Goal: Task Accomplishment & Management: Use online tool/utility

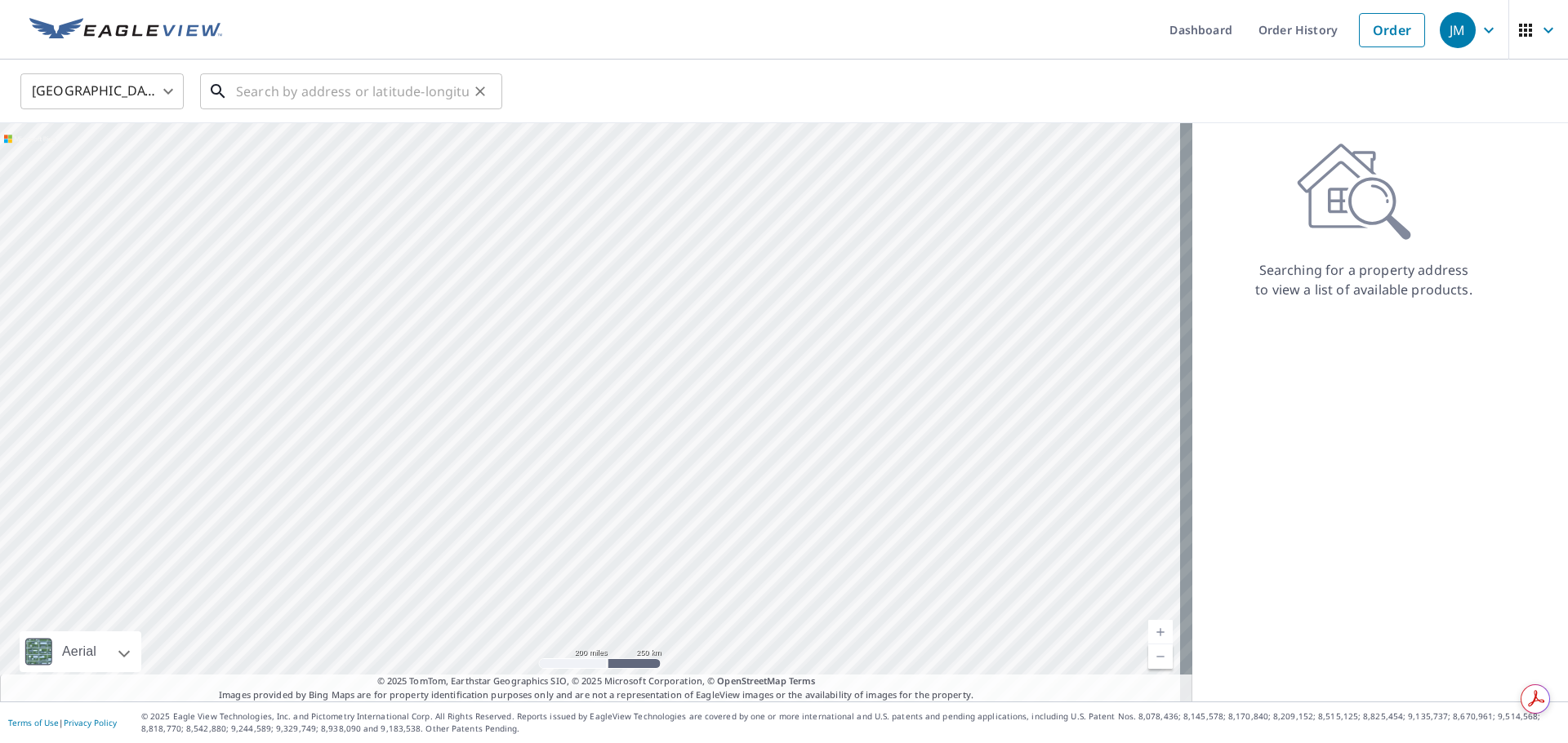
click at [270, 86] on input "text" at bounding box center [352, 91] width 232 height 46
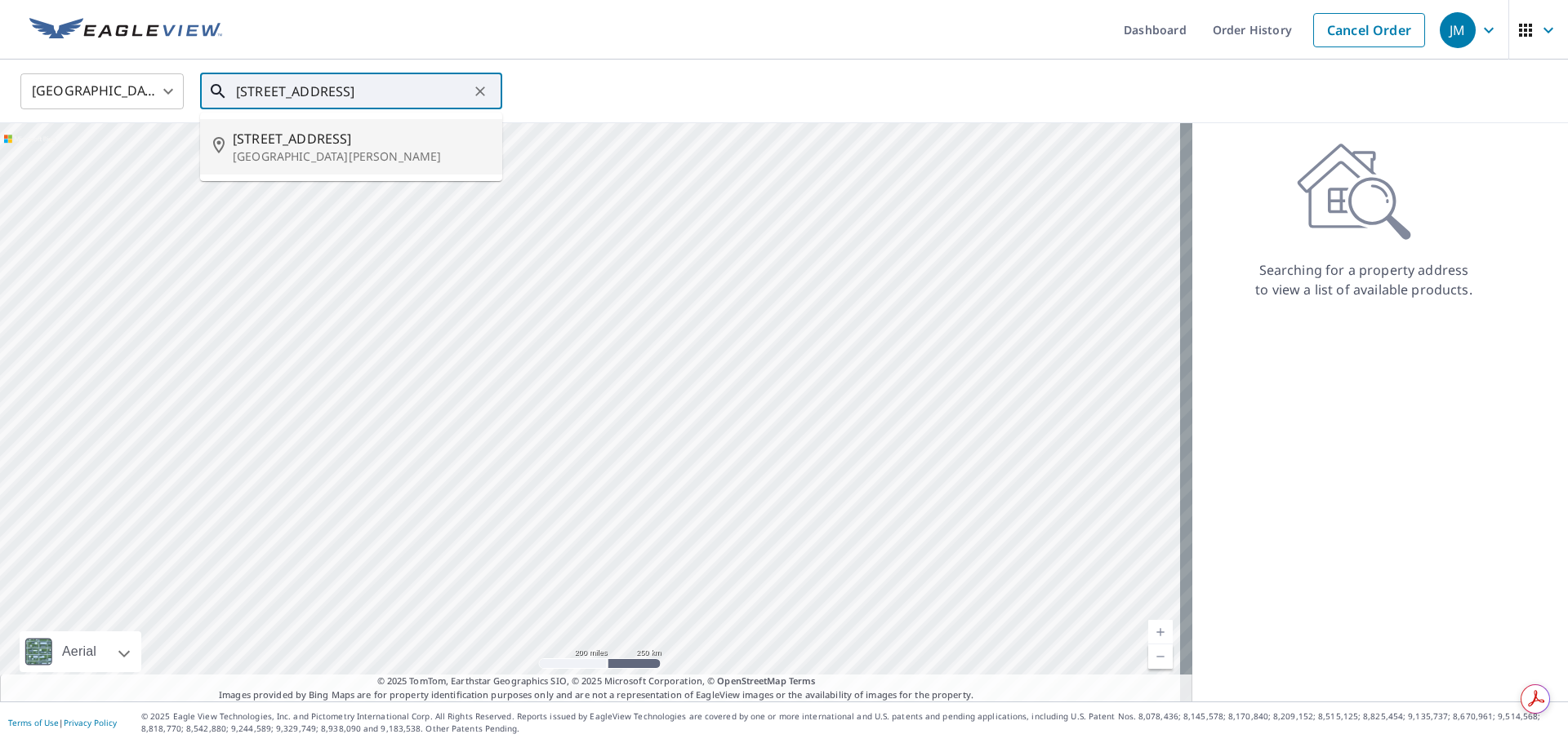
click at [355, 149] on p "[GEOGRAPHIC_DATA][PERSON_NAME]" at bounding box center [361, 156] width 256 height 16
type input "[STREET_ADDRESS][PERSON_NAME]"
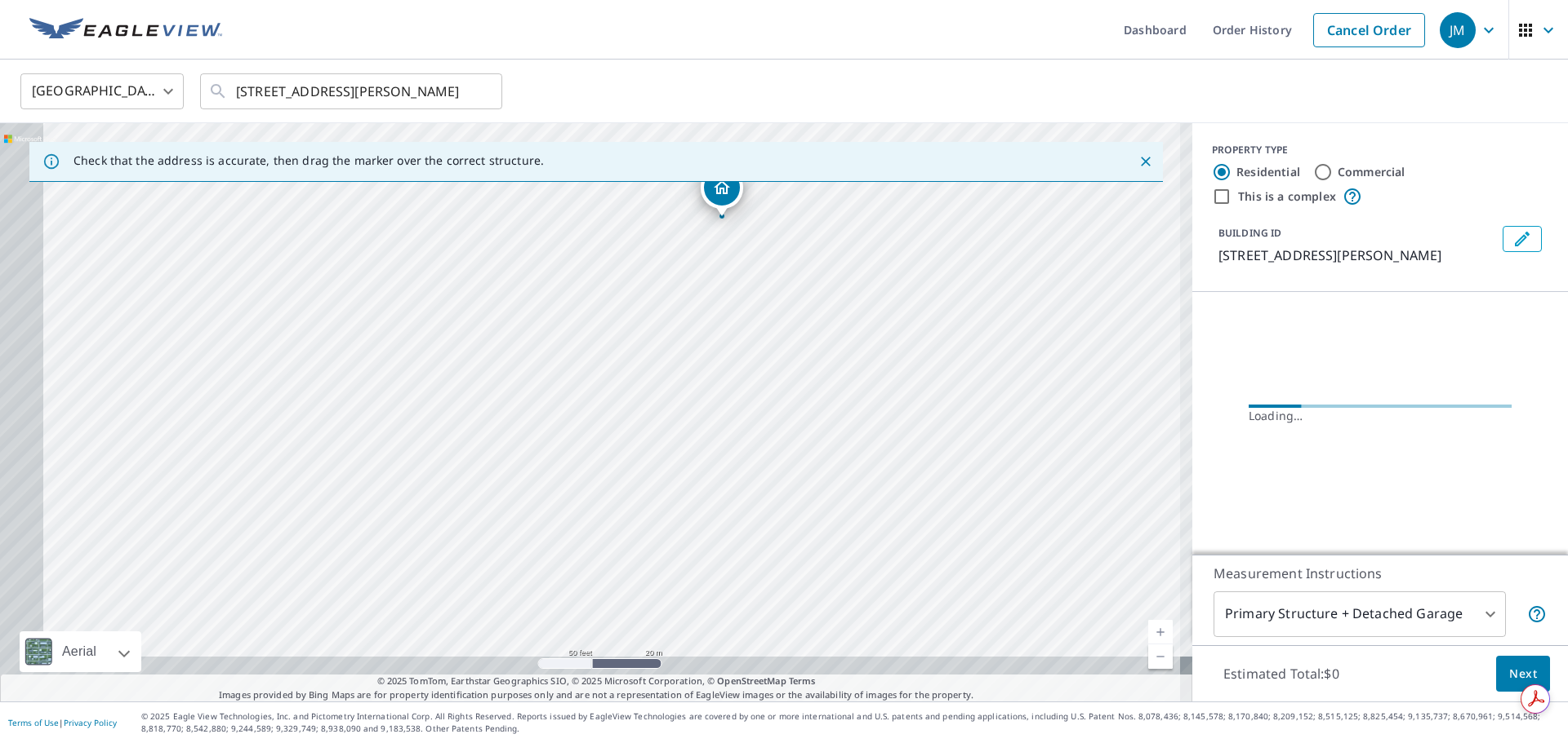
drag, startPoint x: 557, startPoint y: 516, endPoint x: 726, endPoint y: 292, distance: 280.6
click at [719, 292] on div "[STREET_ADDRESS][PERSON_NAME]" at bounding box center [596, 412] width 1192 height 578
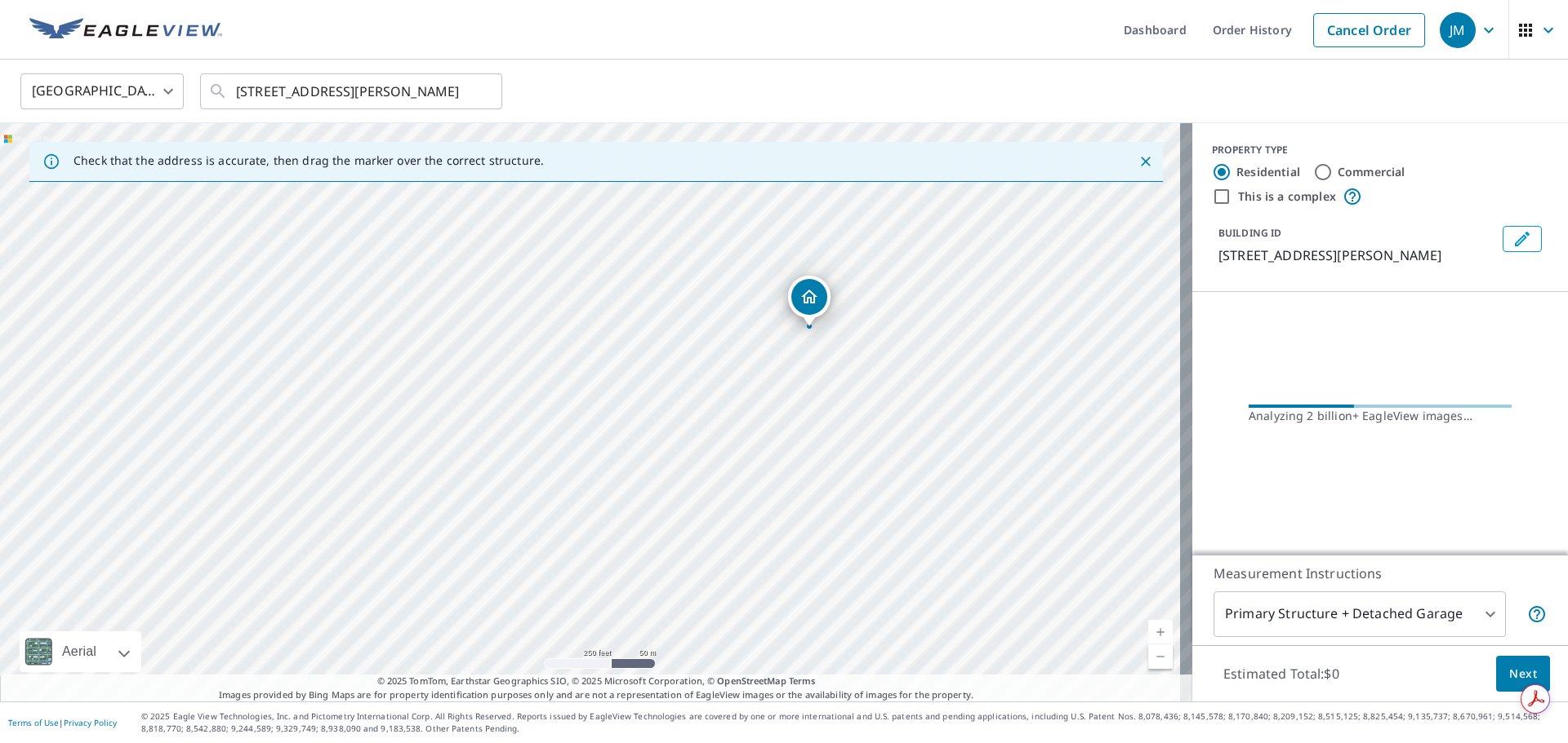
drag, startPoint x: 593, startPoint y: 449, endPoint x: 834, endPoint y: 386, distance: 249.1
click at [845, 347] on div "[STREET_ADDRESS][PERSON_NAME]" at bounding box center [596, 412] width 1192 height 578
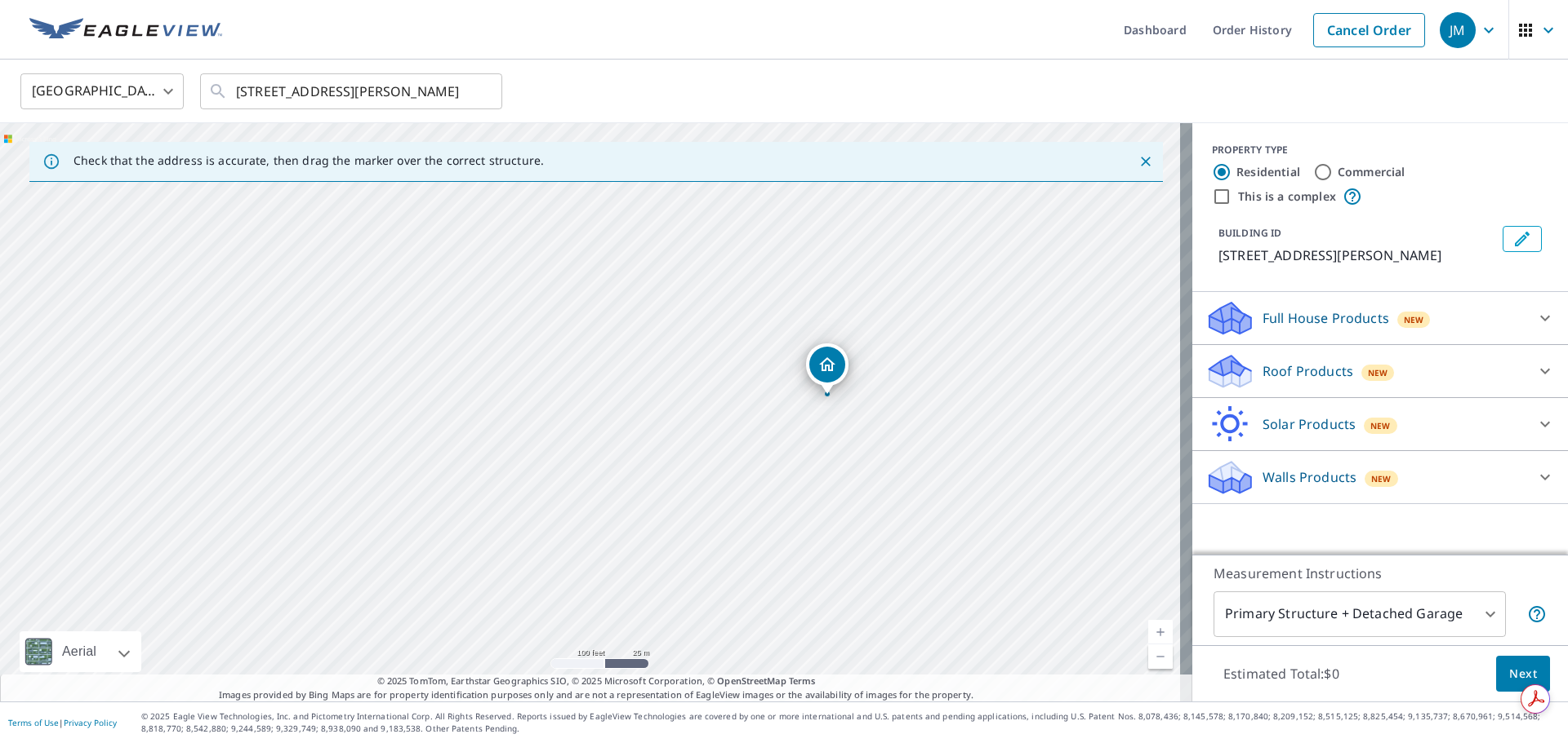
drag, startPoint x: 418, startPoint y: 510, endPoint x: 700, endPoint y: 528, distance: 282.6
click at [700, 528] on div "[STREET_ADDRESS][PERSON_NAME]" at bounding box center [596, 412] width 1192 height 578
drag, startPoint x: 534, startPoint y: 481, endPoint x: 651, endPoint y: 530, distance: 126.8
click at [651, 530] on div "[STREET_ADDRESS][PERSON_NAME]" at bounding box center [596, 412] width 1192 height 578
drag, startPoint x: 1109, startPoint y: 407, endPoint x: 954, endPoint y: 223, distance: 240.6
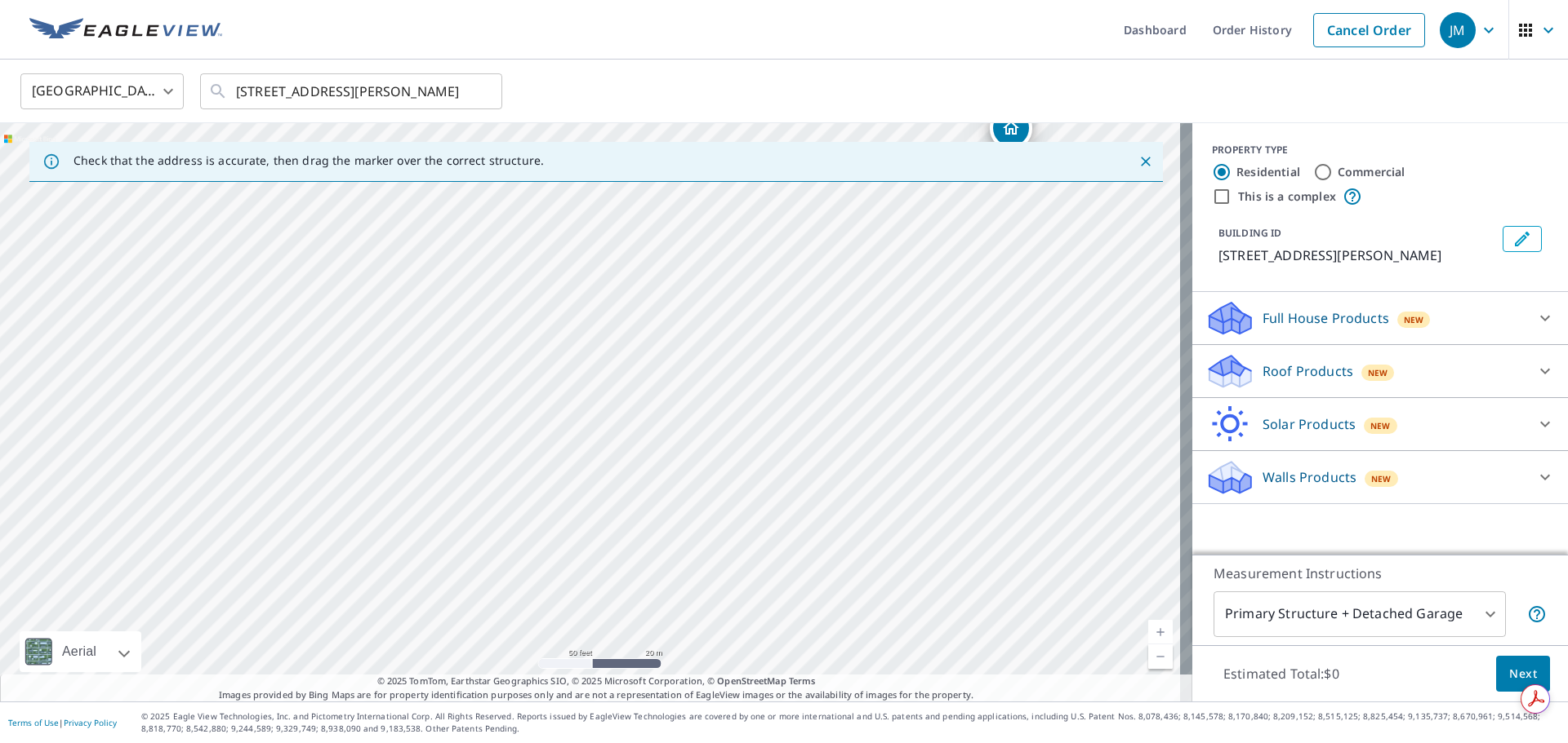
click at [960, 224] on div "[STREET_ADDRESS][PERSON_NAME]" at bounding box center [596, 412] width 1192 height 578
drag, startPoint x: 946, startPoint y: 410, endPoint x: 991, endPoint y: 570, distance: 166.2
click at [991, 570] on div "[STREET_ADDRESS][PERSON_NAME]" at bounding box center [596, 412] width 1192 height 578
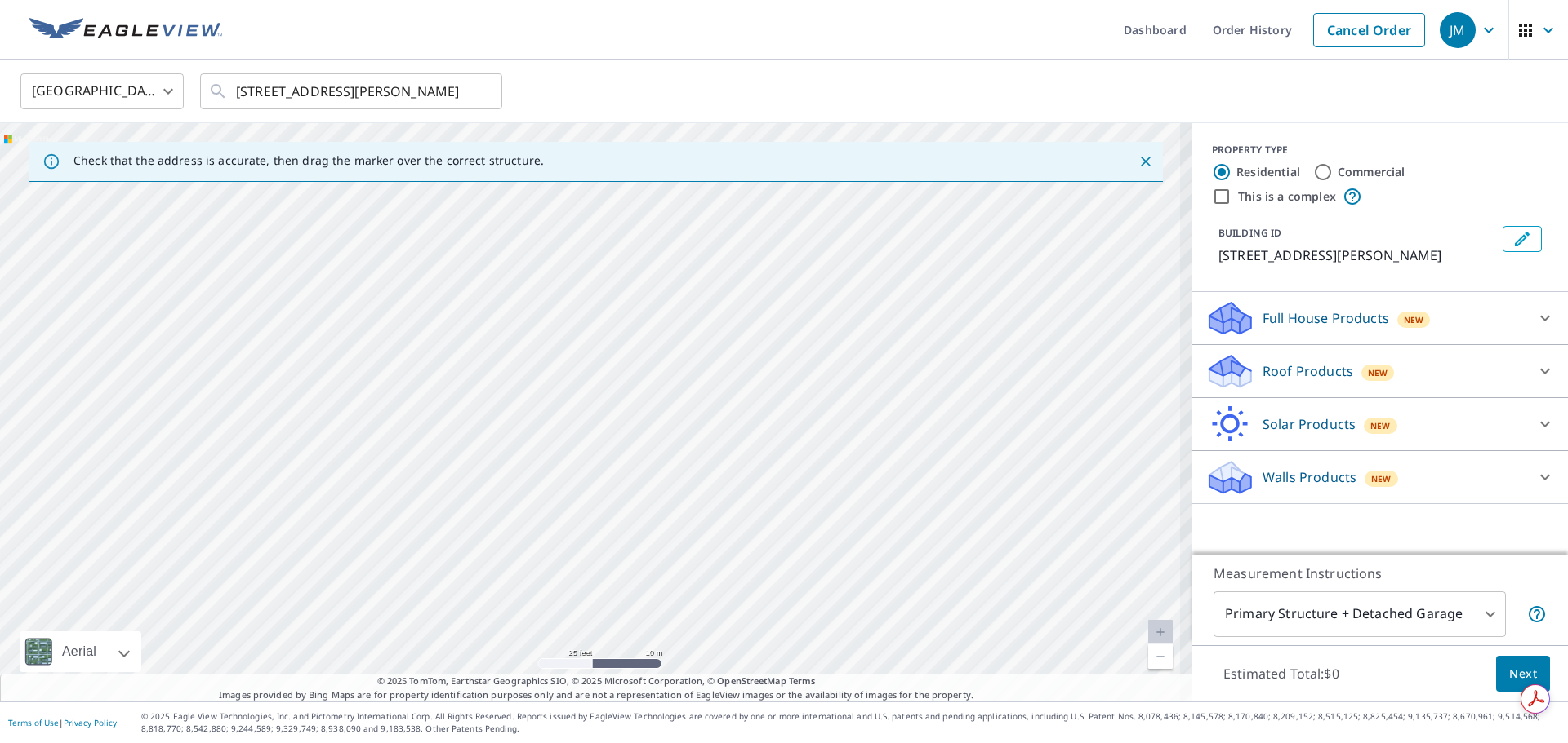
click at [830, 325] on div "[STREET_ADDRESS][PERSON_NAME]" at bounding box center [596, 412] width 1192 height 578
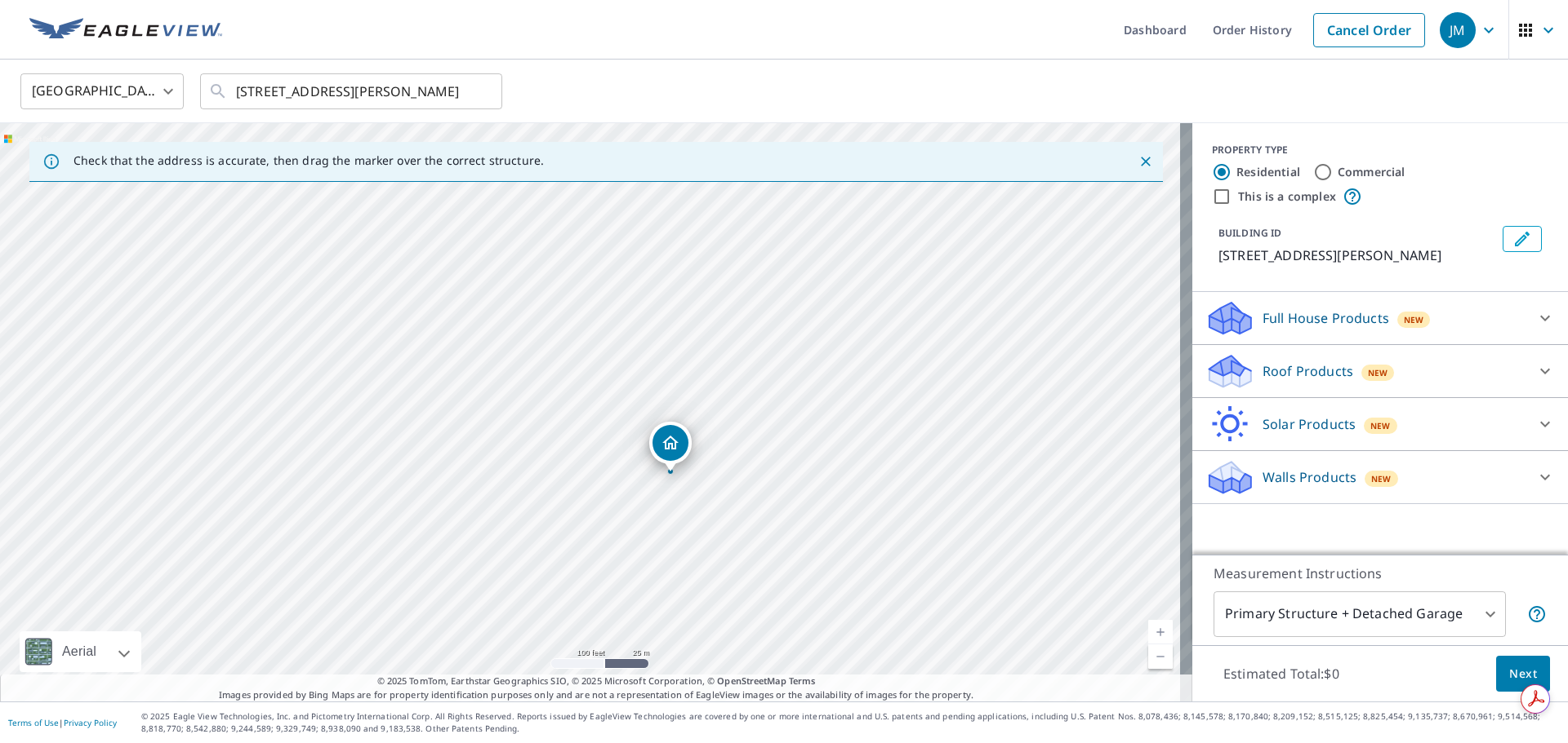
drag, startPoint x: 729, startPoint y: 331, endPoint x: 766, endPoint y: 436, distance: 111.3
click at [766, 436] on div "[STREET_ADDRESS][PERSON_NAME]" at bounding box center [596, 412] width 1192 height 578
drag, startPoint x: 677, startPoint y: 441, endPoint x: 606, endPoint y: 278, distance: 177.8
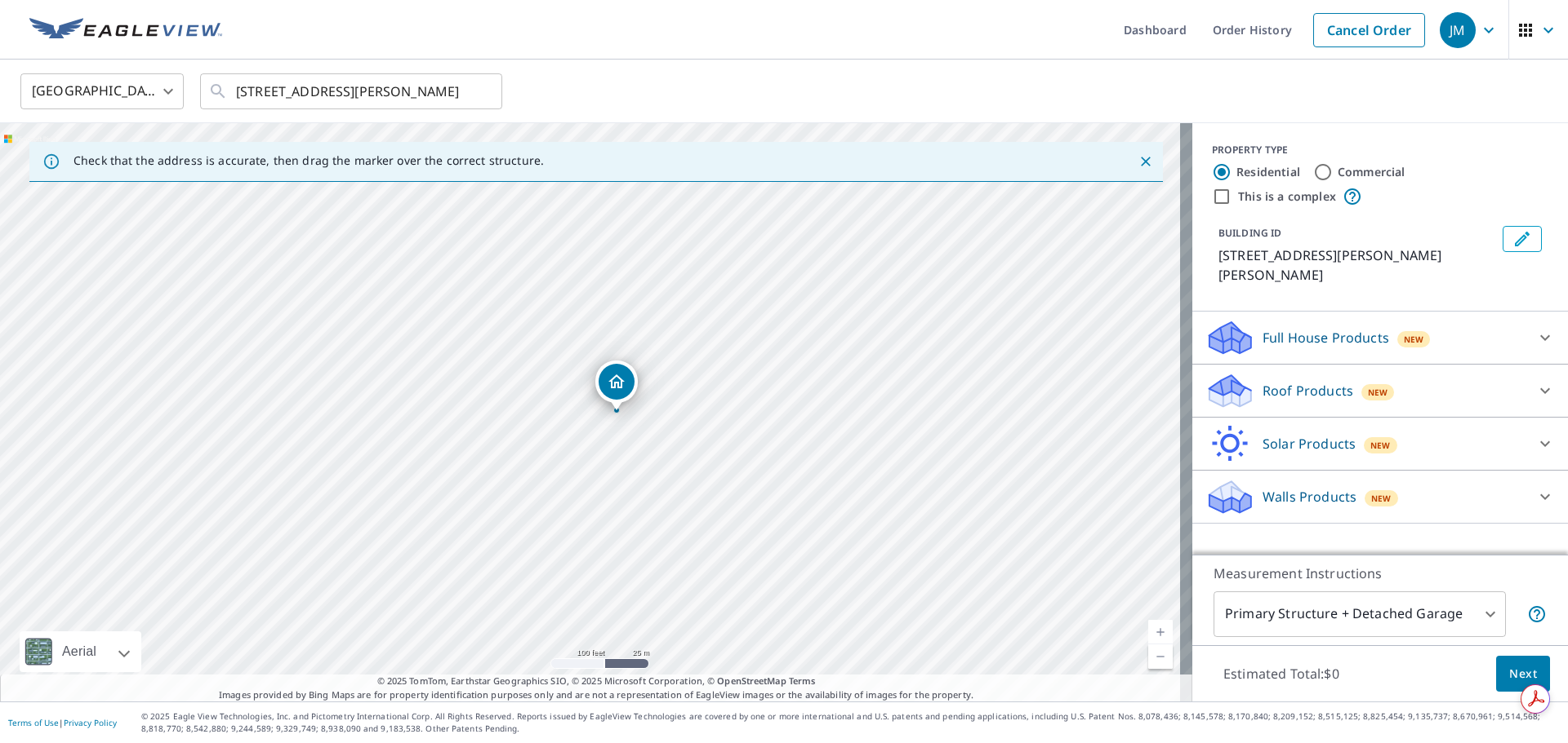
drag, startPoint x: 599, startPoint y: 380, endPoint x: 625, endPoint y: 381, distance: 26.0
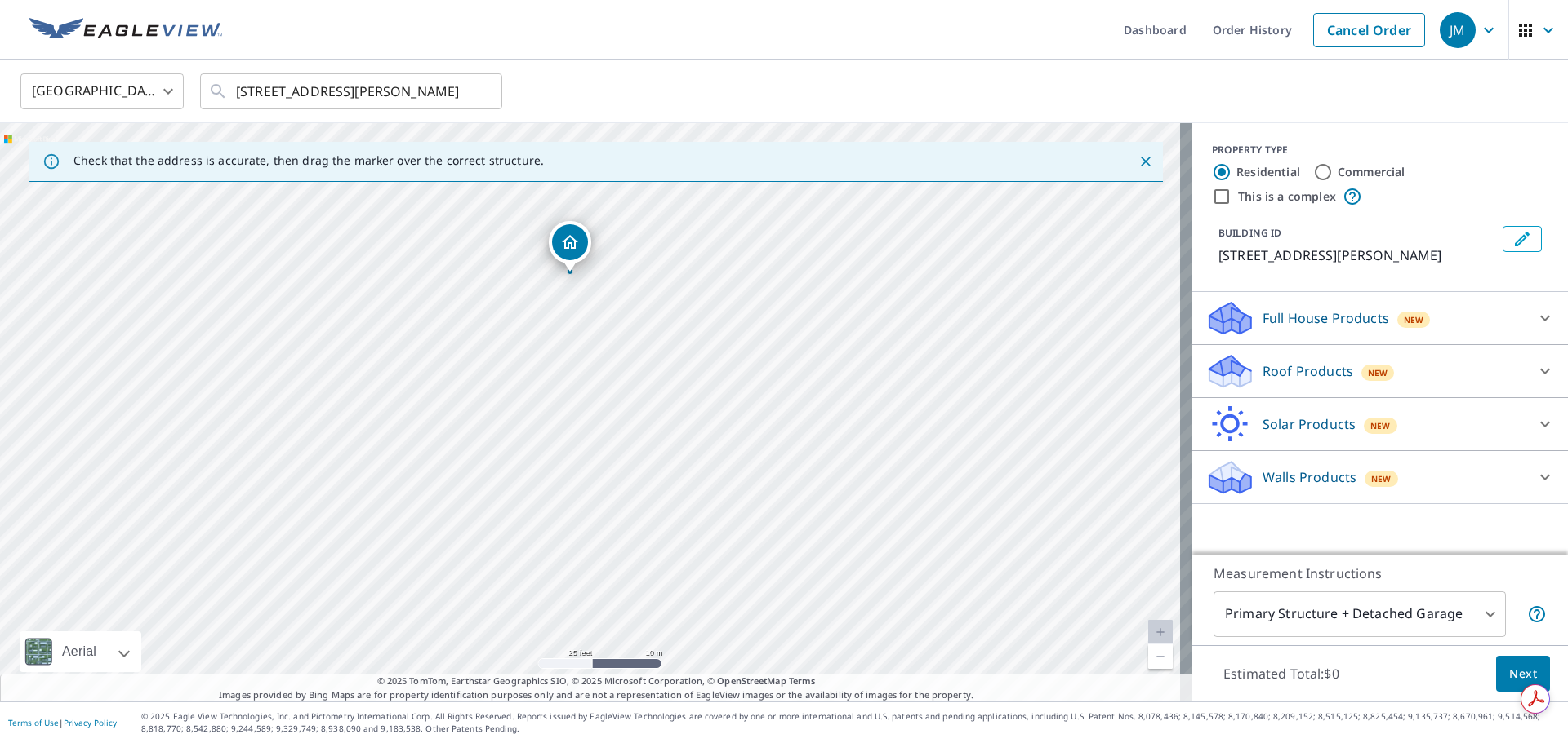
drag, startPoint x: 518, startPoint y: 451, endPoint x: 541, endPoint y: 347, distance: 106.5
click at [541, 347] on div "[STREET_ADDRESS][PERSON_NAME]" at bounding box center [596, 412] width 1192 height 578
drag, startPoint x: 578, startPoint y: 475, endPoint x: 518, endPoint y: 233, distance: 249.3
click at [518, 233] on div "[STREET_ADDRESS][PERSON_NAME]" at bounding box center [596, 412] width 1192 height 578
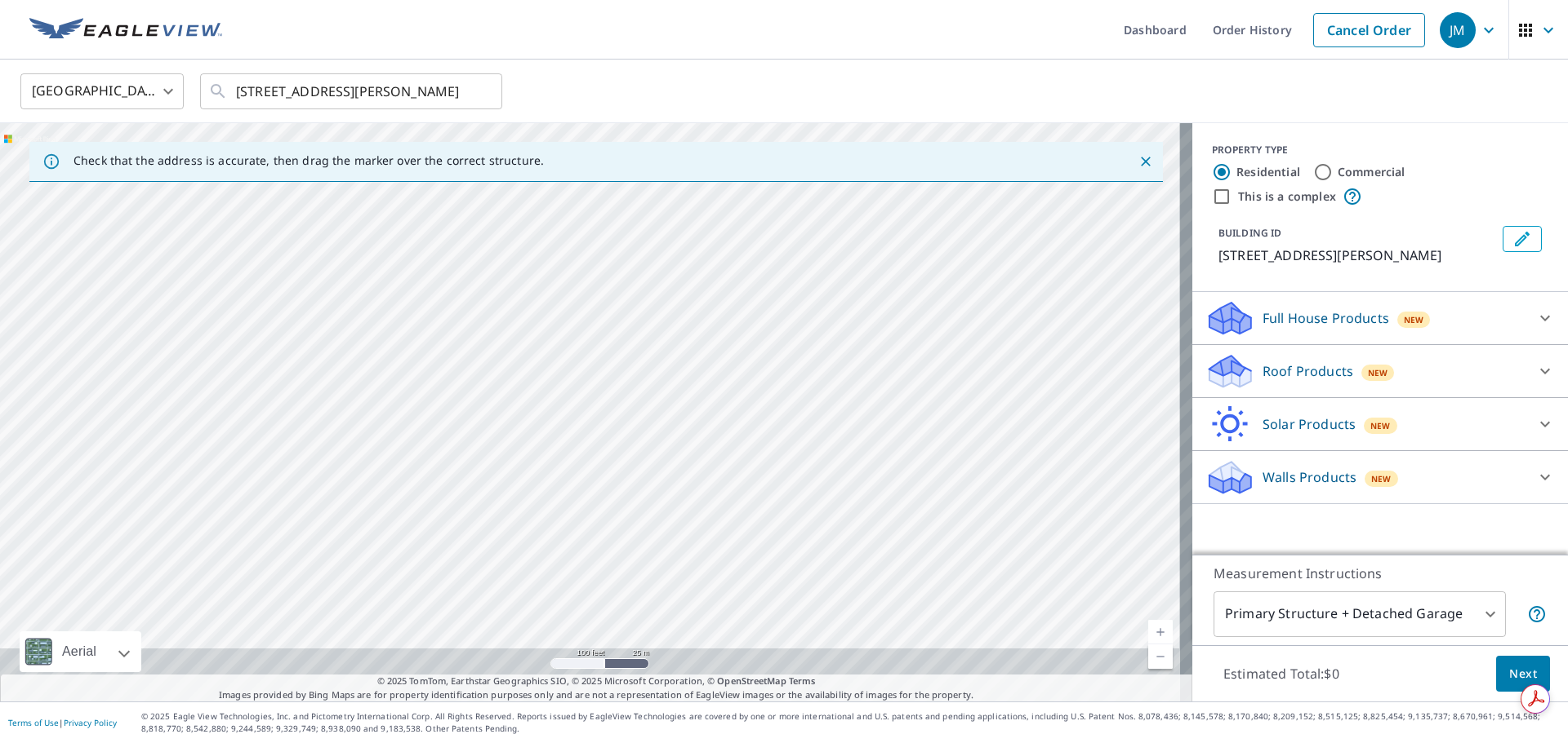
drag, startPoint x: 565, startPoint y: 524, endPoint x: 568, endPoint y: 385, distance: 139.0
click at [568, 385] on div "[STREET_ADDRESS][PERSON_NAME]" at bounding box center [596, 412] width 1192 height 578
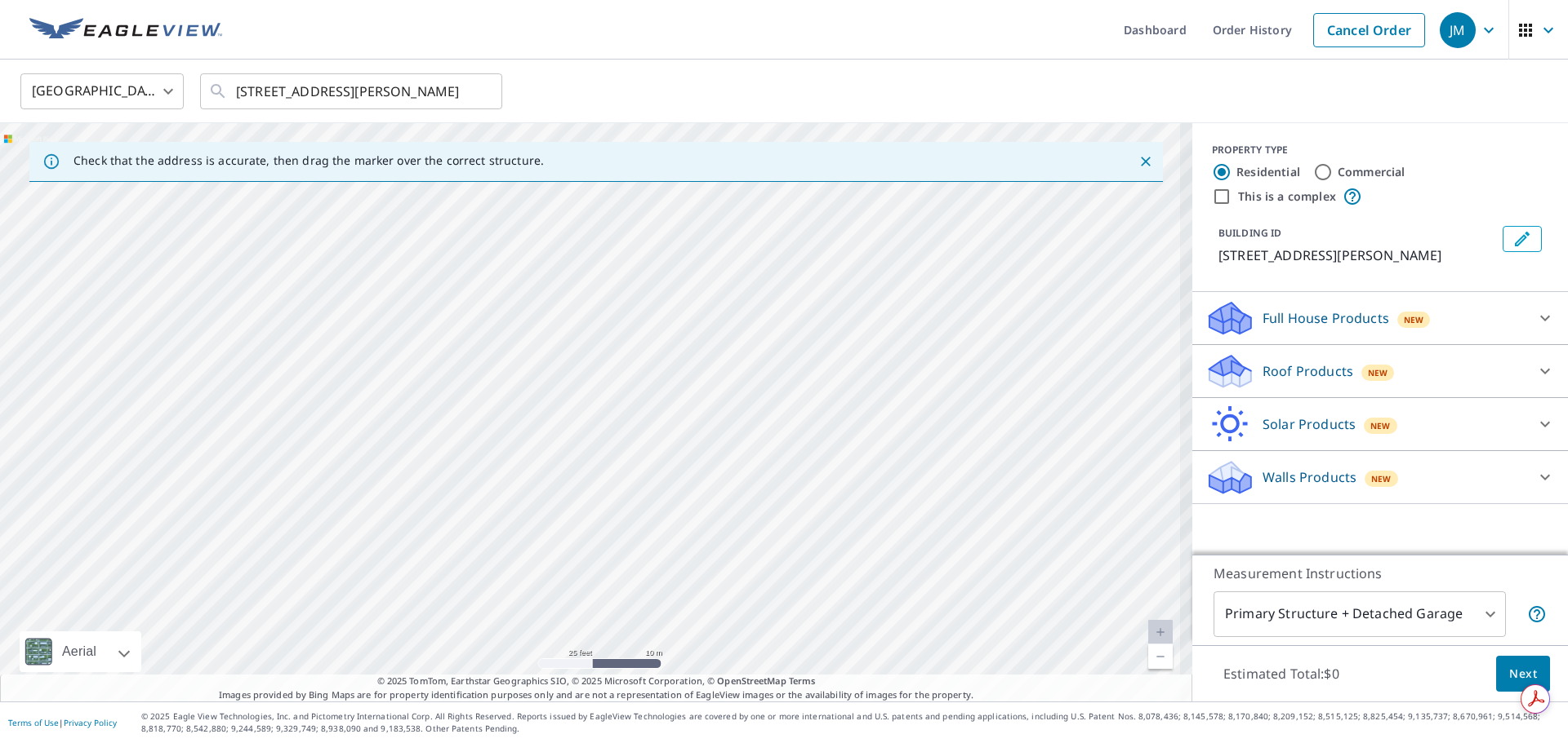
click at [530, 379] on div "[STREET_ADDRESS][PERSON_NAME]" at bounding box center [596, 412] width 1192 height 578
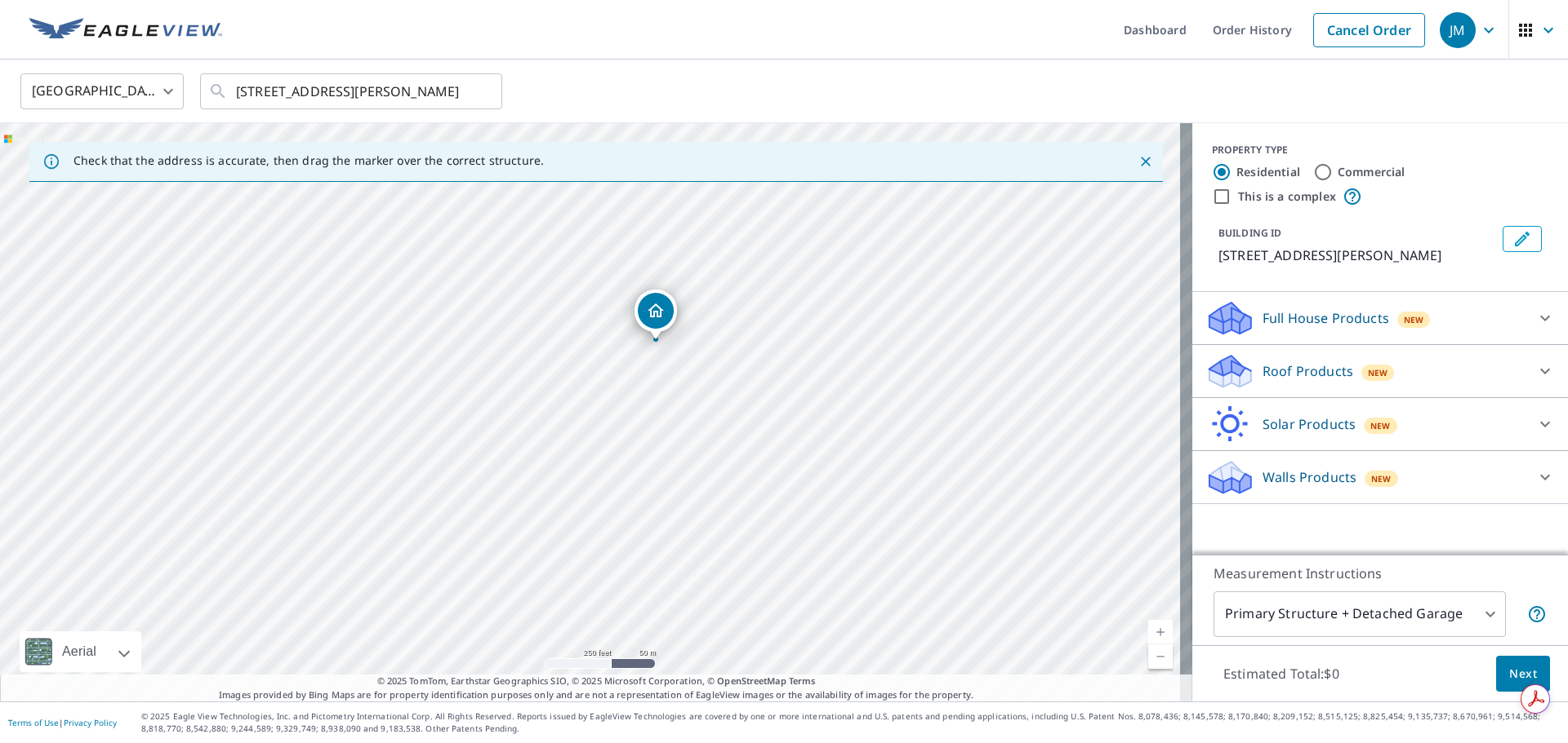
drag, startPoint x: 621, startPoint y: 293, endPoint x: 686, endPoint y: 495, distance: 212.2
click at [685, 501] on div "[STREET_ADDRESS][PERSON_NAME]" at bounding box center [596, 412] width 1192 height 578
drag, startPoint x: 661, startPoint y: 313, endPoint x: 675, endPoint y: 535, distance: 222.4
drag, startPoint x: 514, startPoint y: 401, endPoint x: 878, endPoint y: 673, distance: 454.4
click at [878, 673] on div "[STREET_ADDRESS][PERSON_NAME]" at bounding box center [596, 412] width 1192 height 578
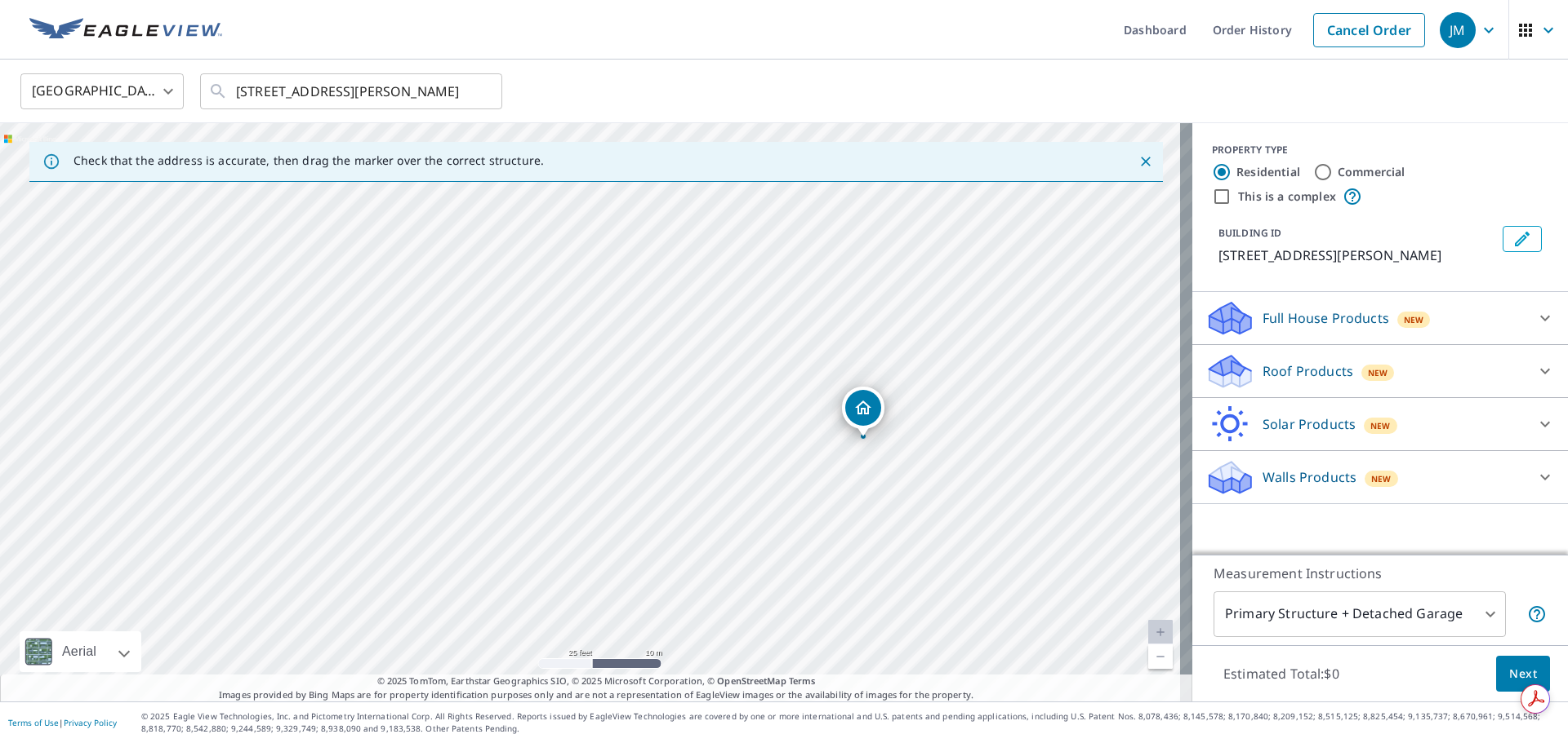
drag, startPoint x: 869, startPoint y: 394, endPoint x: 886, endPoint y: 531, distance: 138.1
click at [886, 531] on div "[STREET_ADDRESS][PERSON_NAME]" at bounding box center [596, 412] width 1192 height 578
drag, startPoint x: 632, startPoint y: 339, endPoint x: 792, endPoint y: 417, distance: 178.0
click at [792, 417] on div "[STREET_ADDRESS][PERSON_NAME]" at bounding box center [596, 412] width 1192 height 578
drag, startPoint x: 655, startPoint y: 331, endPoint x: 816, endPoint y: 517, distance: 246.0
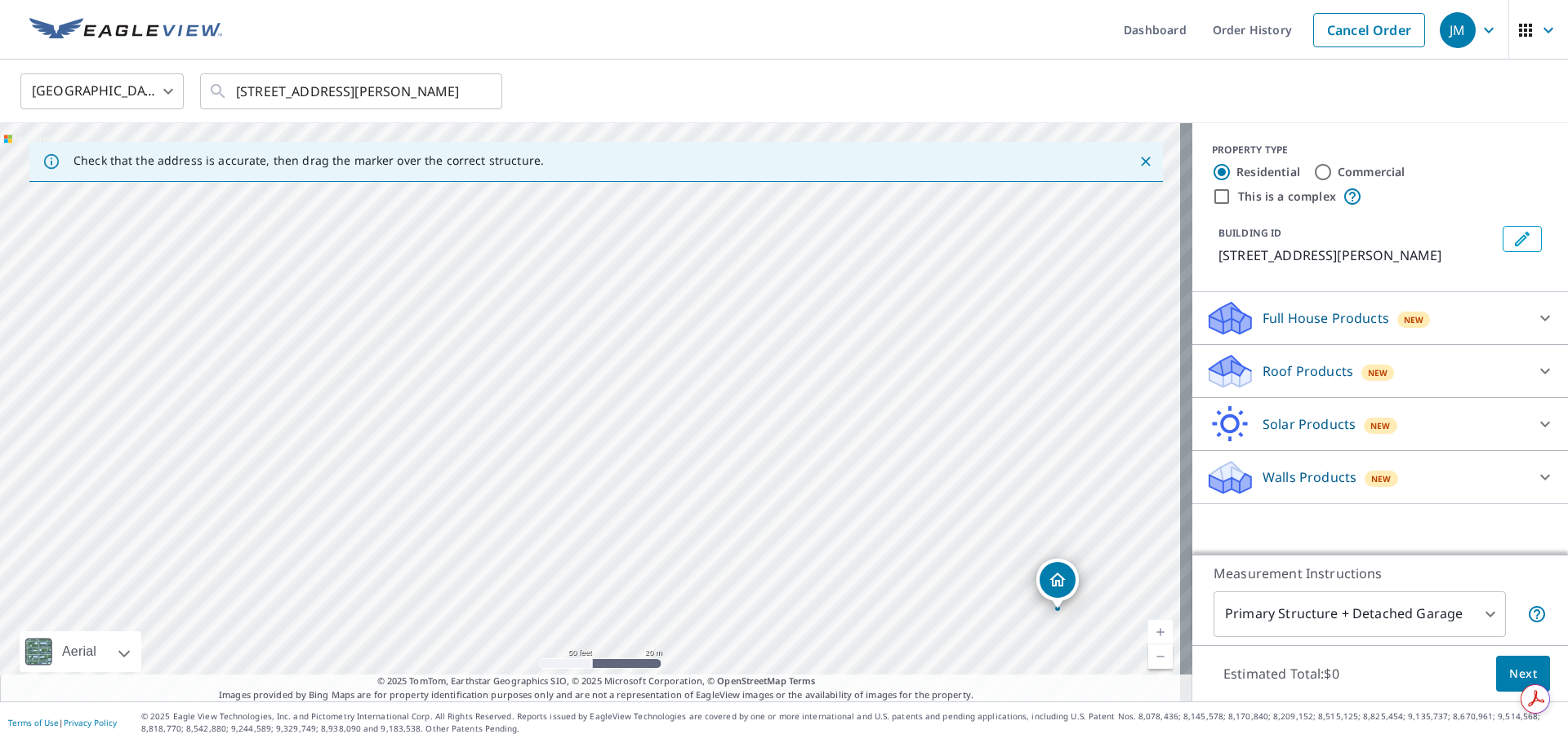
click at [816, 517] on div "[STREET_ADDRESS][PERSON_NAME]" at bounding box center [596, 412] width 1192 height 578
click at [725, 366] on div "[STREET_ADDRESS][PERSON_NAME]" at bounding box center [596, 412] width 1192 height 578
drag, startPoint x: 719, startPoint y: 413, endPoint x: 1001, endPoint y: 560, distance: 318.0
click at [1001, 565] on div "[STREET_ADDRESS][PERSON_NAME]" at bounding box center [596, 412] width 1192 height 578
drag, startPoint x: 879, startPoint y: 540, endPoint x: 557, endPoint y: 290, distance: 407.7
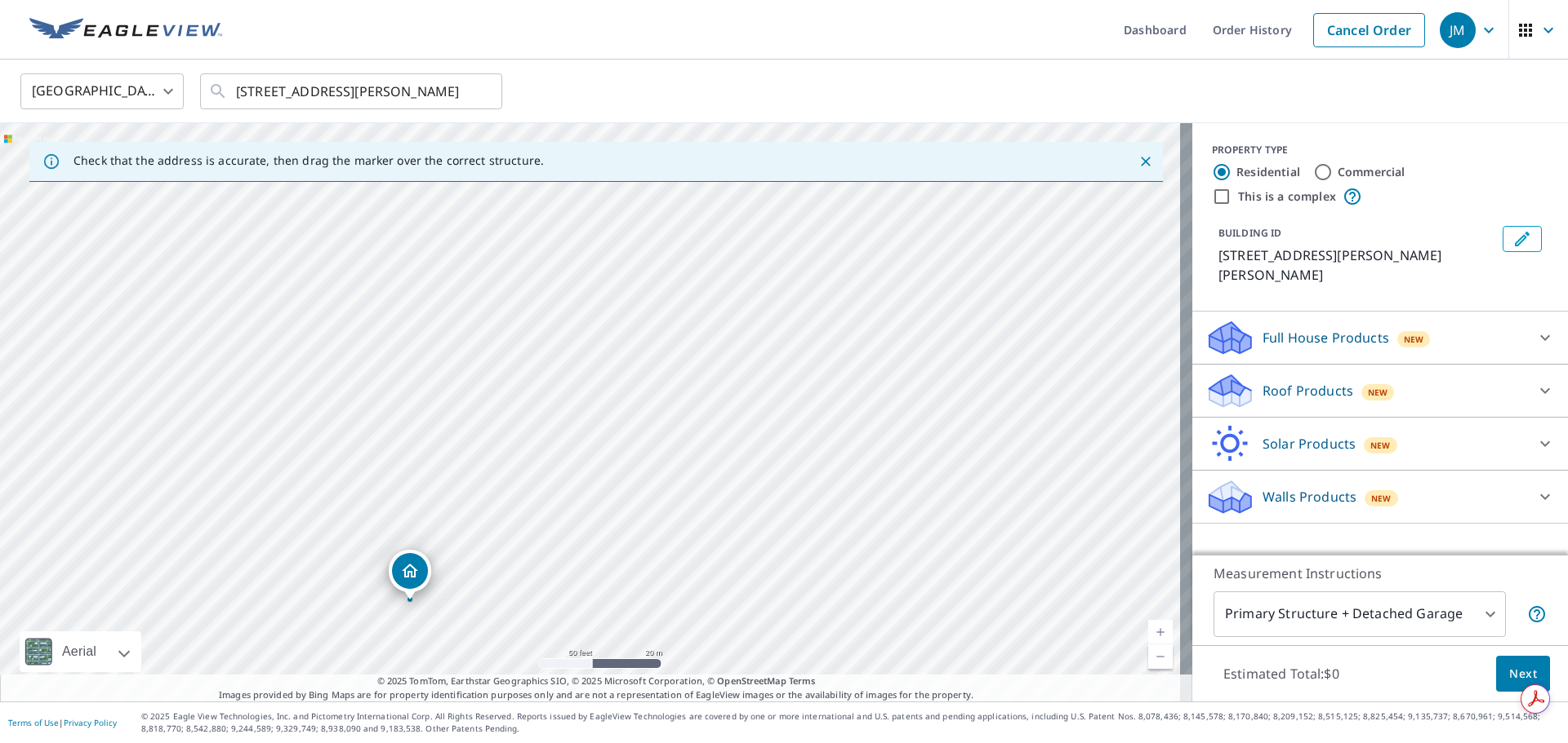
drag, startPoint x: 590, startPoint y: 383, endPoint x: 409, endPoint y: 574, distance: 263.1
drag, startPoint x: 943, startPoint y: 243, endPoint x: 907, endPoint y: 417, distance: 177.7
click at [911, 425] on div "[STREET_ADDRESS][PERSON_NAME][PERSON_NAME]" at bounding box center [596, 412] width 1192 height 578
drag, startPoint x: 740, startPoint y: 474, endPoint x: 758, endPoint y: 310, distance: 165.0
drag, startPoint x: 585, startPoint y: 376, endPoint x: 597, endPoint y: 394, distance: 21.6
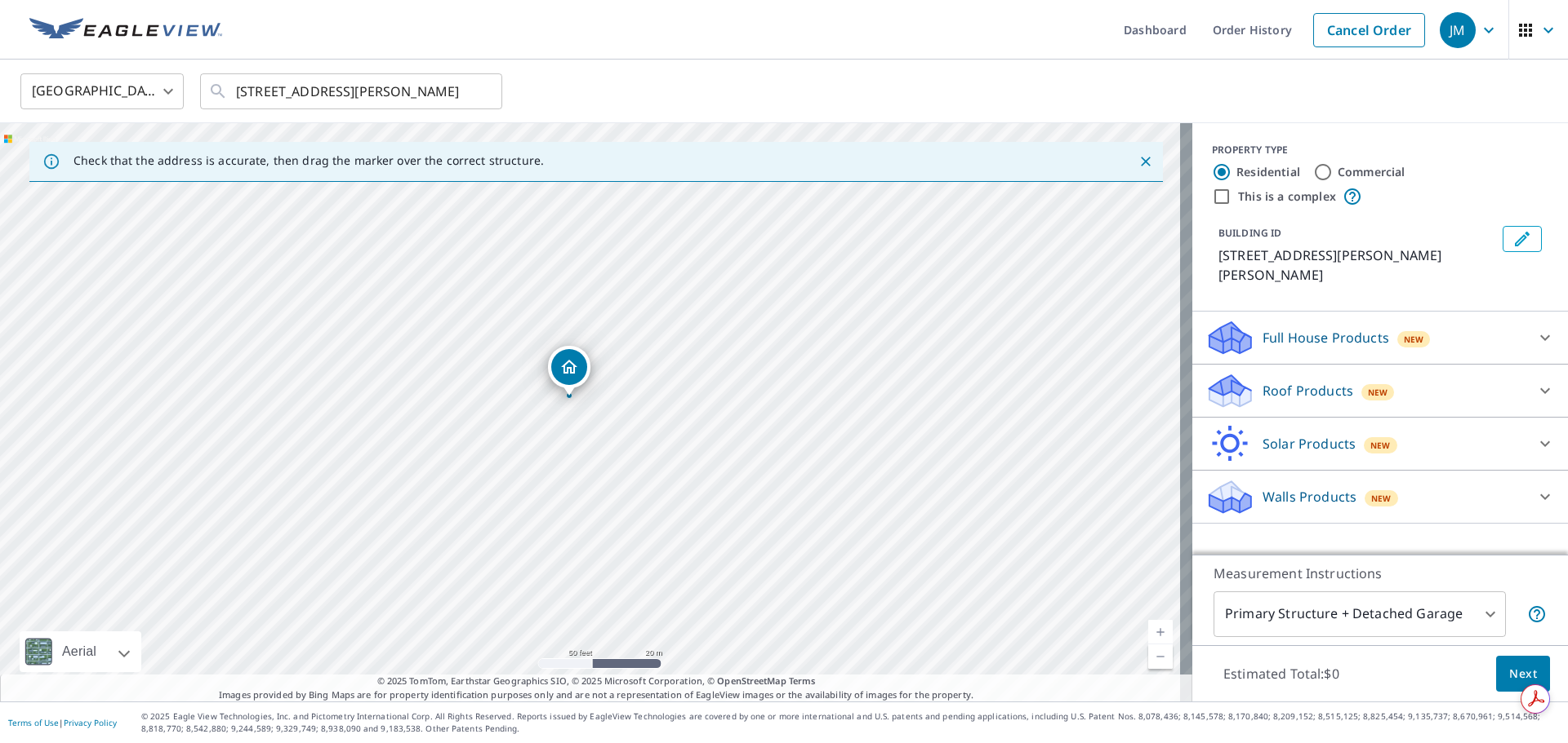
drag, startPoint x: 597, startPoint y: 394, endPoint x: 577, endPoint y: 380, distance: 24.4
drag, startPoint x: 586, startPoint y: 383, endPoint x: 596, endPoint y: 381, distance: 10.2
drag, startPoint x: 584, startPoint y: 383, endPoint x: 467, endPoint y: 381, distance: 117.0
drag, startPoint x: 581, startPoint y: 382, endPoint x: 570, endPoint y: 357, distance: 27.3
drag, startPoint x: 574, startPoint y: 366, endPoint x: 578, endPoint y: 380, distance: 14.6
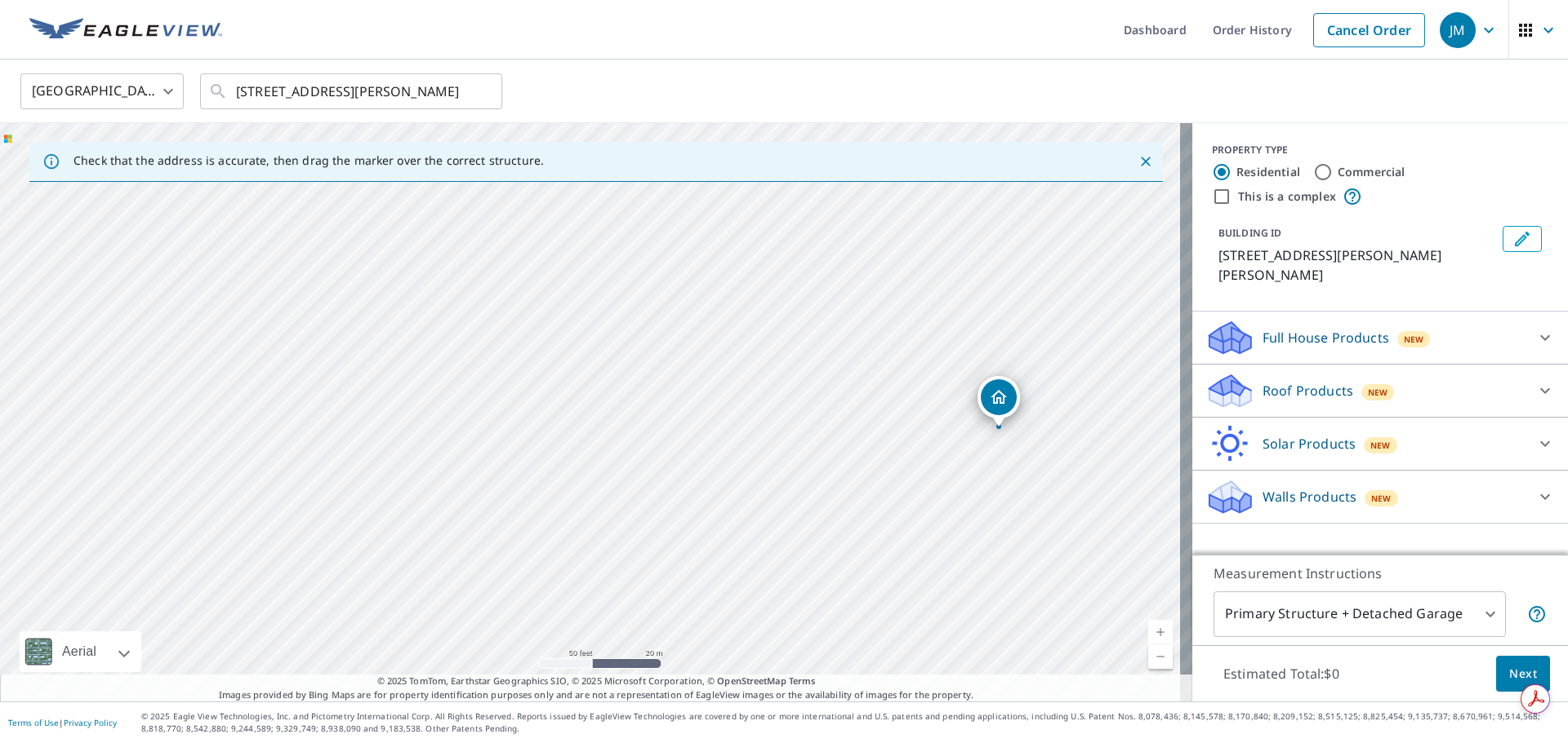
drag, startPoint x: 644, startPoint y: 417, endPoint x: 1069, endPoint y: 430, distance: 425.2
click at [1069, 430] on div "[STREET_ADDRESS][PERSON_NAME][PERSON_NAME]" at bounding box center [596, 412] width 1192 height 578
drag, startPoint x: 1009, startPoint y: 396, endPoint x: 208, endPoint y: 335, distance: 803.3
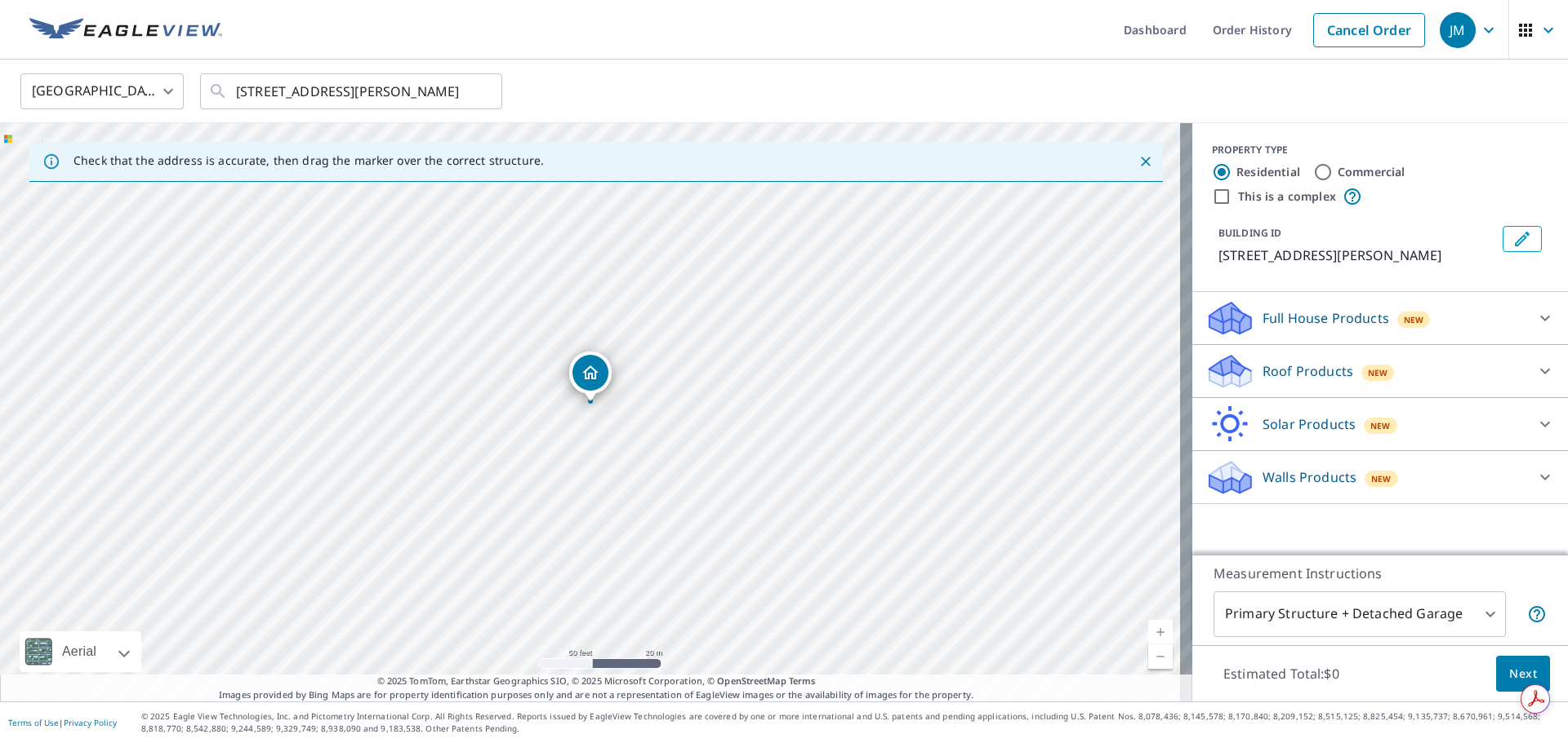
drag, startPoint x: 589, startPoint y: 378, endPoint x: 588, endPoint y: 371, distance: 7.1
drag, startPoint x: 589, startPoint y: 380, endPoint x: 604, endPoint y: 377, distance: 15.3
drag, startPoint x: 593, startPoint y: 389, endPoint x: 584, endPoint y: 388, distance: 9.1
drag, startPoint x: 588, startPoint y: 386, endPoint x: 596, endPoint y: 377, distance: 12.0
drag, startPoint x: 586, startPoint y: 379, endPoint x: 711, endPoint y: 377, distance: 125.0
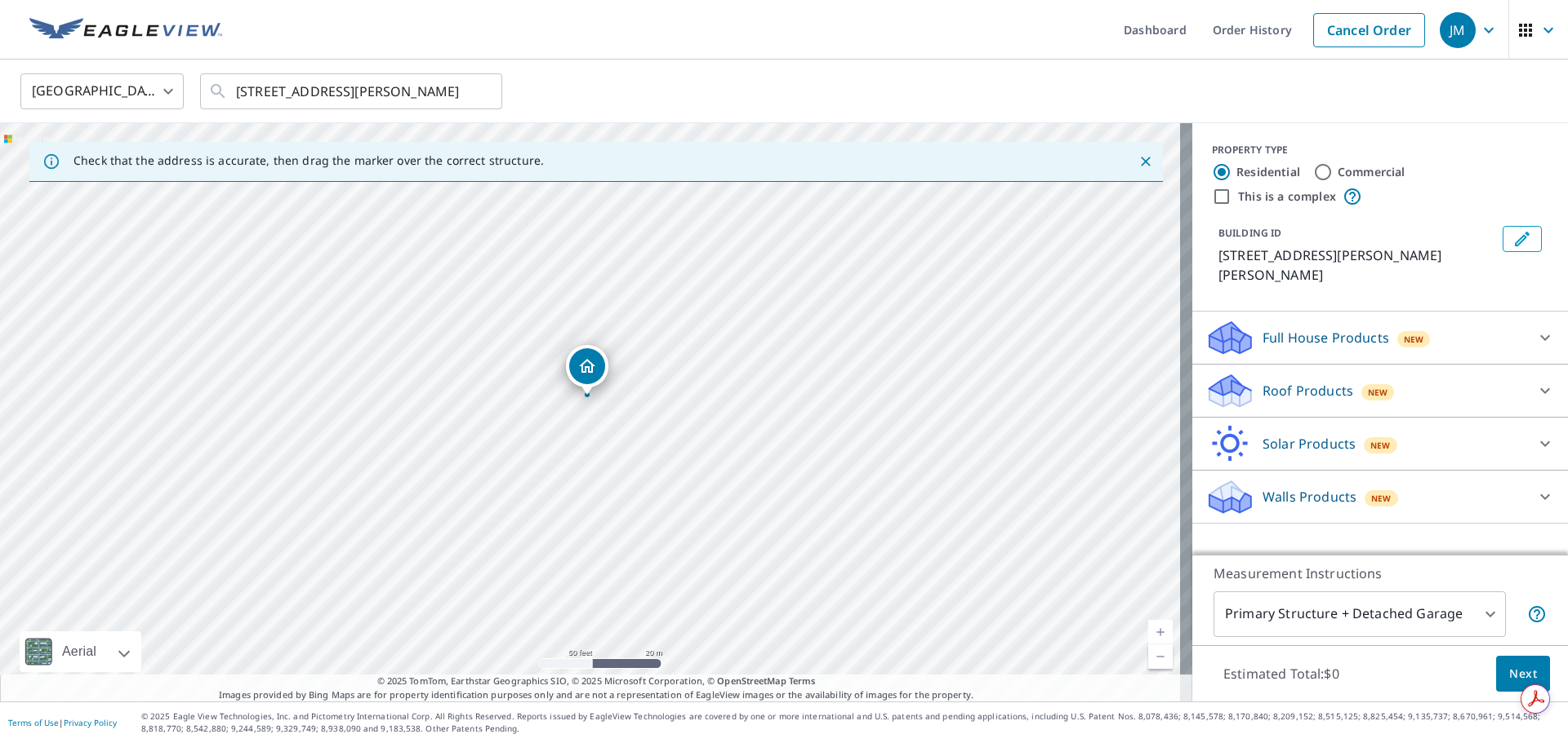
drag, startPoint x: 592, startPoint y: 382, endPoint x: 589, endPoint y: 367, distance: 15.3
drag, startPoint x: 590, startPoint y: 371, endPoint x: 577, endPoint y: 372, distance: 13.0
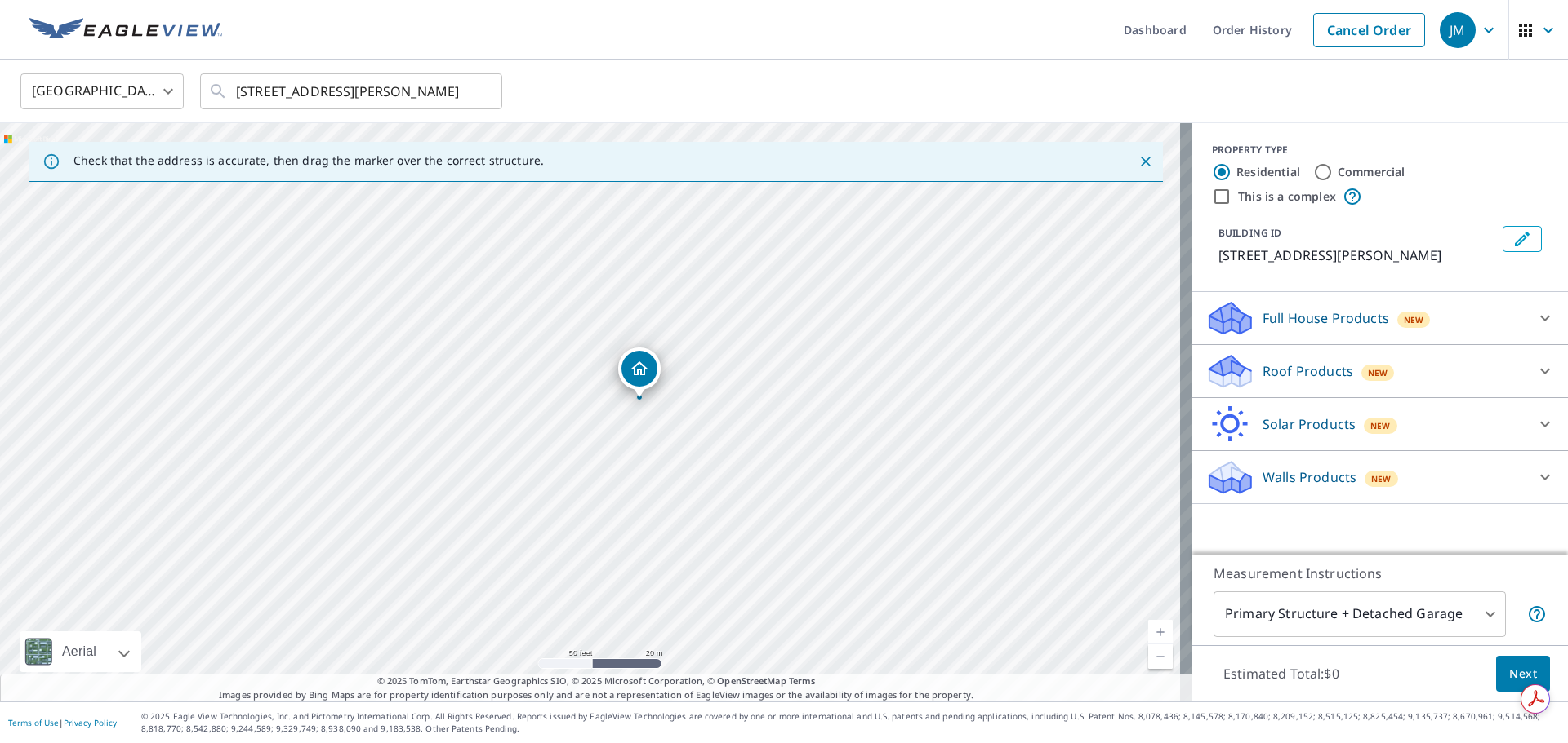
drag, startPoint x: 570, startPoint y: 372, endPoint x: 619, endPoint y: 360, distance: 50.4
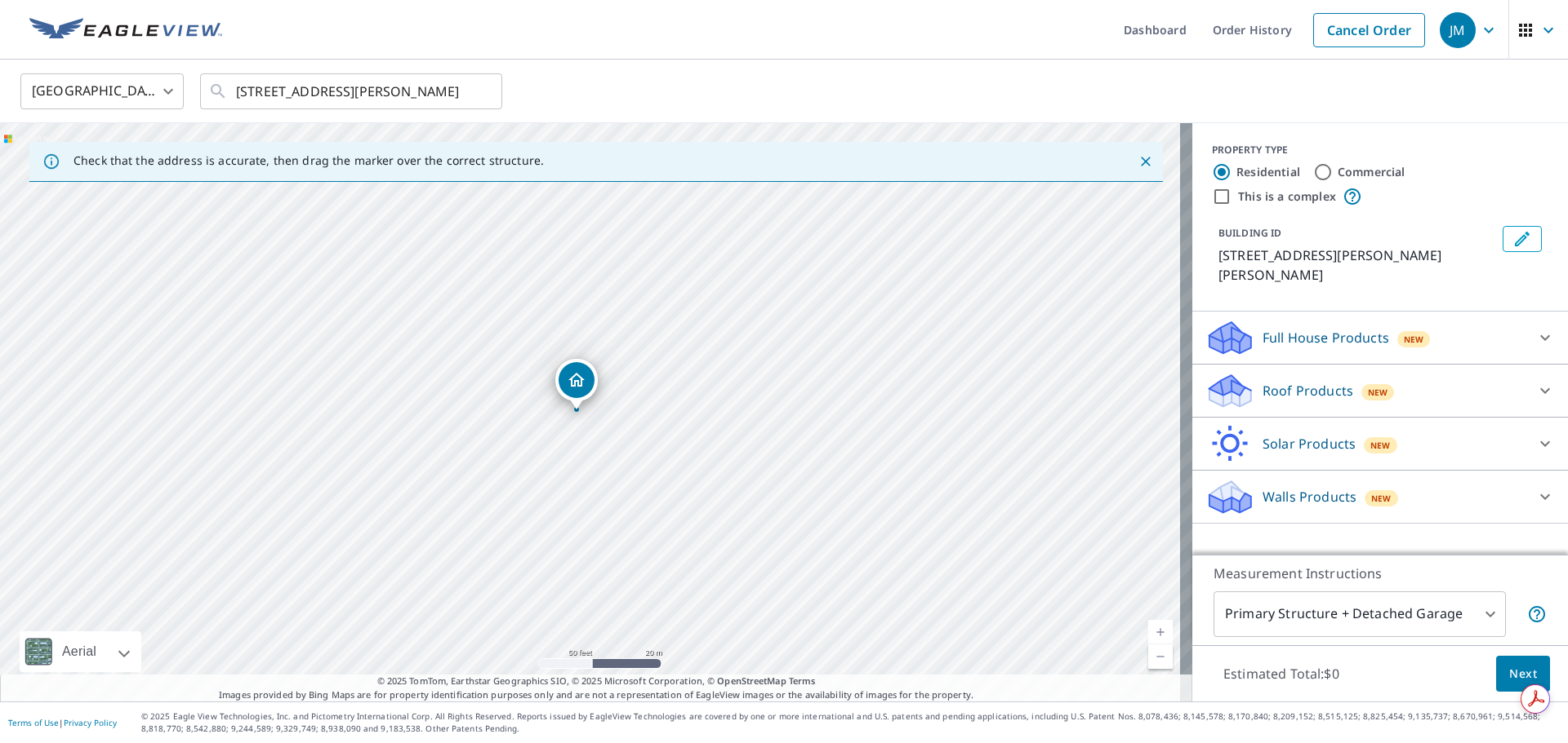
drag, startPoint x: 619, startPoint y: 360, endPoint x: 605, endPoint y: 360, distance: 14.0
click at [605, 360] on div "[STREET_ADDRESS][PERSON_NAME][PERSON_NAME]" at bounding box center [596, 412] width 1192 height 578
drag, startPoint x: 578, startPoint y: 379, endPoint x: 555, endPoint y: 388, distance: 24.7
drag, startPoint x: 601, startPoint y: 377, endPoint x: 735, endPoint y: 357, distance: 135.5
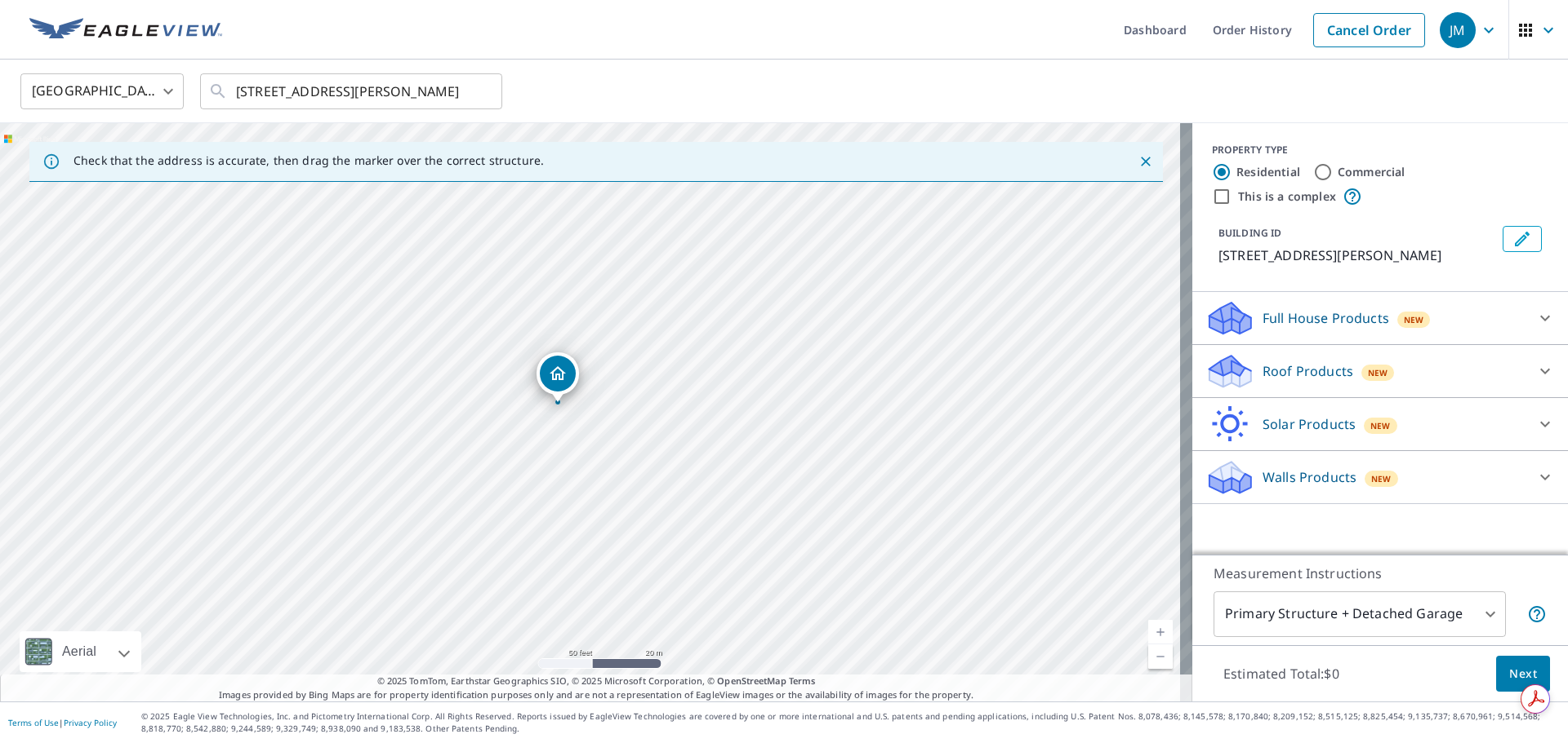
drag, startPoint x: 596, startPoint y: 376, endPoint x: 564, endPoint y: 368, distance: 33.0
drag, startPoint x: 564, startPoint y: 368, endPoint x: 638, endPoint y: 374, distance: 74.2
click at [638, 374] on div "[STREET_ADDRESS][PERSON_NAME]" at bounding box center [596, 412] width 1192 height 578
drag, startPoint x: 672, startPoint y: 391, endPoint x: 736, endPoint y: 388, distance: 64.1
drag, startPoint x: 1039, startPoint y: 552, endPoint x: 1189, endPoint y: 525, distance: 152.4
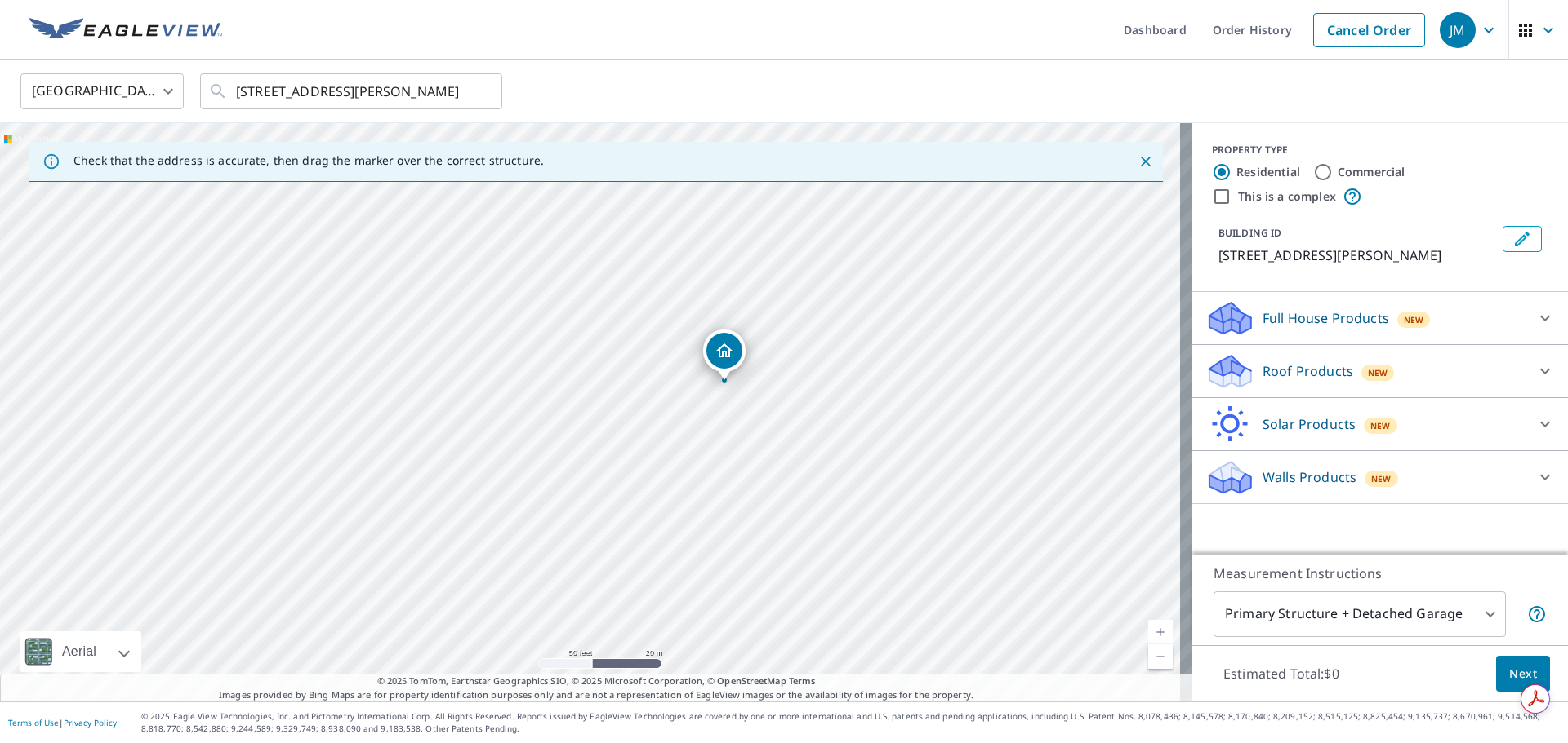
click at [1189, 525] on div "Check that the address is accurate, then drag the marker over the correct struc…" at bounding box center [784, 412] width 1568 height 578
click at [1083, 553] on div "[STREET_ADDRESS][PERSON_NAME]" at bounding box center [596, 412] width 1192 height 578
drag, startPoint x: 943, startPoint y: 507, endPoint x: 979, endPoint y: 471, distance: 50.9
click at [979, 471] on div "[STREET_ADDRESS][PERSON_NAME]" at bounding box center [596, 412] width 1192 height 578
drag, startPoint x: 668, startPoint y: 343, endPoint x: 619, endPoint y: 205, distance: 146.4
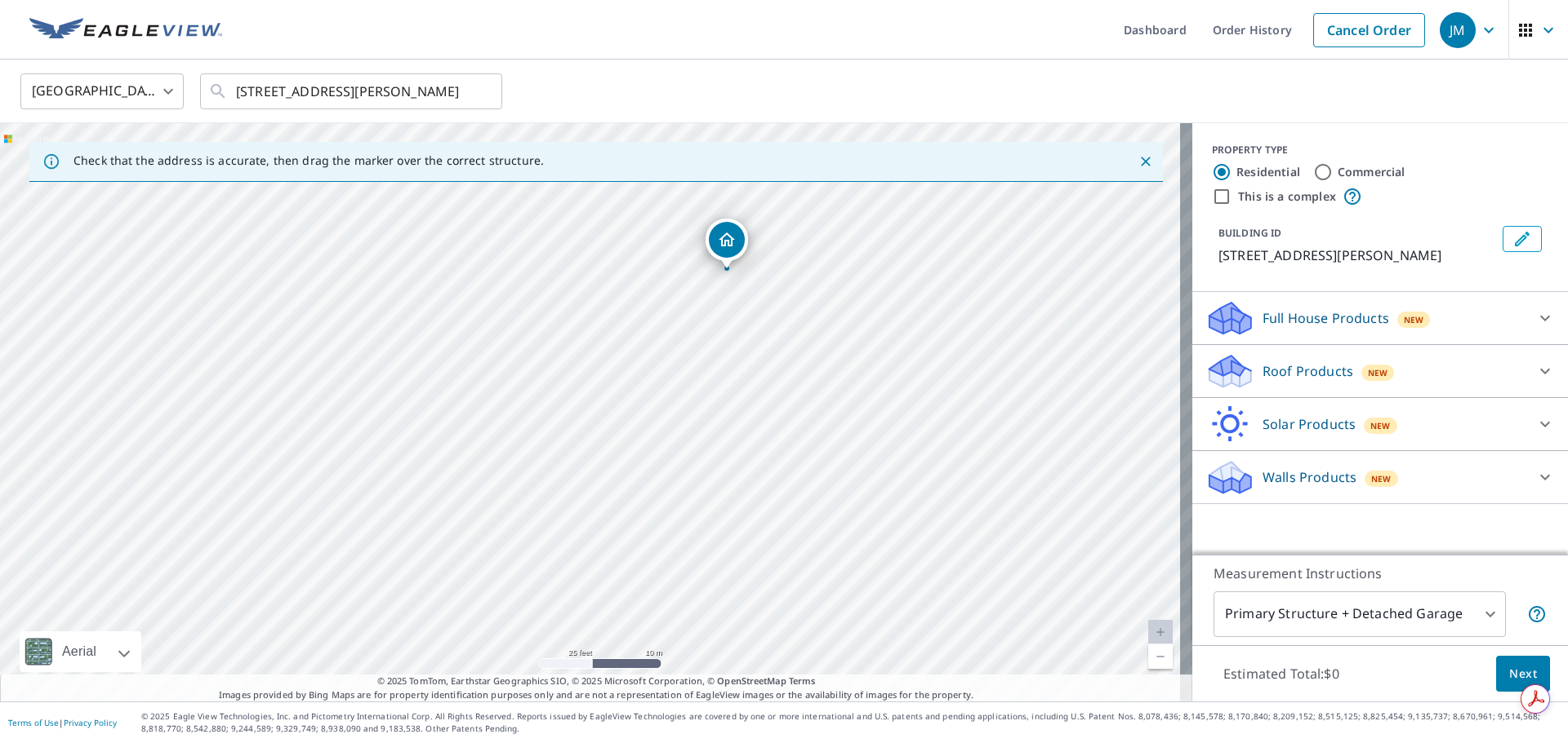
drag, startPoint x: 640, startPoint y: 476, endPoint x: 811, endPoint y: 376, distance: 198.1
click at [811, 376] on div "[STREET_ADDRESS][PERSON_NAME]" at bounding box center [596, 412] width 1192 height 578
drag, startPoint x: 739, startPoint y: 254, endPoint x: 1054, endPoint y: 500, distance: 399.7
drag, startPoint x: 698, startPoint y: 393, endPoint x: 686, endPoint y: 248, distance: 145.5
drag, startPoint x: 586, startPoint y: 376, endPoint x: 573, endPoint y: 376, distance: 13.0
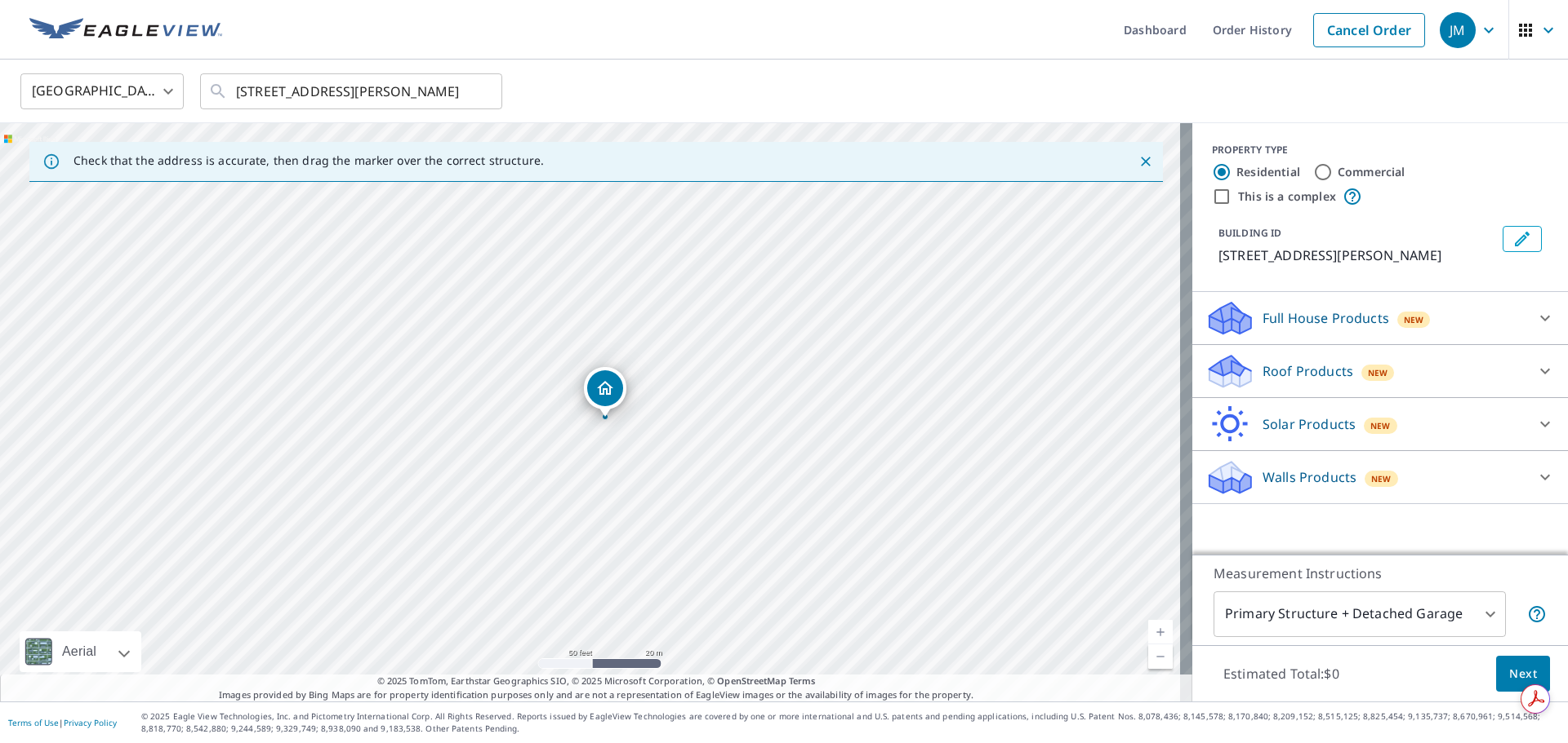
drag, startPoint x: 596, startPoint y: 382, endPoint x: 612, endPoint y: 388, distance: 17.1
drag, startPoint x: 612, startPoint y: 387, endPoint x: 633, endPoint y: 379, distance: 22.5
click at [633, 379] on div "[STREET_ADDRESS][PERSON_NAME]" at bounding box center [596, 412] width 1192 height 578
drag, startPoint x: 619, startPoint y: 373, endPoint x: 642, endPoint y: 371, distance: 23.1
drag, startPoint x: 638, startPoint y: 373, endPoint x: 631, endPoint y: 371, distance: 7.3
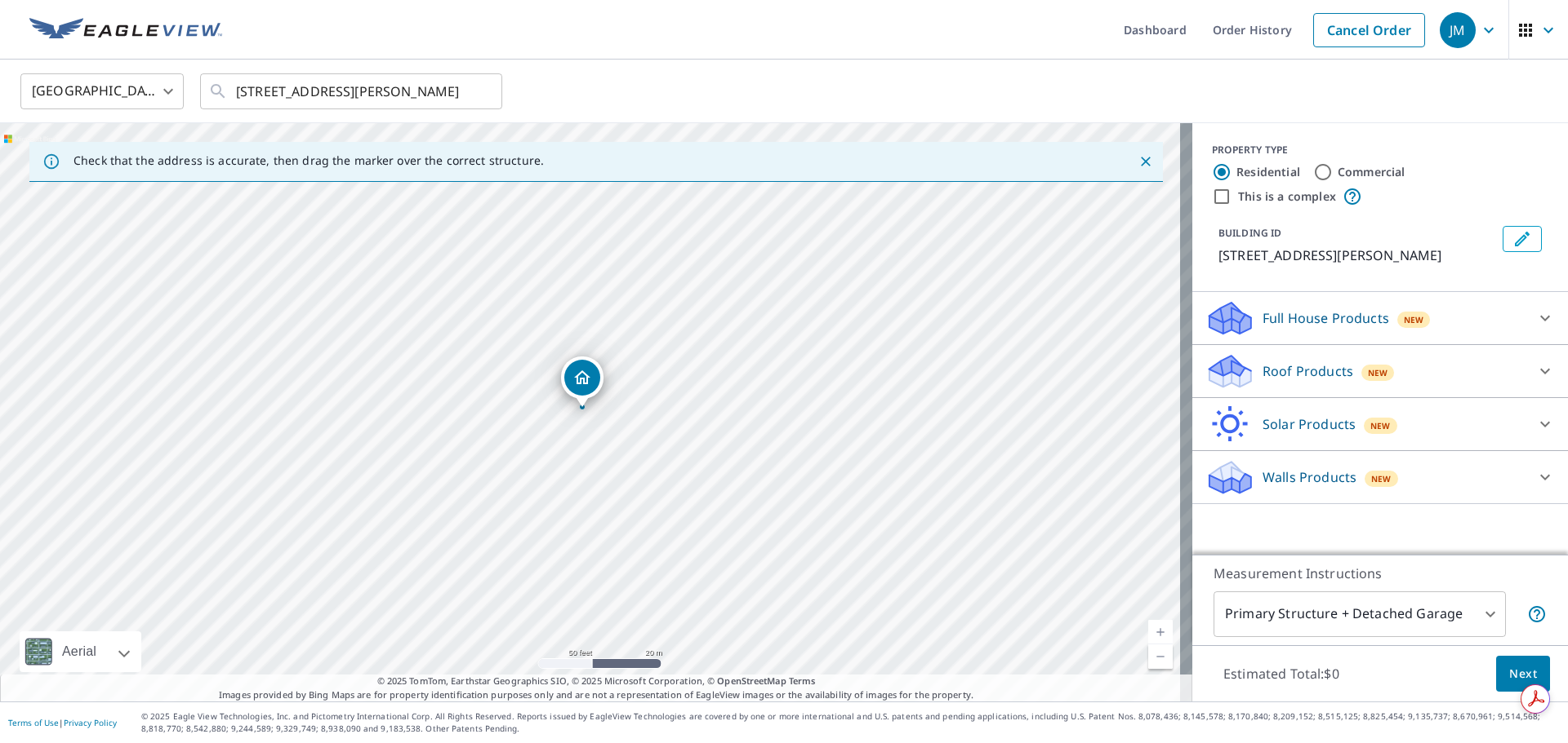
click at [631, 371] on div "[STREET_ADDRESS][PERSON_NAME]" at bounding box center [596, 412] width 1192 height 578
drag, startPoint x: 593, startPoint y: 377, endPoint x: 523, endPoint y: 377, distance: 70.0
drag, startPoint x: 587, startPoint y: 377, endPoint x: 618, endPoint y: 371, distance: 31.6
drag, startPoint x: 613, startPoint y: 401, endPoint x: 759, endPoint y: 490, distance: 171.0
drag, startPoint x: 589, startPoint y: 376, endPoint x: 564, endPoint y: 383, distance: 26.0
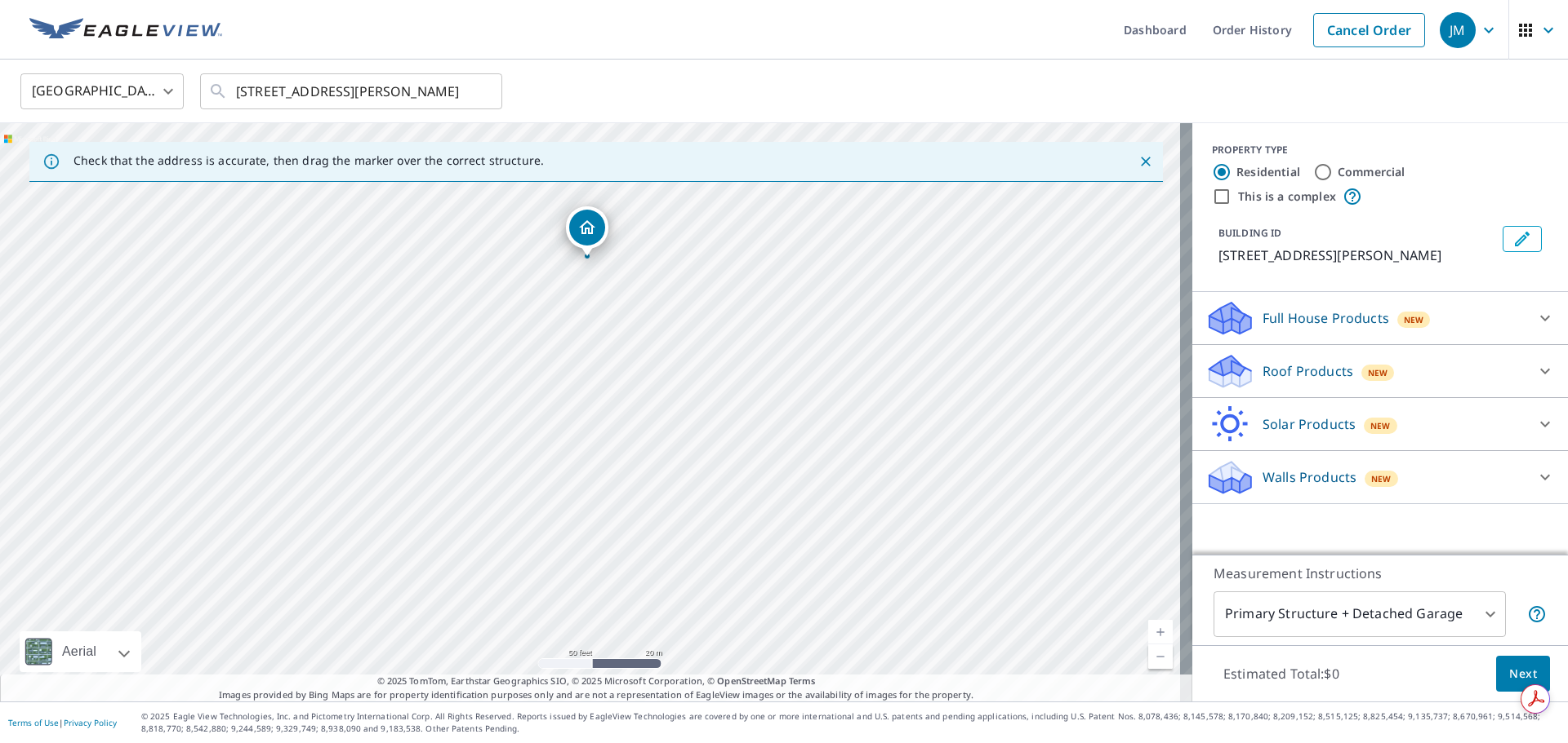
drag, startPoint x: 590, startPoint y: 369, endPoint x: 585, endPoint y: 231, distance: 138.1
drag, startPoint x: 588, startPoint y: 385, endPoint x: 569, endPoint y: 385, distance: 19.0
drag, startPoint x: 587, startPoint y: 381, endPoint x: 822, endPoint y: 529, distance: 277.7
drag, startPoint x: 584, startPoint y: 389, endPoint x: 585, endPoint y: 407, distance: 18.0
drag, startPoint x: 685, startPoint y: 390, endPoint x: 755, endPoint y: 479, distance: 113.2
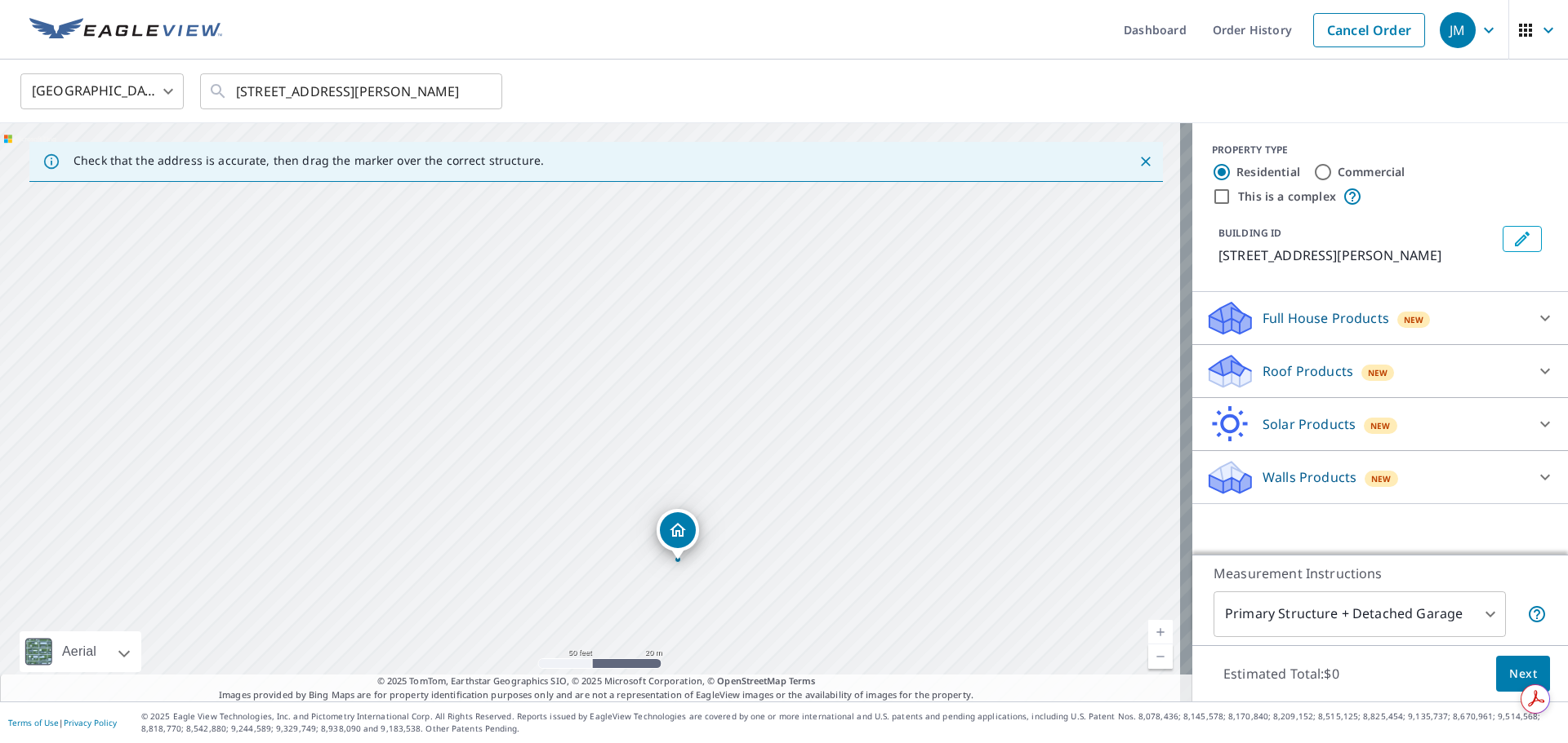
click at [755, 479] on div "[STREET_ADDRESS][PERSON_NAME]" at bounding box center [596, 412] width 1192 height 578
drag, startPoint x: 692, startPoint y: 543, endPoint x: 637, endPoint y: 246, distance: 302.0
drag, startPoint x: 957, startPoint y: 517, endPoint x: 956, endPoint y: 462, distance: 55.0
click at [956, 462] on div "[STREET_ADDRESS][PERSON_NAME]" at bounding box center [596, 412] width 1192 height 578
drag, startPoint x: 593, startPoint y: 325, endPoint x: 896, endPoint y: 524, distance: 362.5
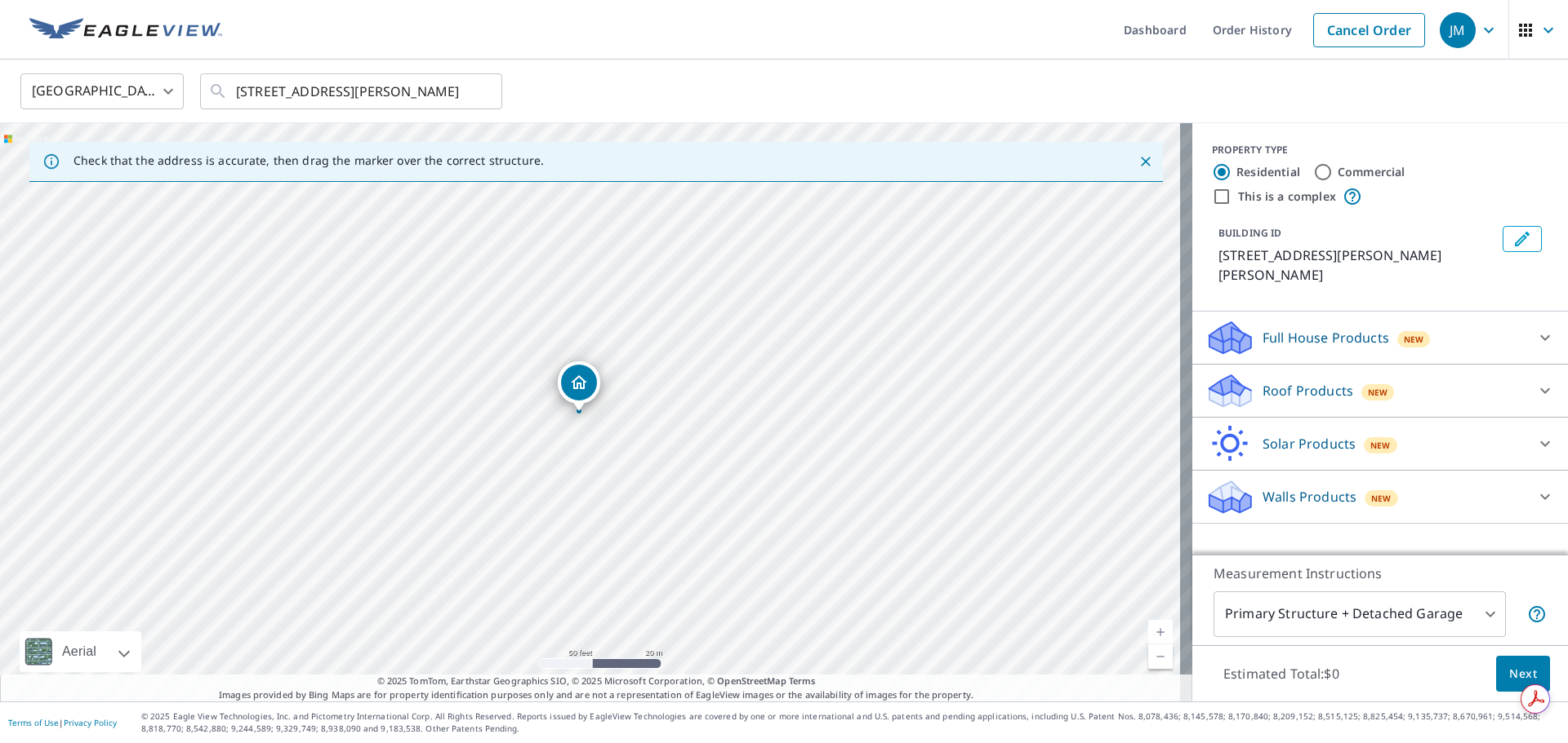
drag, startPoint x: 594, startPoint y: 376, endPoint x: 578, endPoint y: 376, distance: 16.0
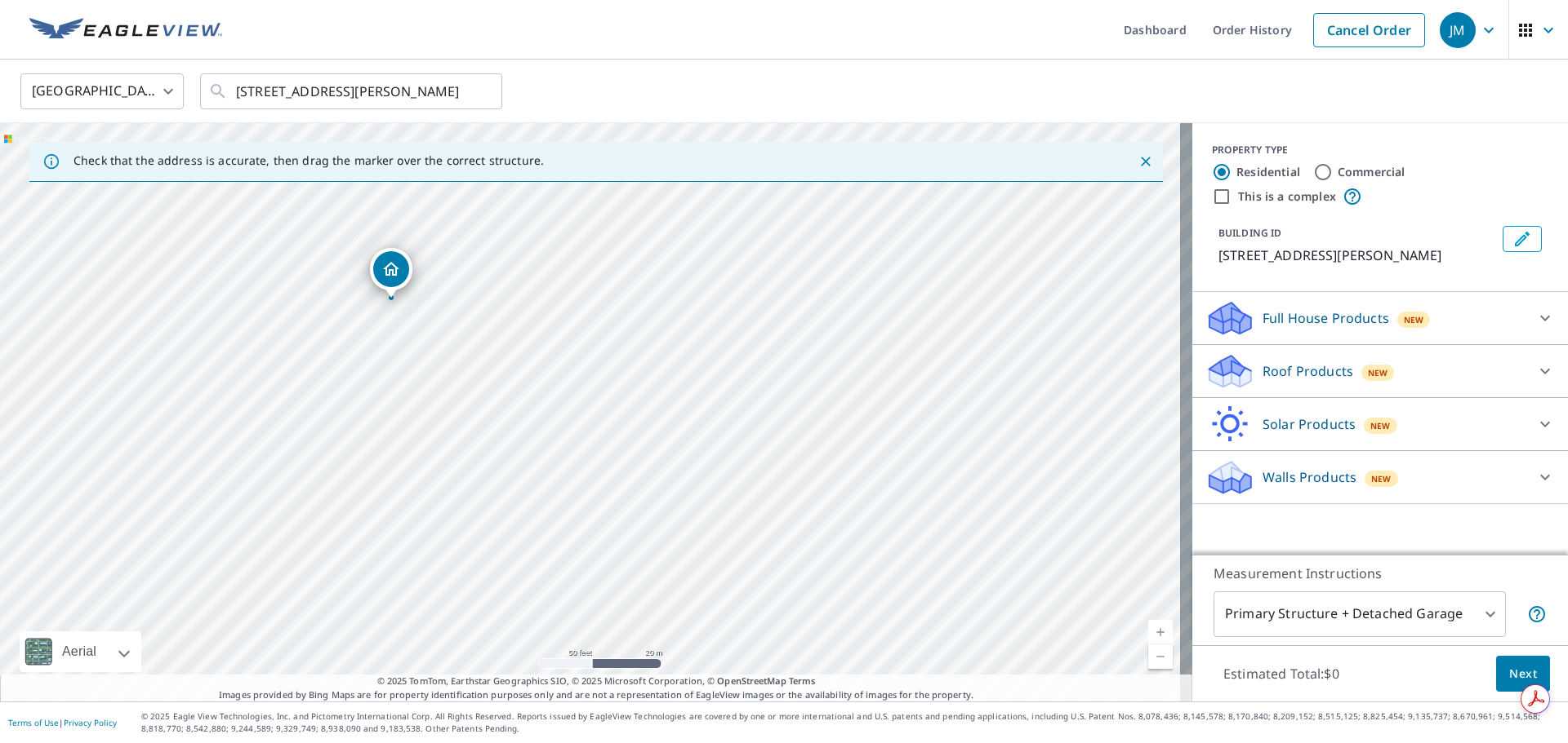
drag, startPoint x: 590, startPoint y: 378, endPoint x: 391, endPoint y: 266, distance: 228.4
drag, startPoint x: 601, startPoint y: 383, endPoint x: 742, endPoint y: 349, distance: 145.0
drag, startPoint x: 590, startPoint y: 388, endPoint x: 619, endPoint y: 390, distance: 29.1
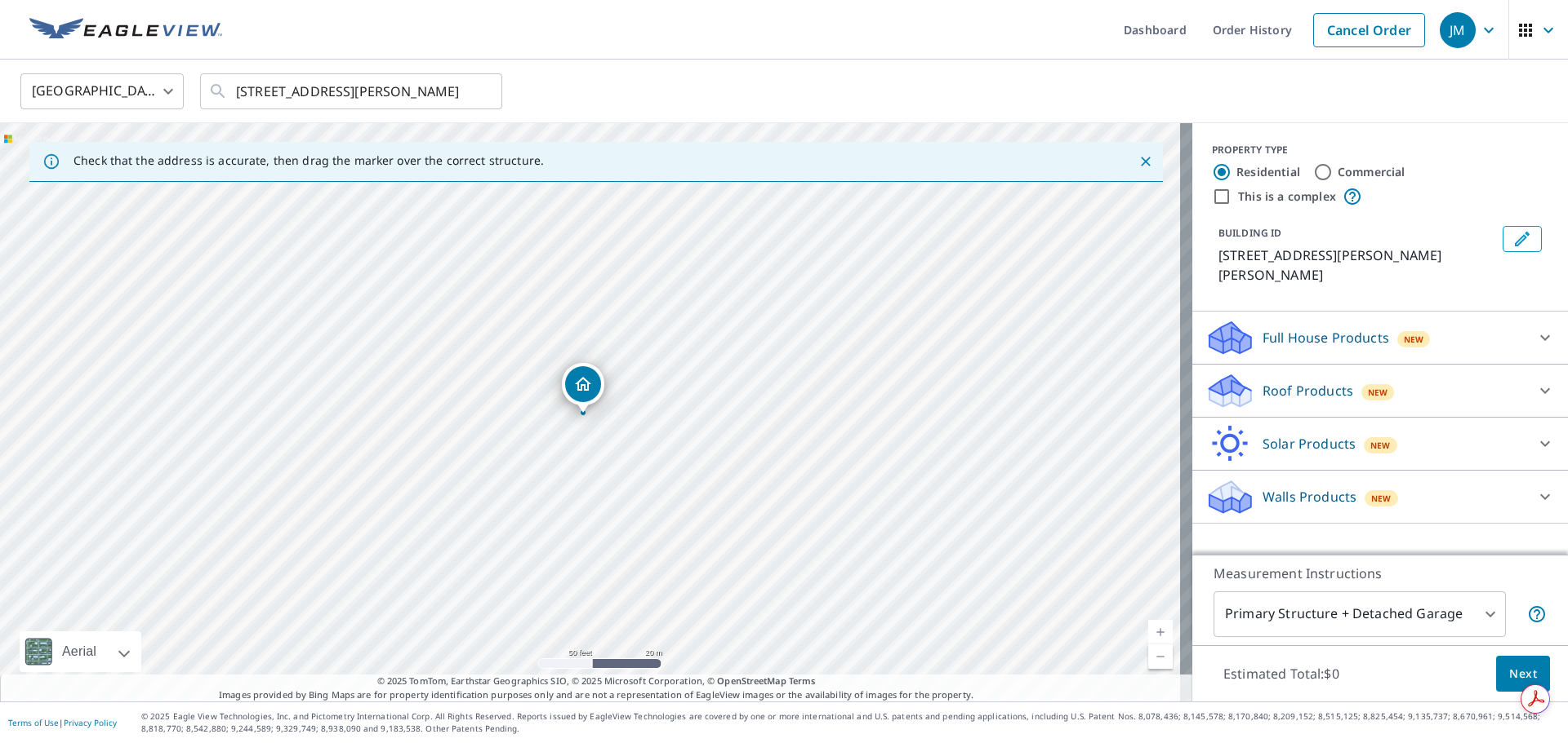
drag, startPoint x: 592, startPoint y: 391, endPoint x: 570, endPoint y: 395, distance: 22.4
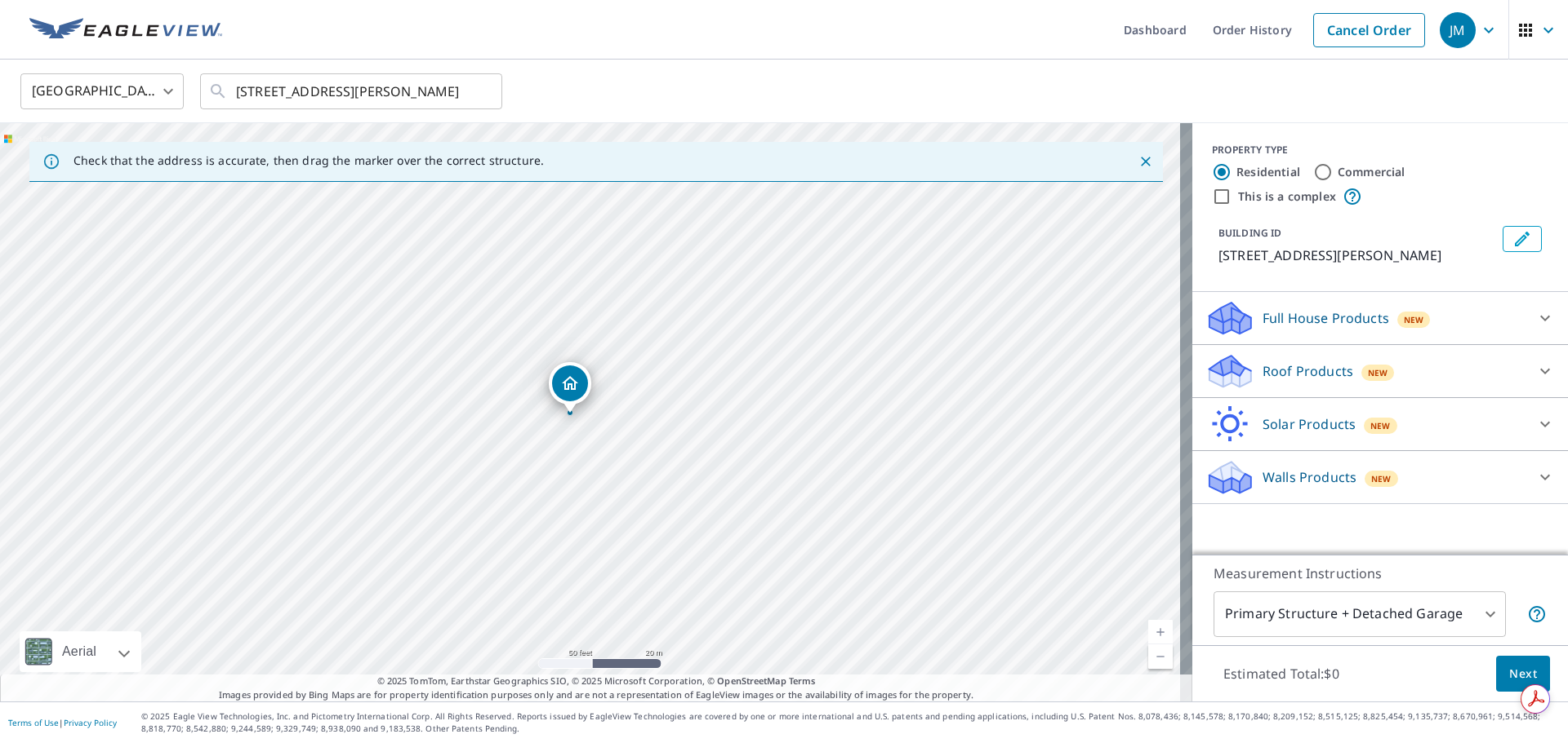
drag, startPoint x: 567, startPoint y: 401, endPoint x: 547, endPoint y: 405, distance: 20.4
click at [547, 405] on div "[STREET_ADDRESS][PERSON_NAME]" at bounding box center [596, 412] width 1192 height 578
drag, startPoint x: 778, startPoint y: 476, endPoint x: 785, endPoint y: 418, distance: 58.4
click at [785, 418] on div "[STREET_ADDRESS][PERSON_NAME]" at bounding box center [596, 412] width 1192 height 578
drag, startPoint x: 552, startPoint y: 218, endPoint x: 733, endPoint y: 430, distance: 278.8
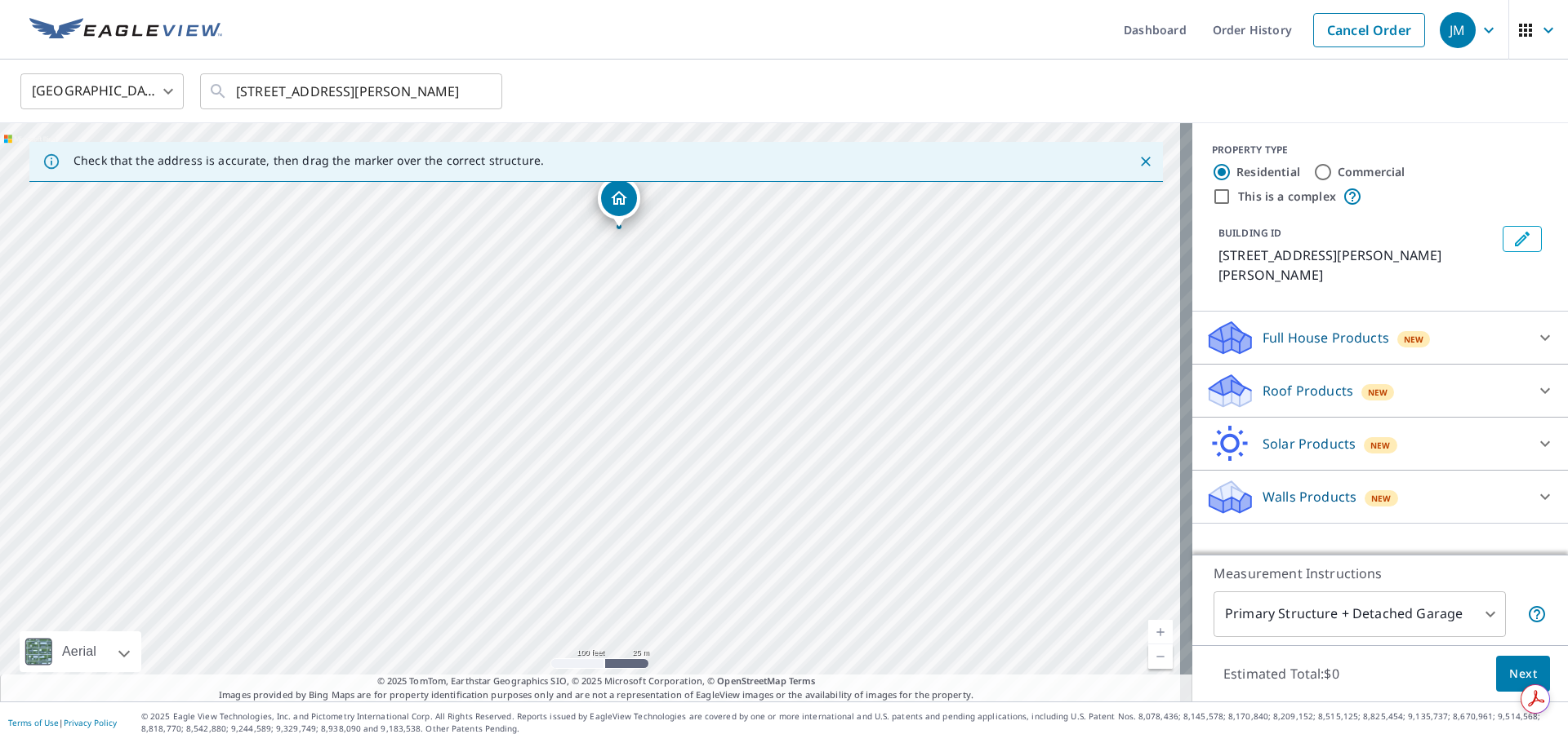
drag, startPoint x: 668, startPoint y: 352, endPoint x: 613, endPoint y: 193, distance: 168.2
drag, startPoint x: 275, startPoint y: 563, endPoint x: 431, endPoint y: 406, distance: 221.3
click at [431, 406] on div "[STREET_ADDRESS][PERSON_NAME][PERSON_NAME]" at bounding box center [596, 412] width 1192 height 578
drag, startPoint x: 749, startPoint y: 383, endPoint x: 940, endPoint y: 578, distance: 273.0
click at [940, 578] on div "[STREET_ADDRESS][PERSON_NAME][PERSON_NAME]" at bounding box center [596, 412] width 1192 height 578
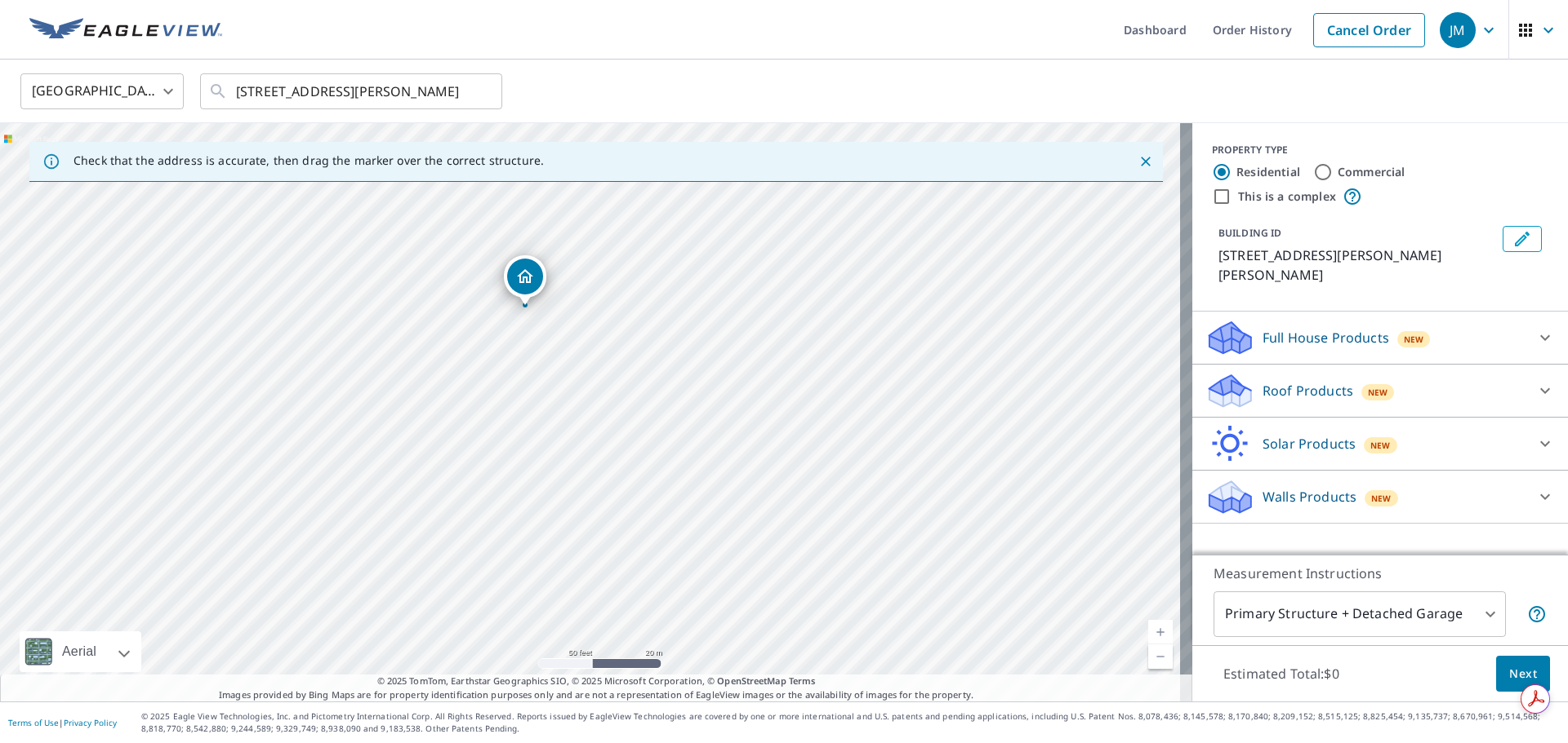
drag, startPoint x: 781, startPoint y: 499, endPoint x: 525, endPoint y: 284, distance: 334.3
drag, startPoint x: 876, startPoint y: 401, endPoint x: 684, endPoint y: 250, distance: 244.3
click at [649, 214] on div "[STREET_ADDRESS][PERSON_NAME][PERSON_NAME]" at bounding box center [596, 412] width 1192 height 578
drag, startPoint x: 659, startPoint y: 373, endPoint x: 643, endPoint y: 388, distance: 21.9
click at [643, 388] on div "[STREET_ADDRESS][PERSON_NAME][PERSON_NAME]" at bounding box center [596, 412] width 1192 height 578
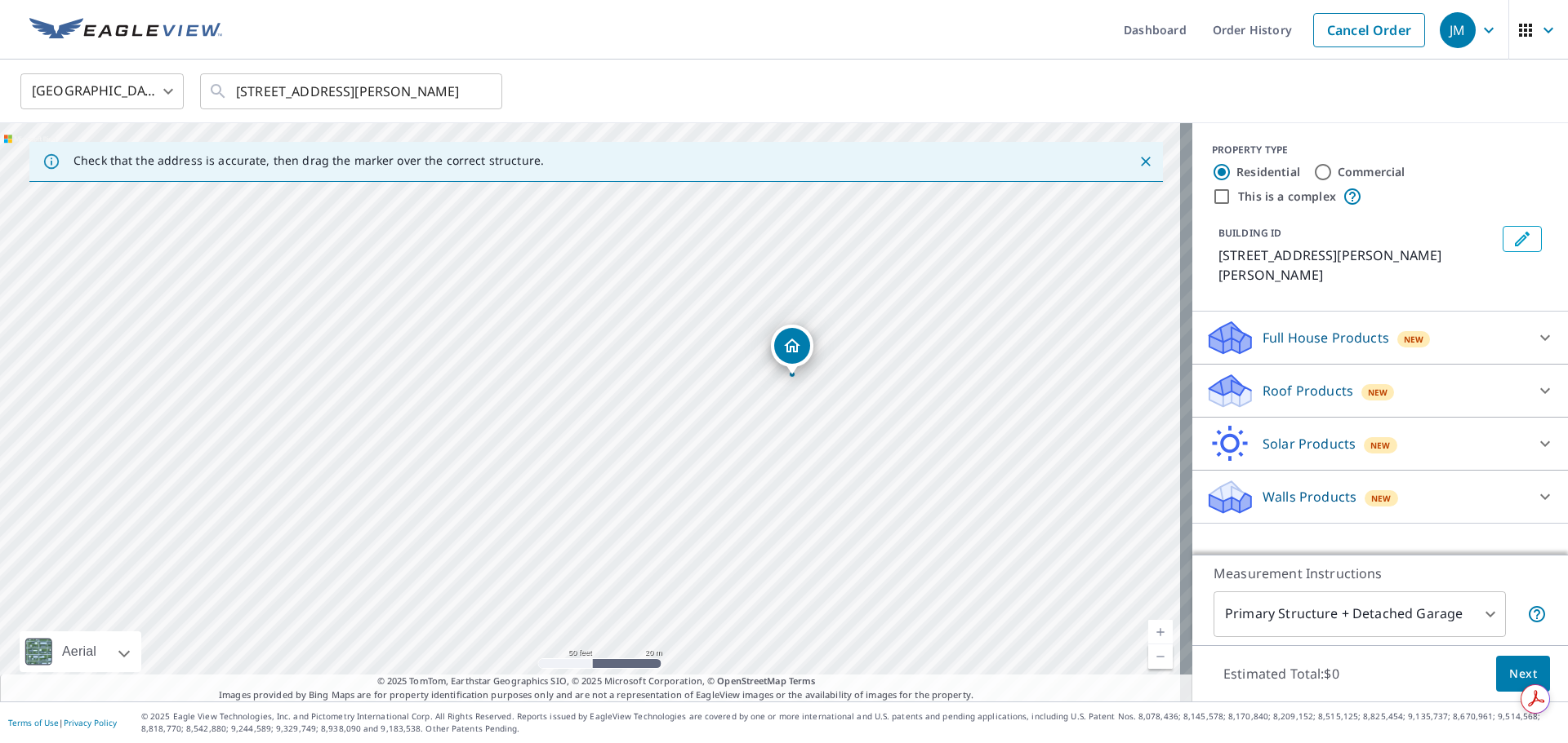
drag, startPoint x: 334, startPoint y: 237, endPoint x: 786, endPoint y: 348, distance: 465.4
drag, startPoint x: 586, startPoint y: 377, endPoint x: 669, endPoint y: 277, distance: 130.0
drag, startPoint x: 607, startPoint y: 475, endPoint x: 857, endPoint y: 427, distance: 254.6
click at [857, 427] on div "[STREET_ADDRESS][PERSON_NAME][PERSON_NAME]" at bounding box center [596, 412] width 1192 height 578
drag, startPoint x: 615, startPoint y: 382, endPoint x: 783, endPoint y: 383, distance: 168.0
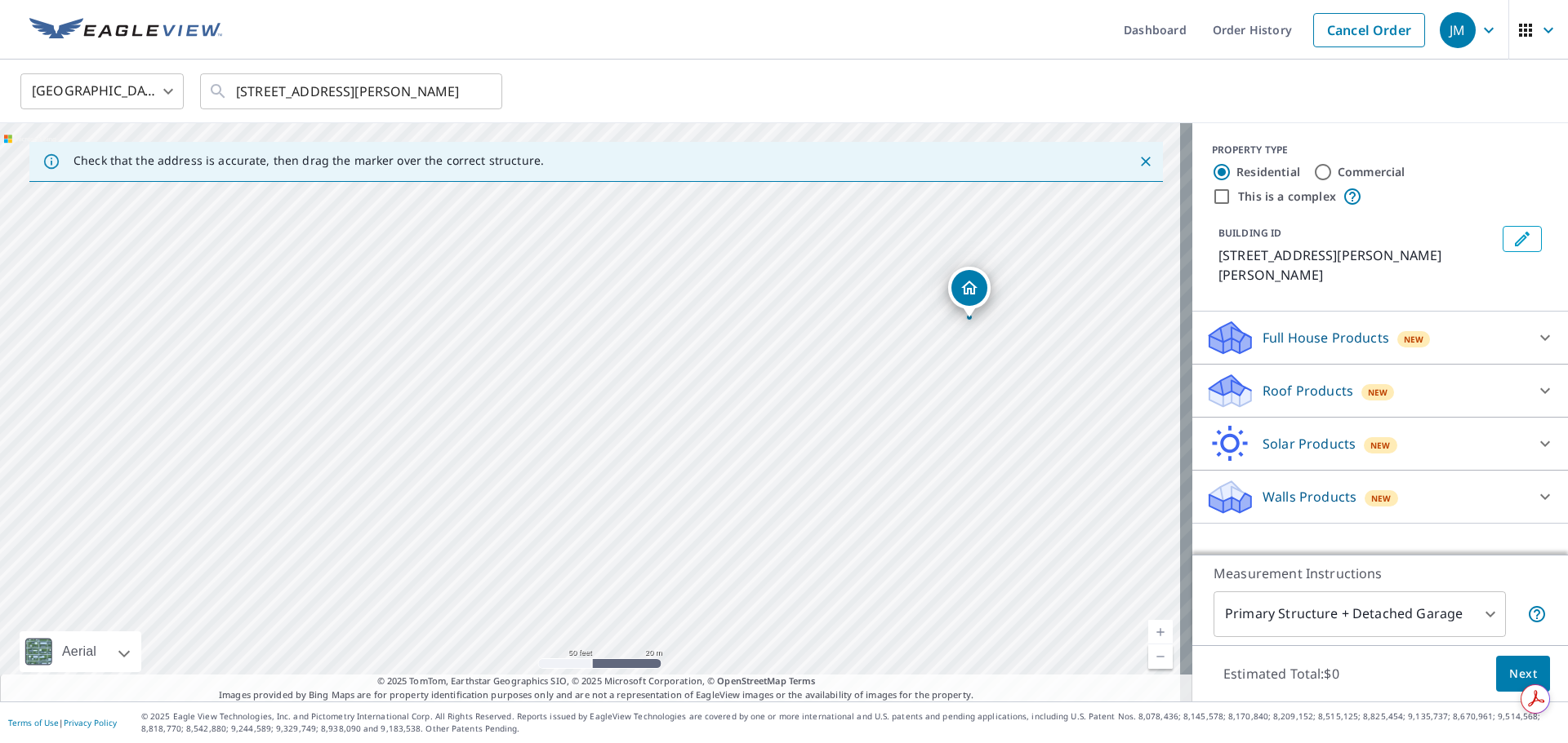
click at [782, 383] on div "[STREET_ADDRESS][PERSON_NAME][PERSON_NAME]" at bounding box center [596, 412] width 1192 height 578
drag, startPoint x: 1035, startPoint y: 301, endPoint x: 491, endPoint y: 290, distance: 544.1
drag, startPoint x: 678, startPoint y: 467, endPoint x: 903, endPoint y: 464, distance: 225.0
click at [903, 464] on div "[STREET_ADDRESS][PERSON_NAME][PERSON_NAME]" at bounding box center [596, 412] width 1192 height 578
drag, startPoint x: 809, startPoint y: 384, endPoint x: 715, endPoint y: 325, distance: 111.0
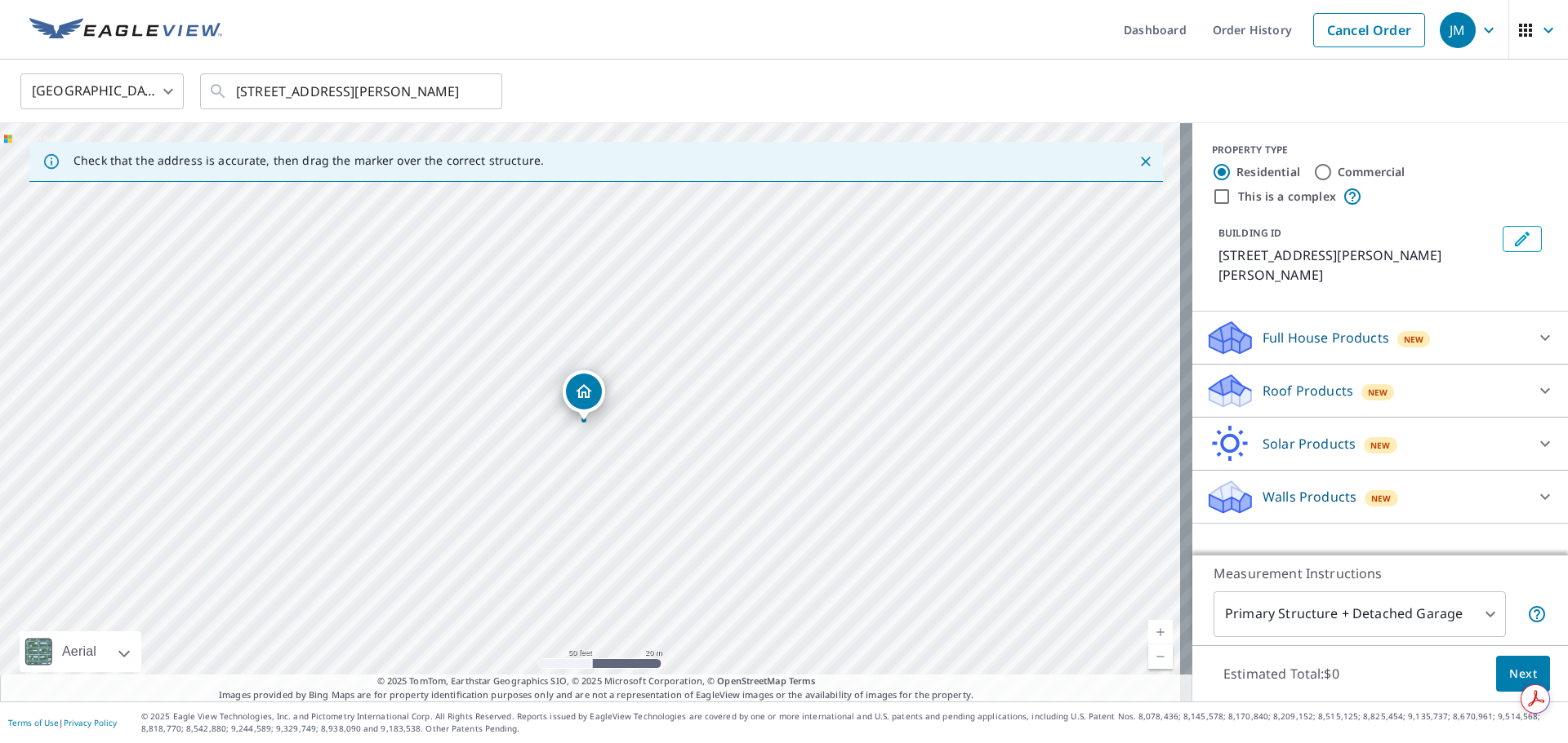
drag, startPoint x: 591, startPoint y: 386, endPoint x: 584, endPoint y: 396, distance: 12.2
drag, startPoint x: 588, startPoint y: 392, endPoint x: 596, endPoint y: 400, distance: 11.3
drag, startPoint x: 597, startPoint y: 400, endPoint x: 596, endPoint y: 383, distance: 17.0
drag, startPoint x: 596, startPoint y: 379, endPoint x: 562, endPoint y: 394, distance: 37.2
drag, startPoint x: 551, startPoint y: 406, endPoint x: 550, endPoint y: 424, distance: 18.0
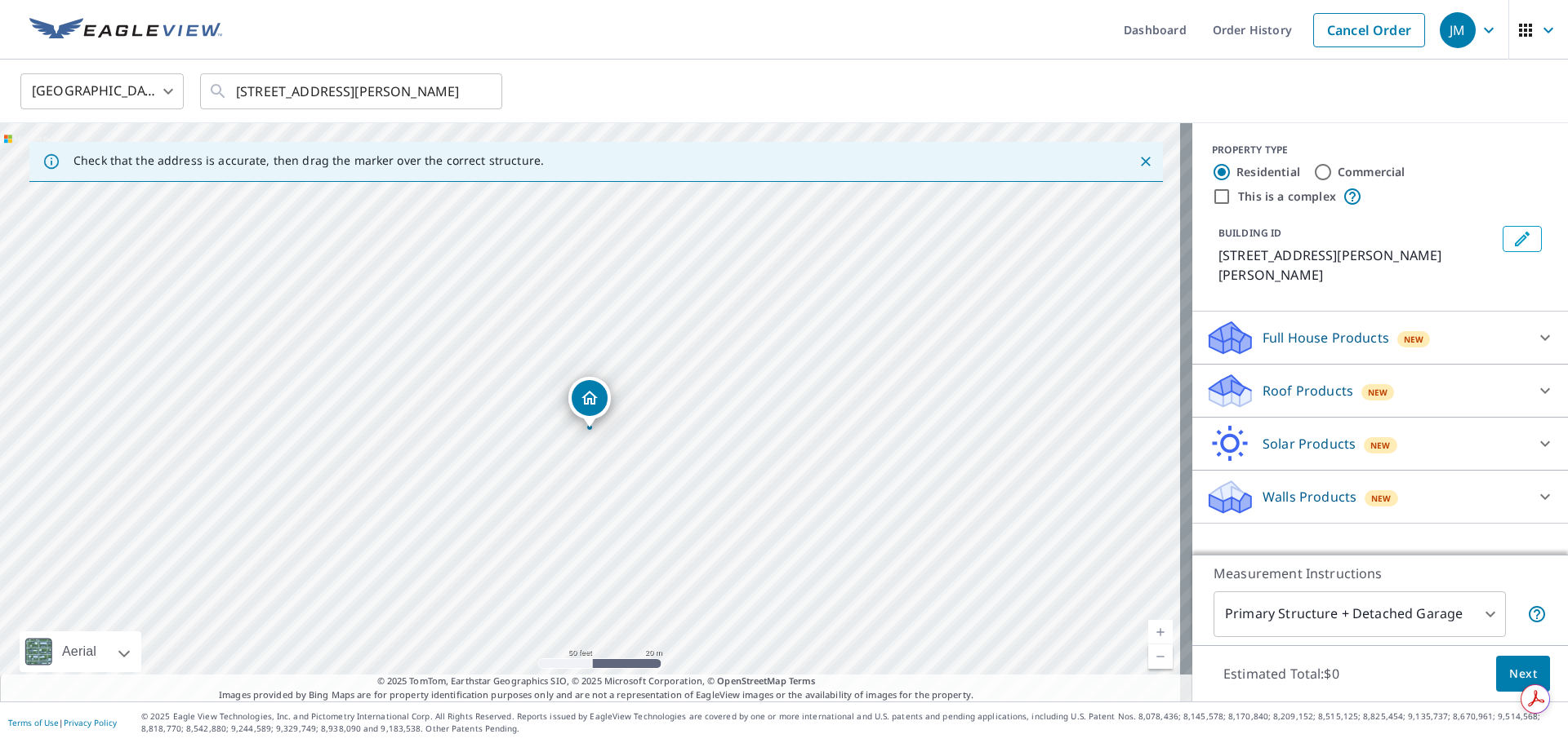
click at [550, 424] on div "[STREET_ADDRESS][PERSON_NAME][PERSON_NAME]" at bounding box center [596, 412] width 1192 height 578
drag, startPoint x: 589, startPoint y: 407, endPoint x: 587, endPoint y: 424, distance: 17.1
drag, startPoint x: 586, startPoint y: 424, endPoint x: 599, endPoint y: 403, distance: 24.7
click at [597, 416] on div "[STREET_ADDRESS][PERSON_NAME][PERSON_NAME]" at bounding box center [596, 412] width 1192 height 578
drag, startPoint x: 611, startPoint y: 373, endPoint x: 632, endPoint y: 376, distance: 21.2
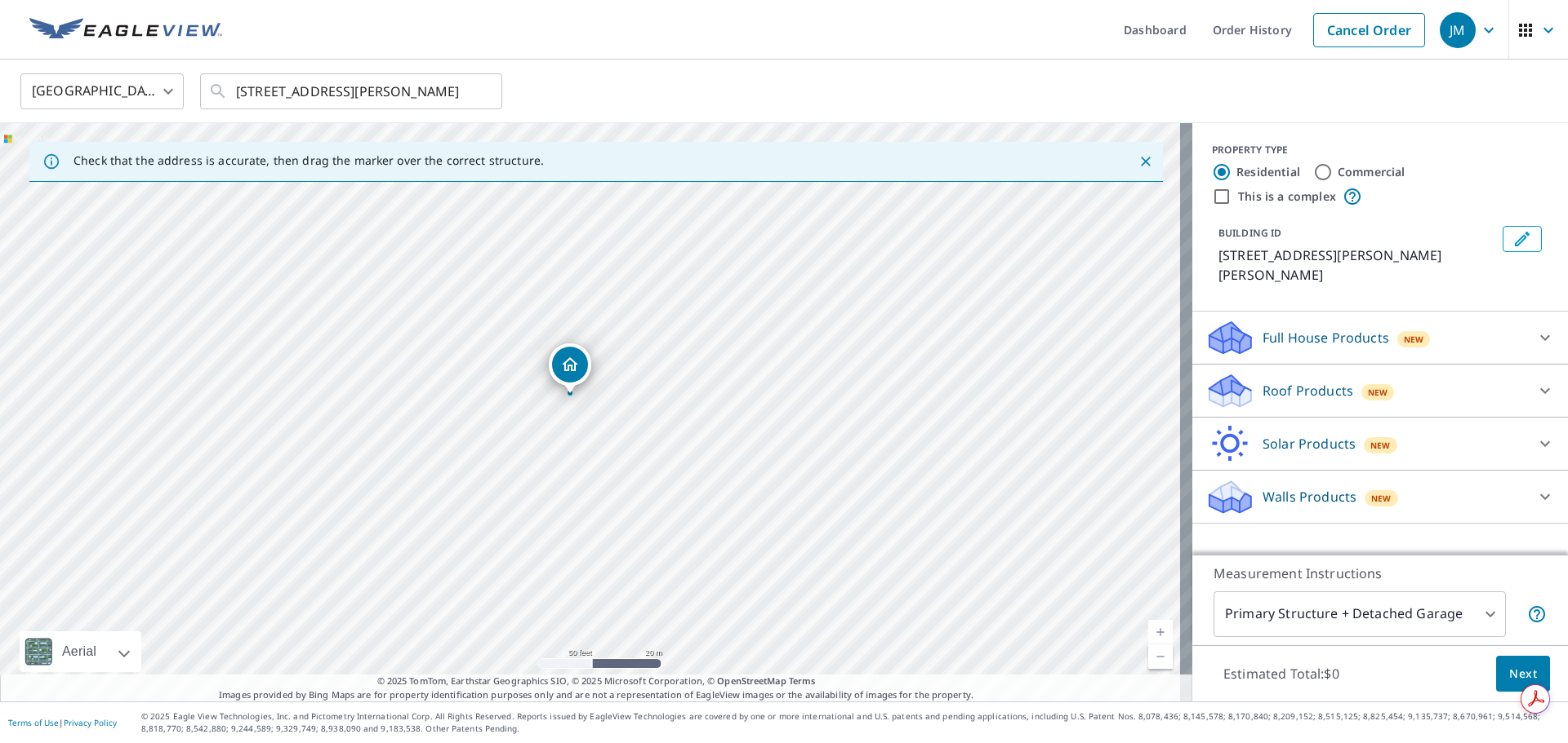
drag, startPoint x: 592, startPoint y: 386, endPoint x: 572, endPoint y: 370, distance: 25.6
drag, startPoint x: 590, startPoint y: 381, endPoint x: 1072, endPoint y: 429, distance: 484.4
drag, startPoint x: 593, startPoint y: 395, endPoint x: 591, endPoint y: 412, distance: 17.1
drag, startPoint x: 707, startPoint y: 329, endPoint x: 931, endPoint y: 438, distance: 249.1
click at [930, 437] on div "[STREET_ADDRESS][PERSON_NAME][PERSON_NAME]" at bounding box center [596, 412] width 1192 height 578
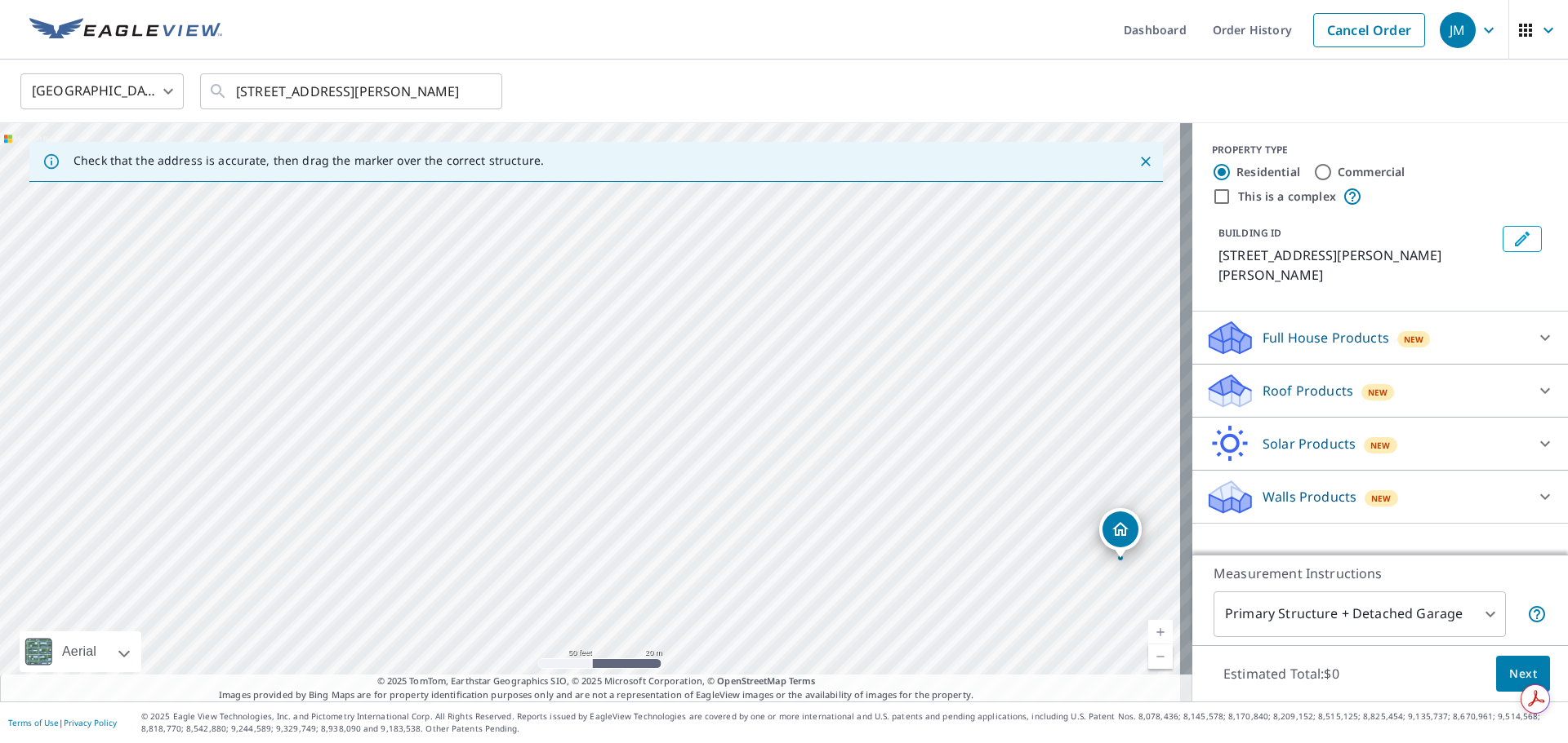
drag, startPoint x: 917, startPoint y: 527, endPoint x: 697, endPoint y: 364, distance: 273.8
click at [697, 364] on div "[STREET_ADDRESS][PERSON_NAME][PERSON_NAME]" at bounding box center [596, 412] width 1192 height 578
drag, startPoint x: 1056, startPoint y: 494, endPoint x: 669, endPoint y: 292, distance: 436.5
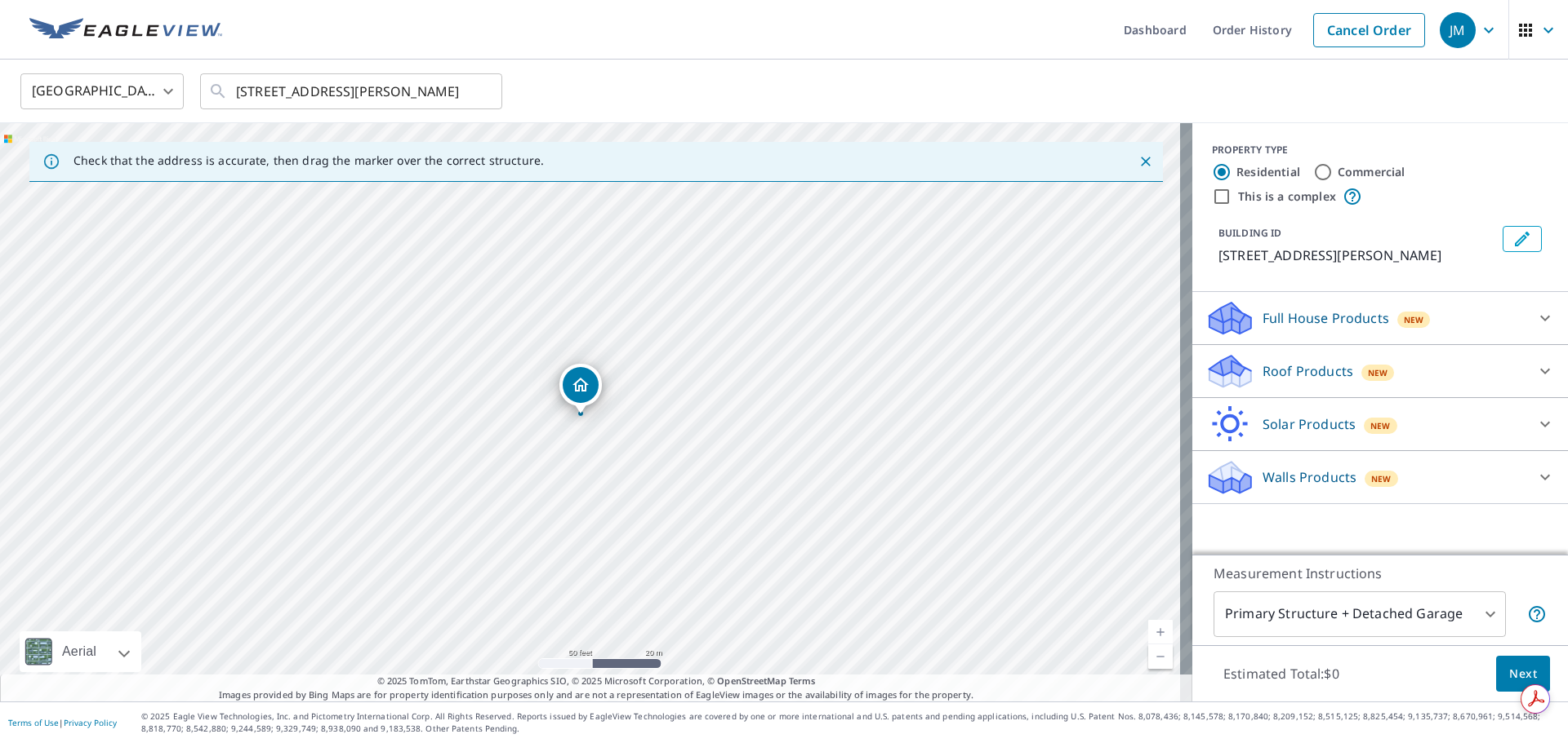
drag, startPoint x: 583, startPoint y: 390, endPoint x: 573, endPoint y: 394, distance: 10.8
drag, startPoint x: 796, startPoint y: 471, endPoint x: 798, endPoint y: 300, distance: 171.0
click at [798, 300] on div "[STREET_ADDRESS][PERSON_NAME]" at bounding box center [596, 412] width 1192 height 578
drag, startPoint x: 859, startPoint y: 331, endPoint x: 887, endPoint y: 522, distance: 193.0
click at [887, 522] on div "[STREET_ADDRESS][PERSON_NAME]" at bounding box center [596, 412] width 1192 height 578
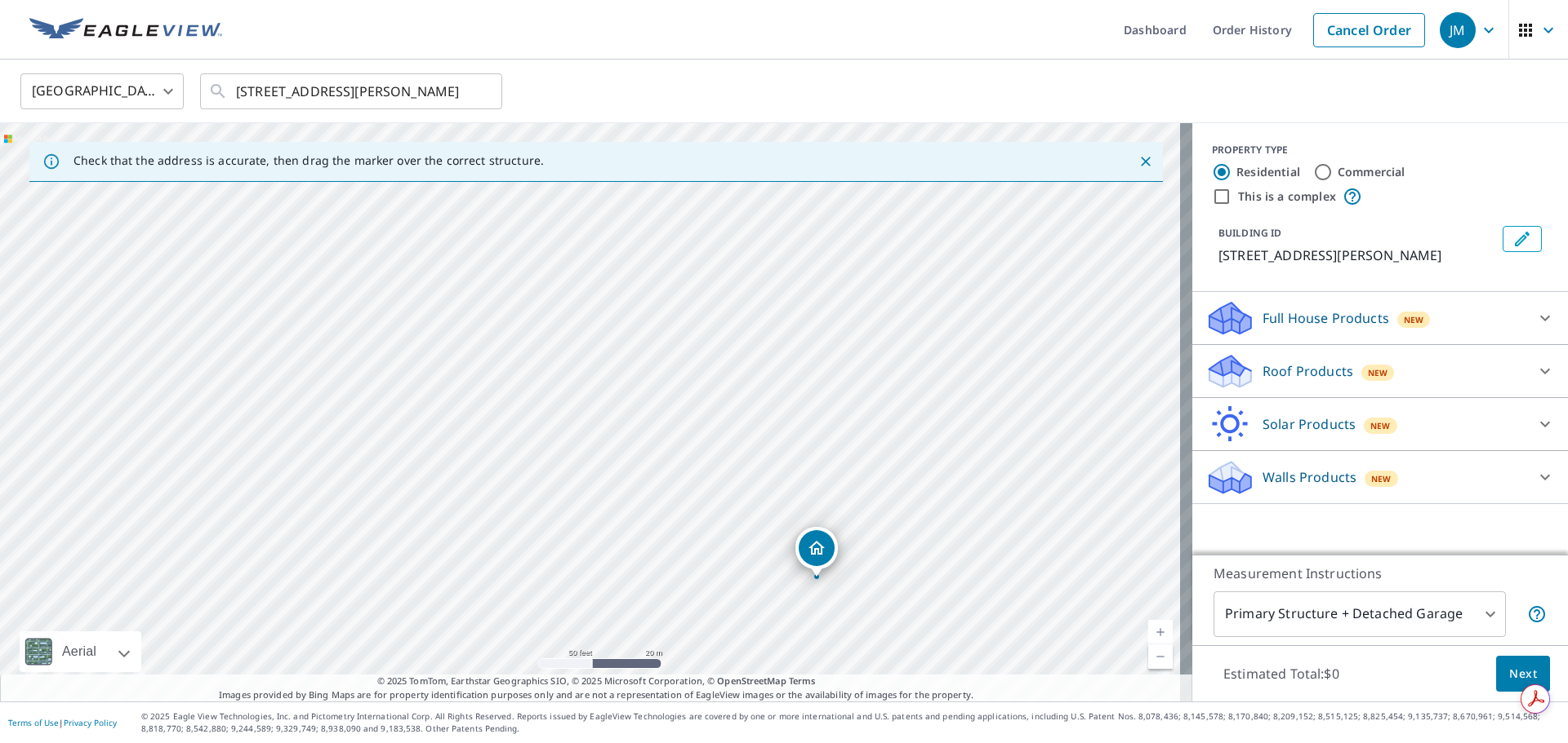
drag, startPoint x: 620, startPoint y: 250, endPoint x: 813, endPoint y: 558, distance: 363.5
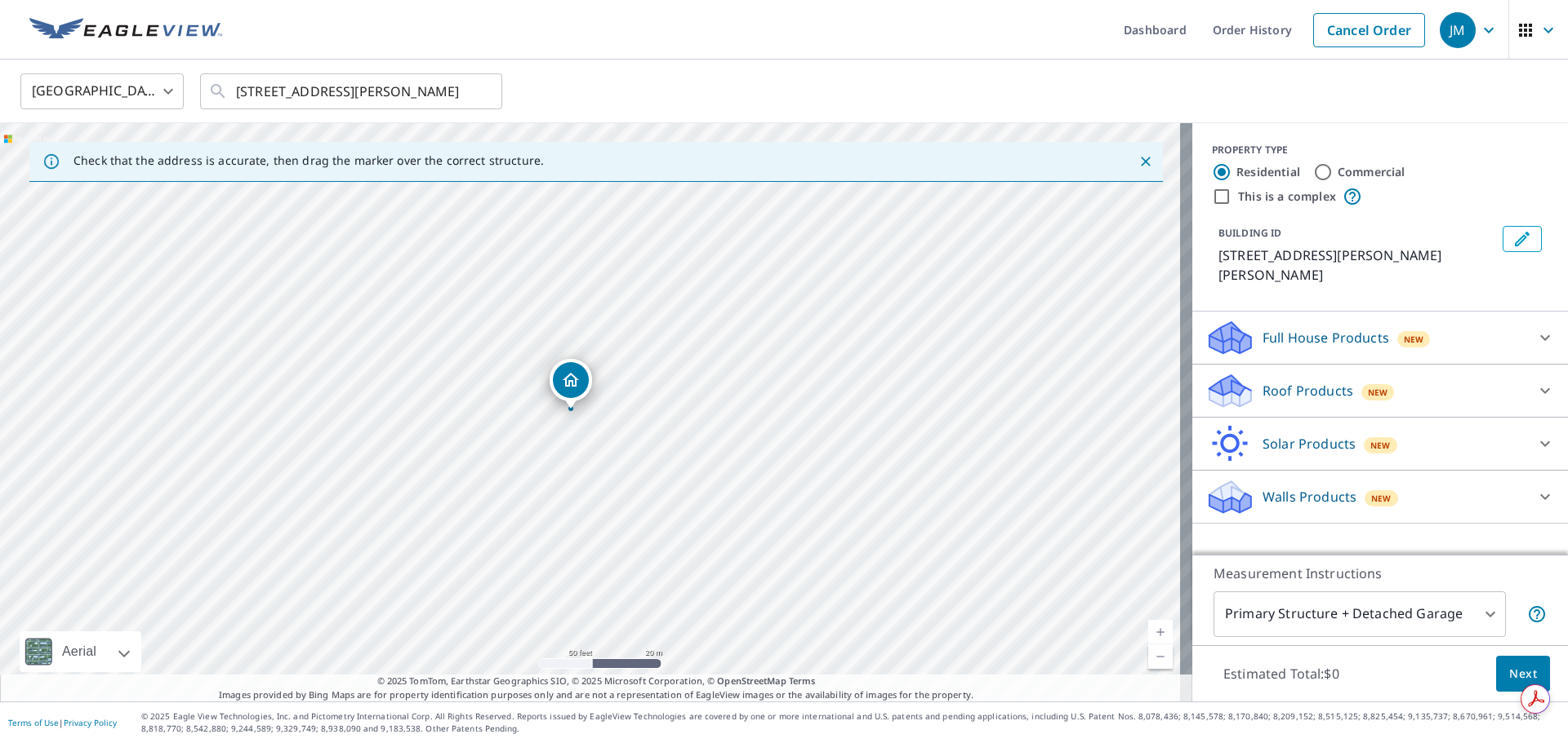
drag, startPoint x: 573, startPoint y: 382, endPoint x: 550, endPoint y: 381, distance: 23.0
drag, startPoint x: 596, startPoint y: 375, endPoint x: 602, endPoint y: 357, distance: 19.0
drag, startPoint x: 608, startPoint y: 367, endPoint x: 635, endPoint y: 360, distance: 27.9
drag, startPoint x: 603, startPoint y: 377, endPoint x: 580, endPoint y: 381, distance: 23.3
drag, startPoint x: 590, startPoint y: 384, endPoint x: 580, endPoint y: 424, distance: 41.2
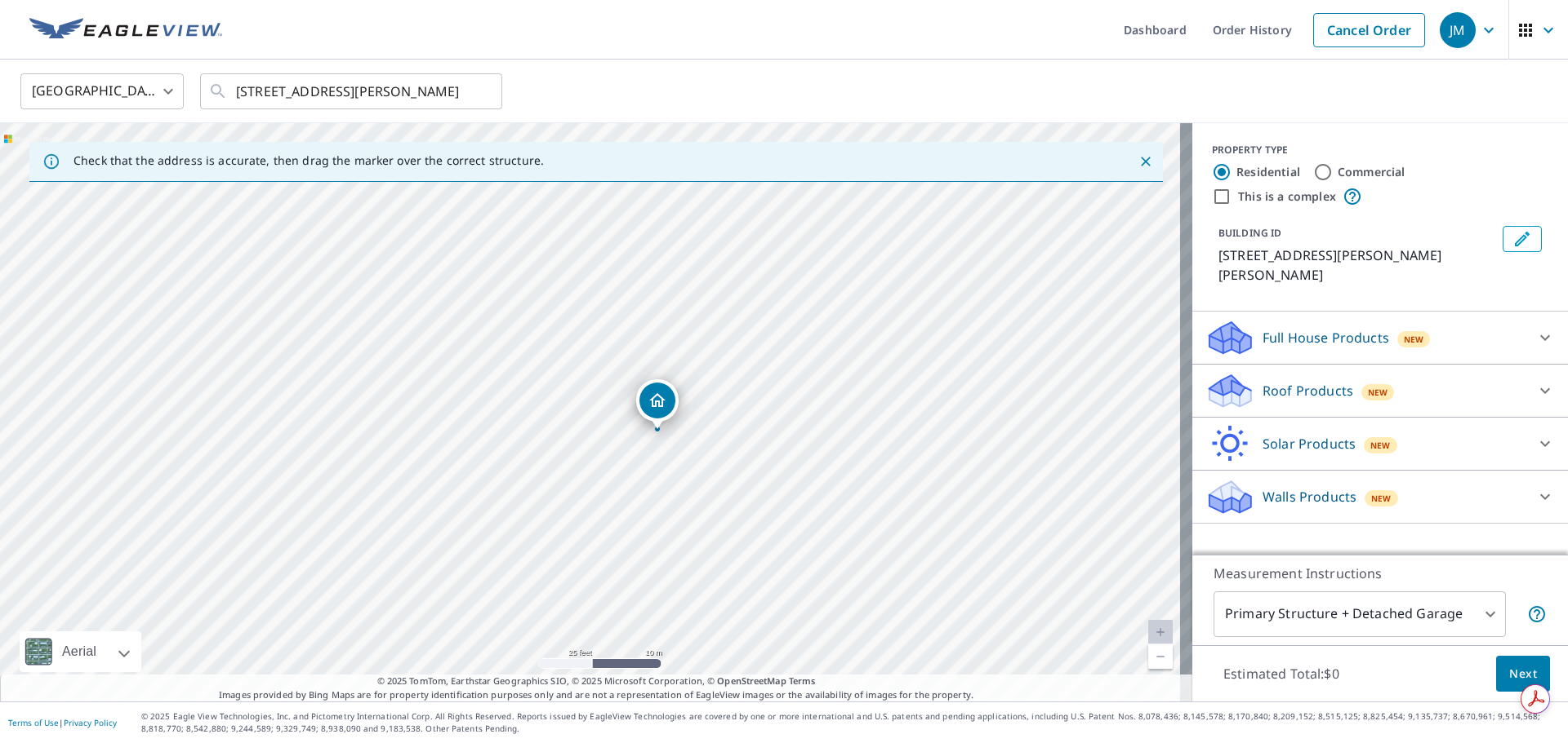
drag, startPoint x: 551, startPoint y: 394, endPoint x: 653, endPoint y: 449, distance: 115.9
click at [684, 467] on div "[STREET_ADDRESS][PERSON_NAME][PERSON_NAME]" at bounding box center [596, 412] width 1192 height 578
drag, startPoint x: 660, startPoint y: 404, endPoint x: 620, endPoint y: 407, distance: 40.1
drag, startPoint x: 586, startPoint y: 379, endPoint x: 600, endPoint y: 376, distance: 14.3
drag, startPoint x: 737, startPoint y: 344, endPoint x: 933, endPoint y: 660, distance: 371.8
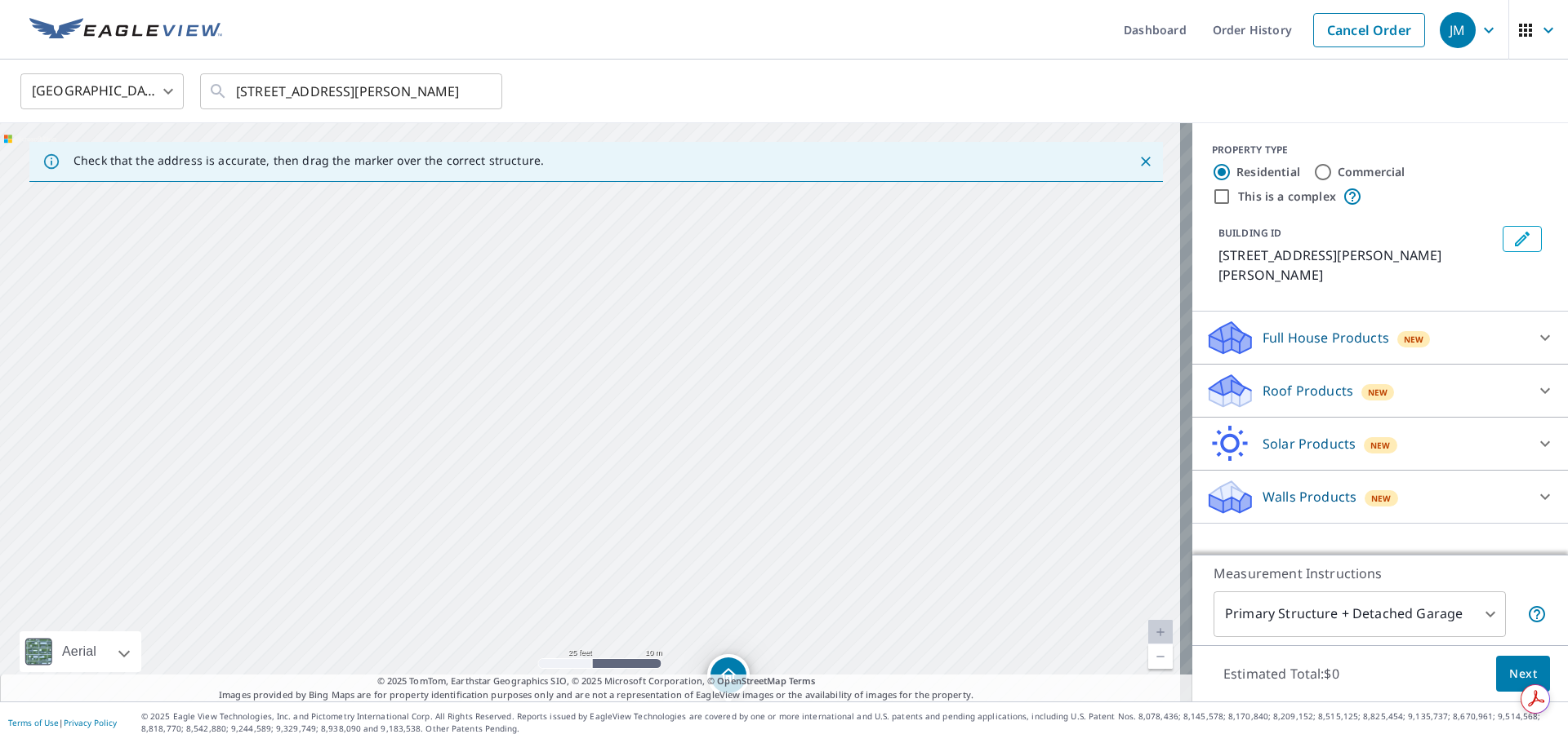
click at [928, 676] on div "Check that the address is accurate, then drag the marker over the correct struc…" at bounding box center [596, 412] width 1192 height 578
click at [916, 617] on div "[STREET_ADDRESS][PERSON_NAME][PERSON_NAME]" at bounding box center [596, 412] width 1192 height 578
drag, startPoint x: 767, startPoint y: 649, endPoint x: 637, endPoint y: 262, distance: 408.3
drag, startPoint x: 729, startPoint y: 318, endPoint x: 870, endPoint y: 524, distance: 249.6
click at [870, 524] on div "[STREET_ADDRESS][PERSON_NAME][PERSON_NAME]" at bounding box center [596, 412] width 1192 height 578
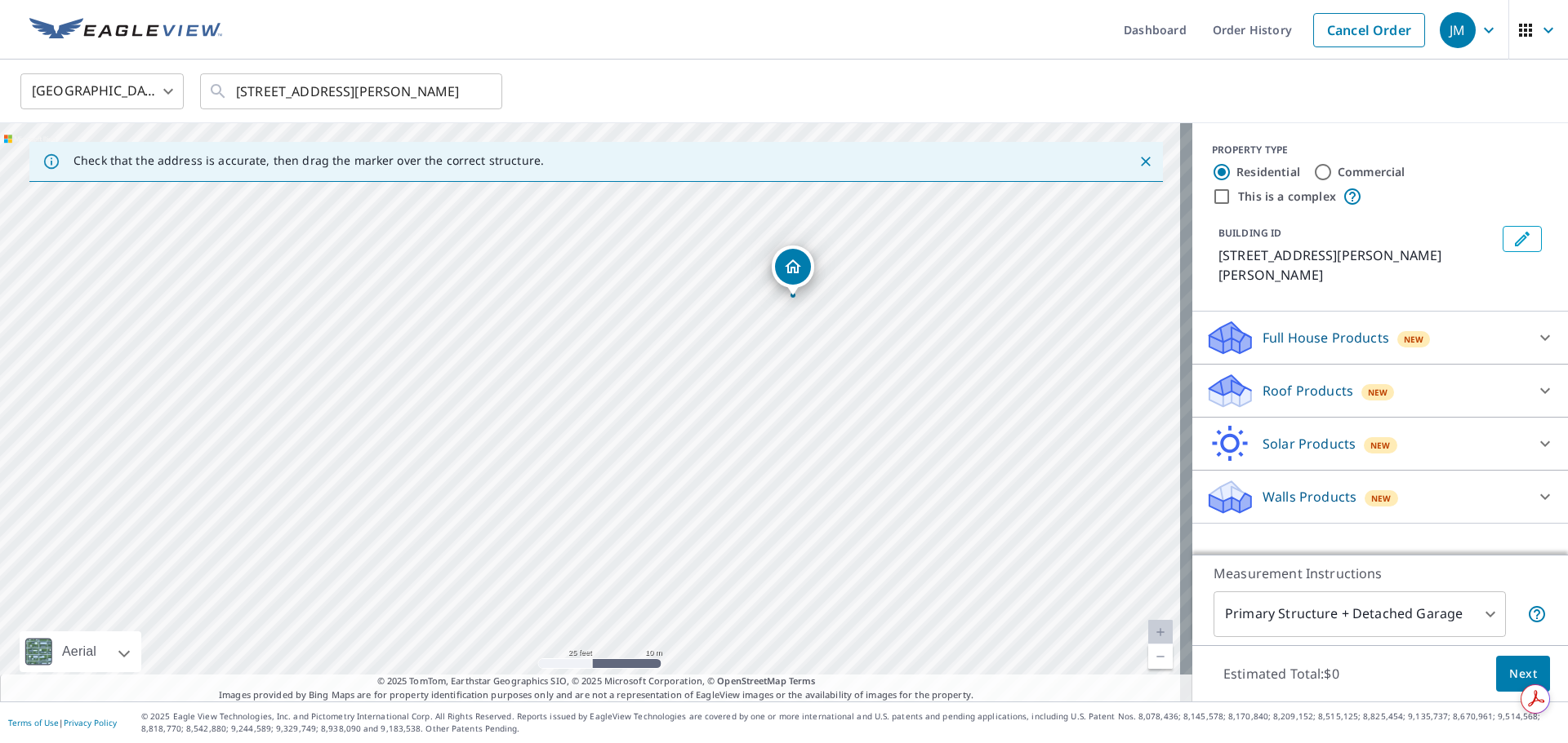
drag, startPoint x: 734, startPoint y: 585, endPoint x: 796, endPoint y: 269, distance: 322.0
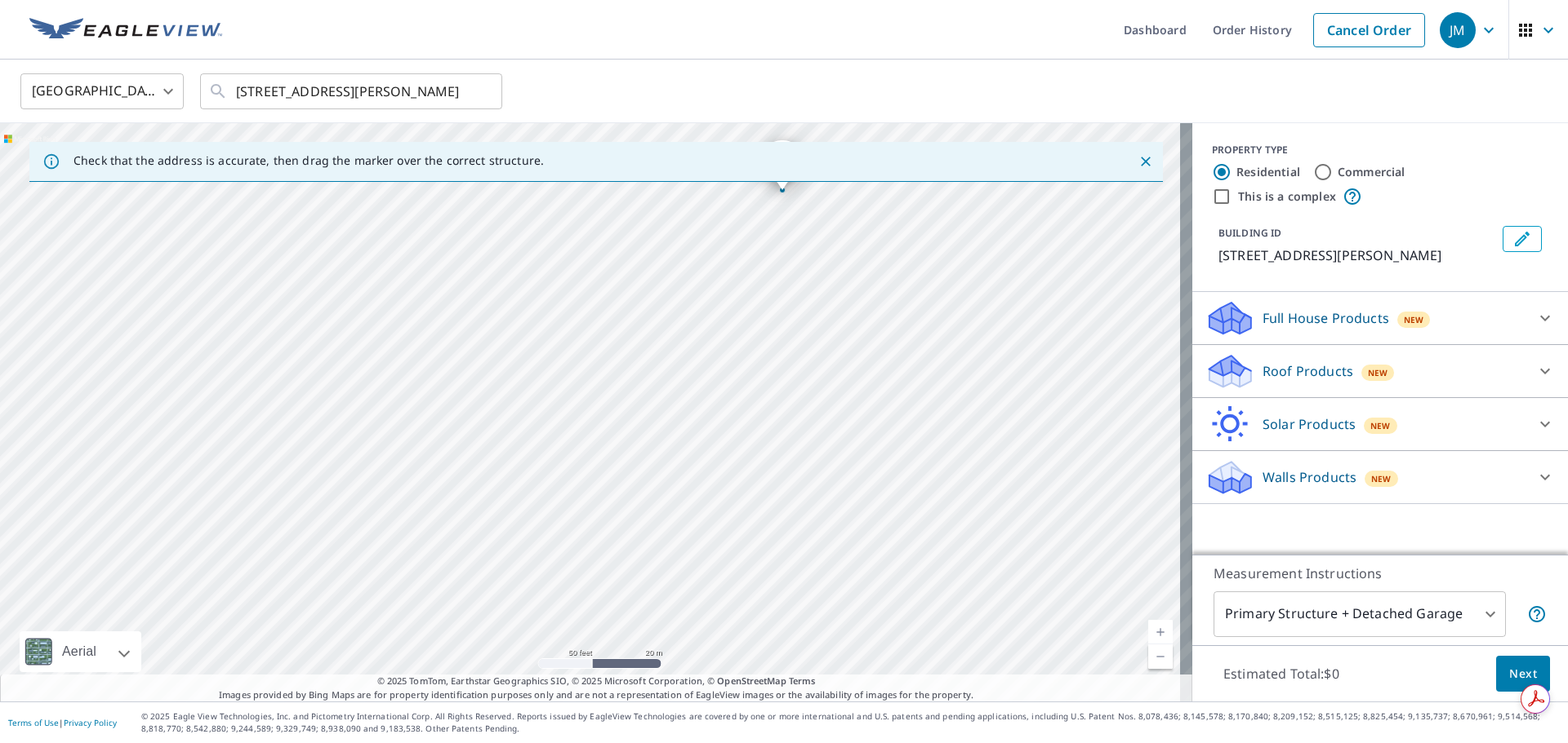
drag, startPoint x: 676, startPoint y: 557, endPoint x: 821, endPoint y: 278, distance: 314.4
click at [821, 278] on div "[STREET_ADDRESS][PERSON_NAME]" at bounding box center [596, 412] width 1192 height 578
drag, startPoint x: 807, startPoint y: 366, endPoint x: 789, endPoint y: 418, distance: 55.0
click at [789, 418] on div "[STREET_ADDRESS][PERSON_NAME]" at bounding box center [596, 412] width 1192 height 578
drag, startPoint x: 773, startPoint y: 208, endPoint x: 676, endPoint y: 566, distance: 370.9
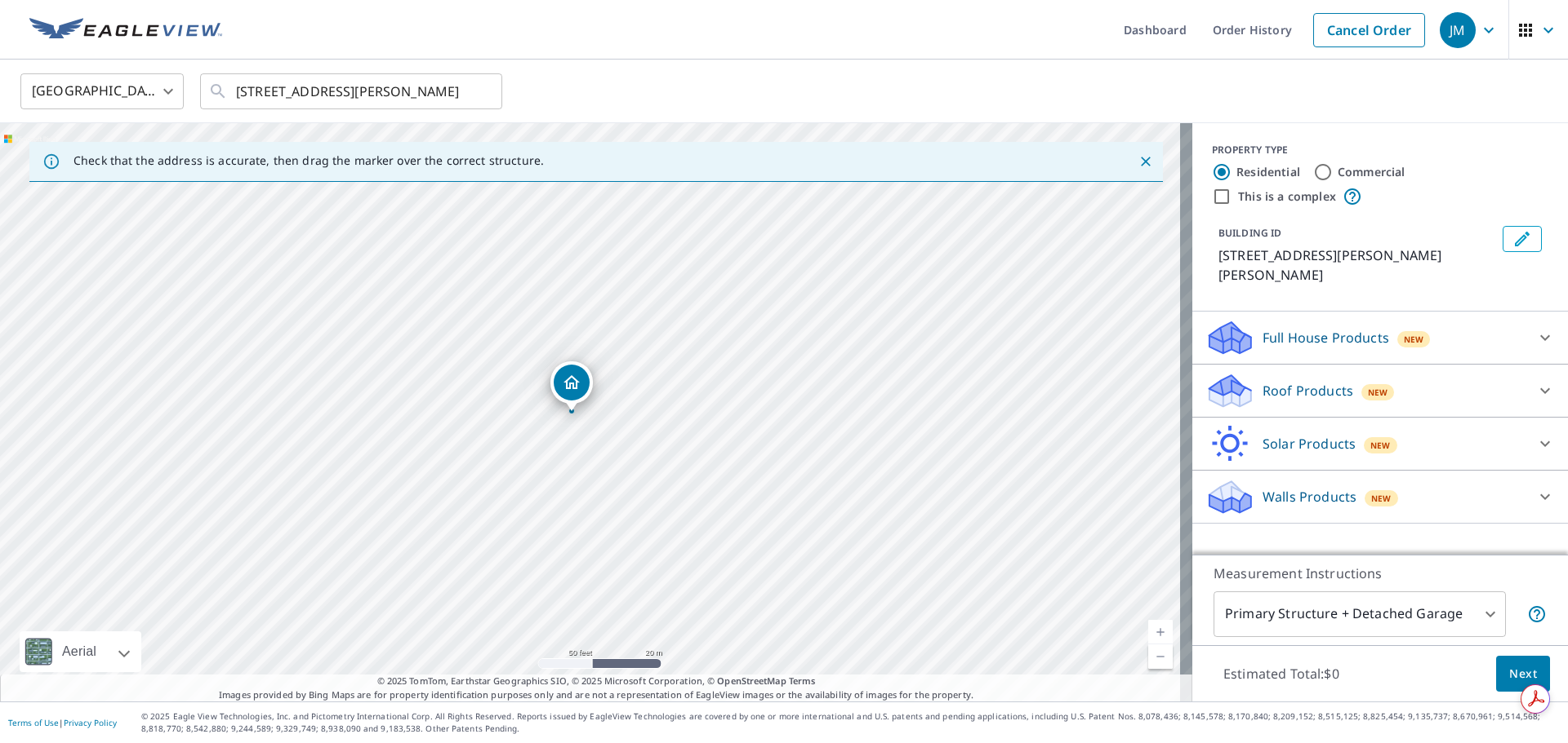
drag, startPoint x: 592, startPoint y: 373, endPoint x: 573, endPoint y: 375, distance: 19.1
drag, startPoint x: 575, startPoint y: 377, endPoint x: 562, endPoint y: 376, distance: 13.0
drag, startPoint x: 589, startPoint y: 386, endPoint x: 320, endPoint y: 321, distance: 276.7
drag, startPoint x: 589, startPoint y: 381, endPoint x: 618, endPoint y: 380, distance: 29.0
drag, startPoint x: 604, startPoint y: 381, endPoint x: 524, endPoint y: 390, distance: 80.5
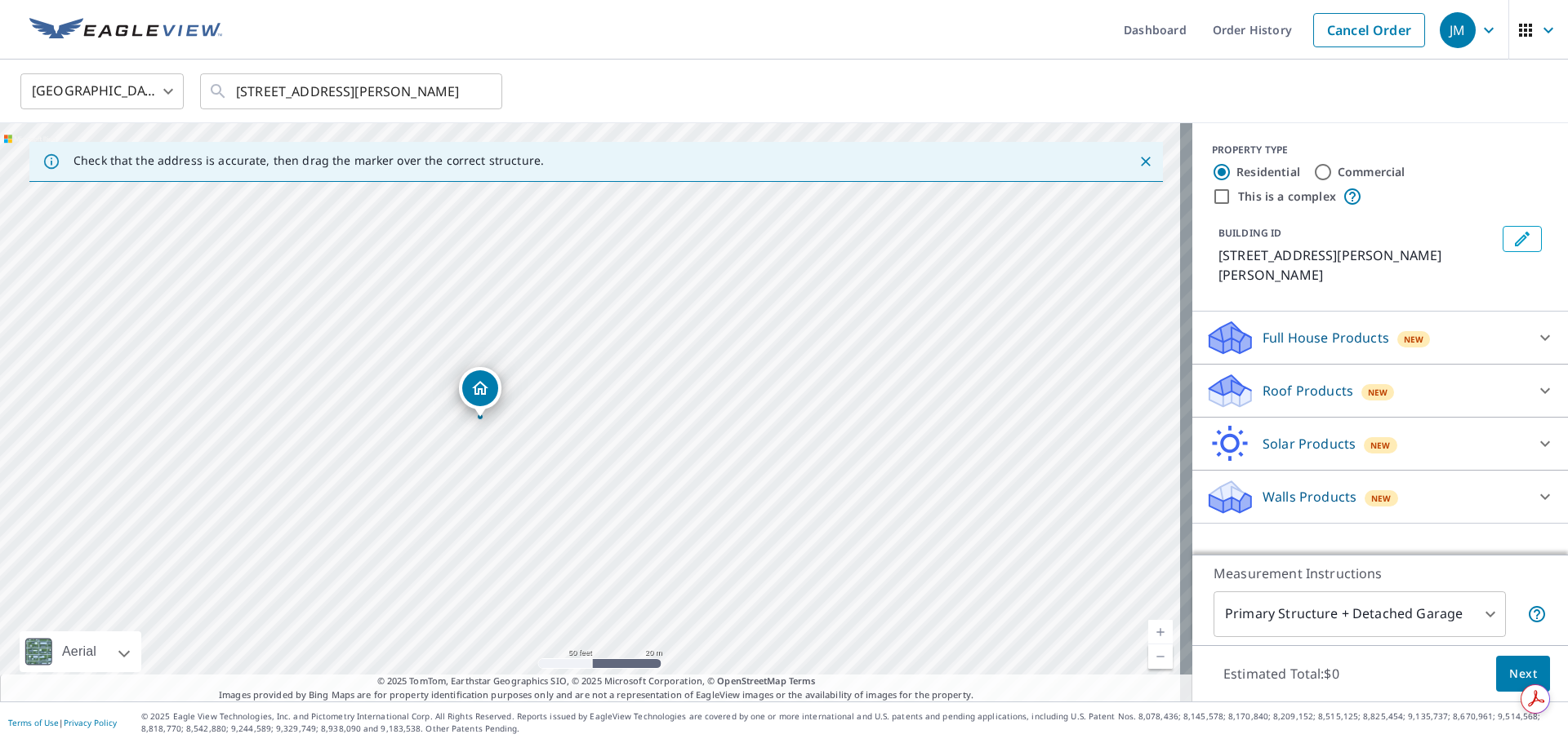
drag, startPoint x: 584, startPoint y: 380, endPoint x: 467, endPoint y: 389, distance: 117.3
drag, startPoint x: 718, startPoint y: 449, endPoint x: 794, endPoint y: 506, distance: 95.0
drag, startPoint x: 584, startPoint y: 383, endPoint x: 437, endPoint y: 406, distance: 148.8
drag, startPoint x: 595, startPoint y: 384, endPoint x: 467, endPoint y: 403, distance: 129.4
drag, startPoint x: 892, startPoint y: 455, endPoint x: 890, endPoint y: 496, distance: 41.0
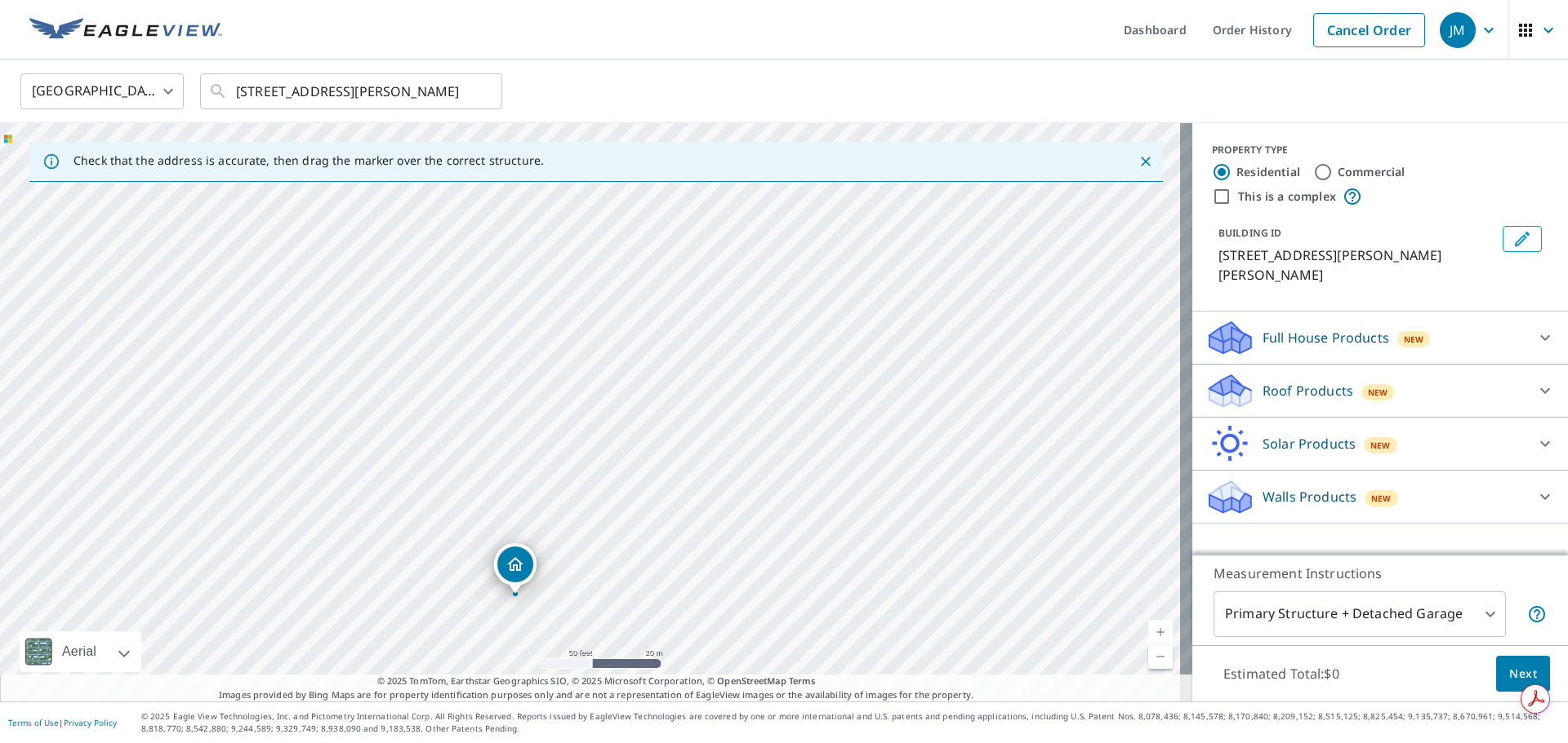
click at [890, 496] on div "[STREET_ADDRESS][PERSON_NAME][PERSON_NAME]" at bounding box center [596, 412] width 1192 height 578
drag, startPoint x: 524, startPoint y: 551, endPoint x: 766, endPoint y: 257, distance: 380.8
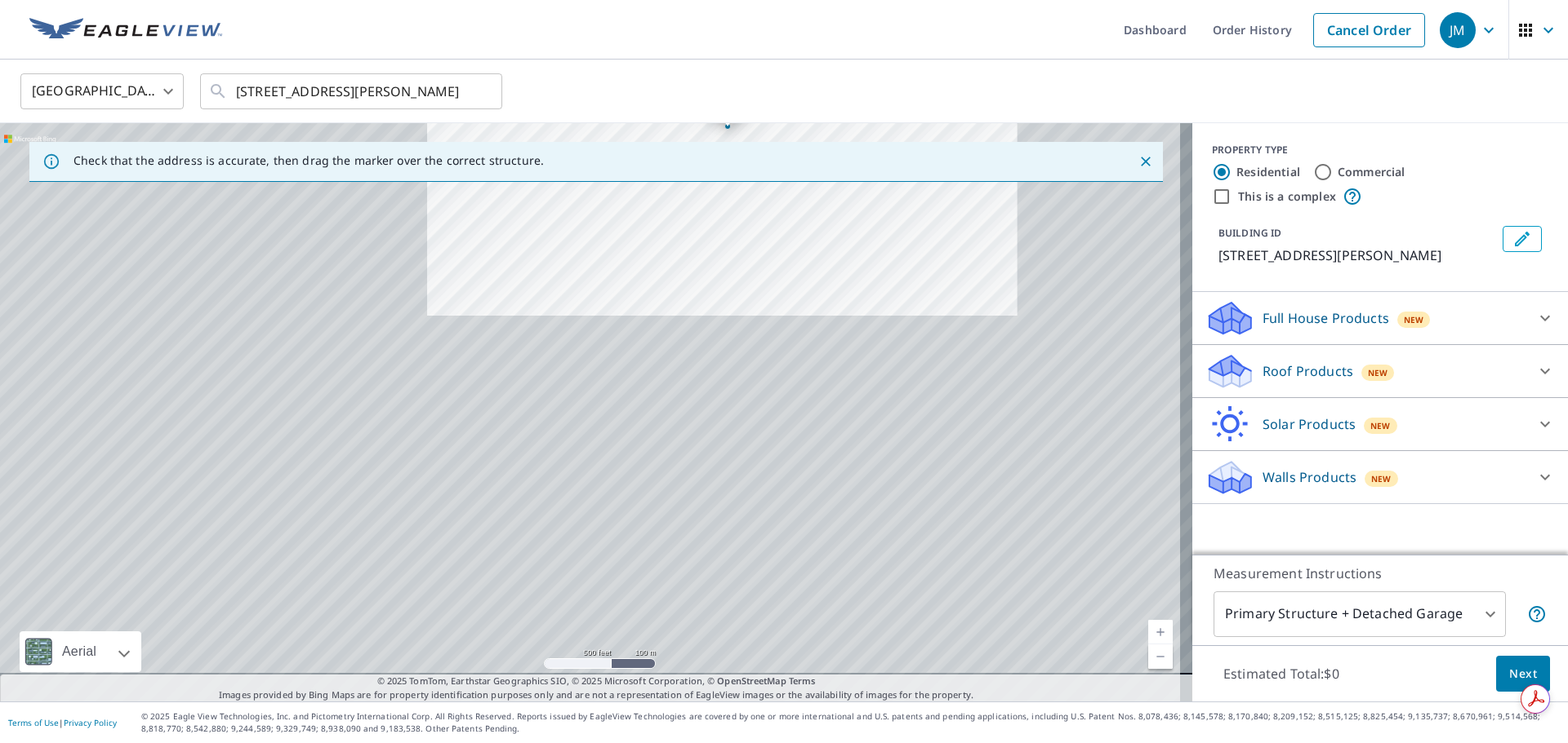
drag, startPoint x: 864, startPoint y: 497, endPoint x: 886, endPoint y: 320, distance: 178.4
click at [886, 320] on div "[STREET_ADDRESS][PERSON_NAME]" at bounding box center [596, 412] width 1192 height 578
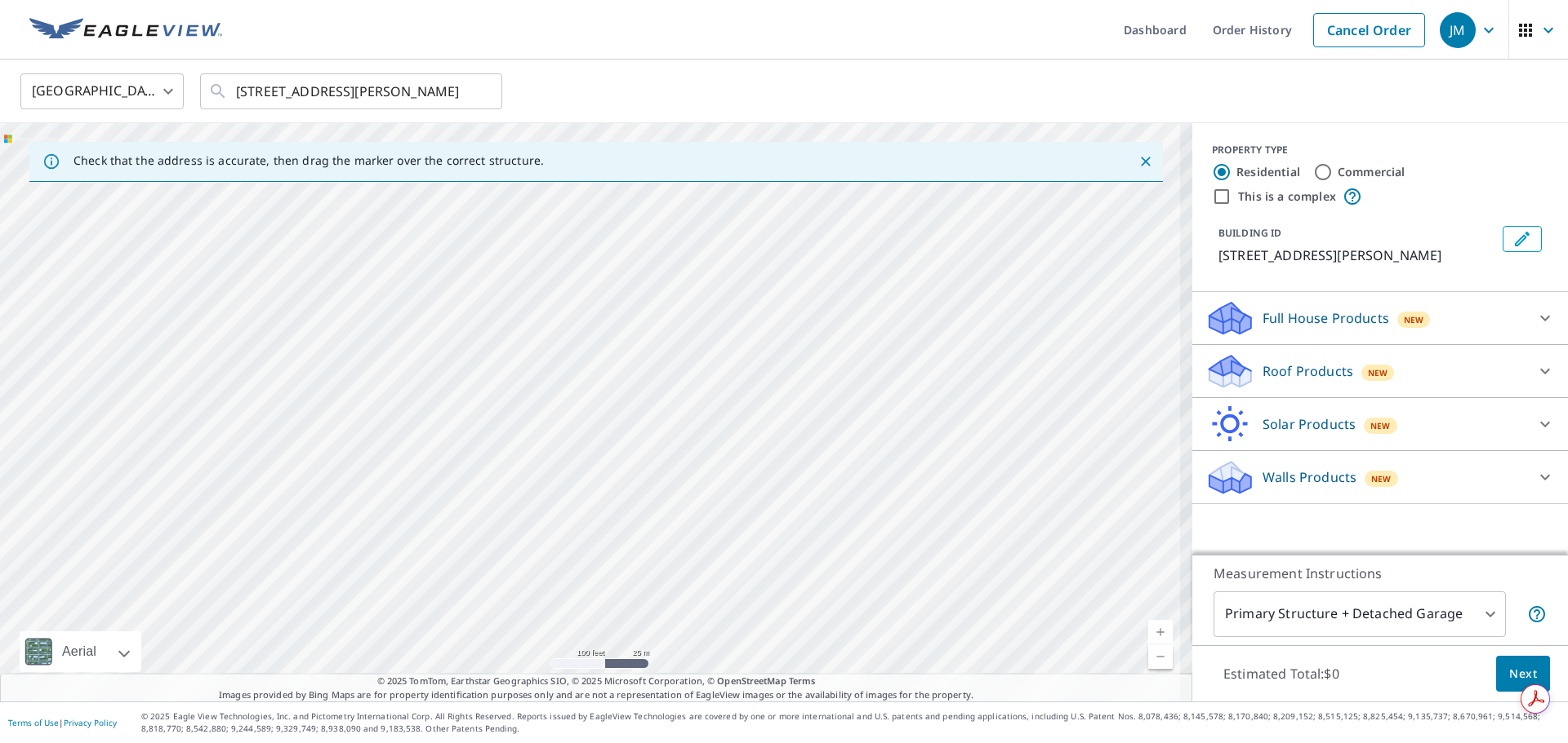
click at [646, 502] on div "[STREET_ADDRESS][PERSON_NAME]" at bounding box center [596, 412] width 1192 height 578
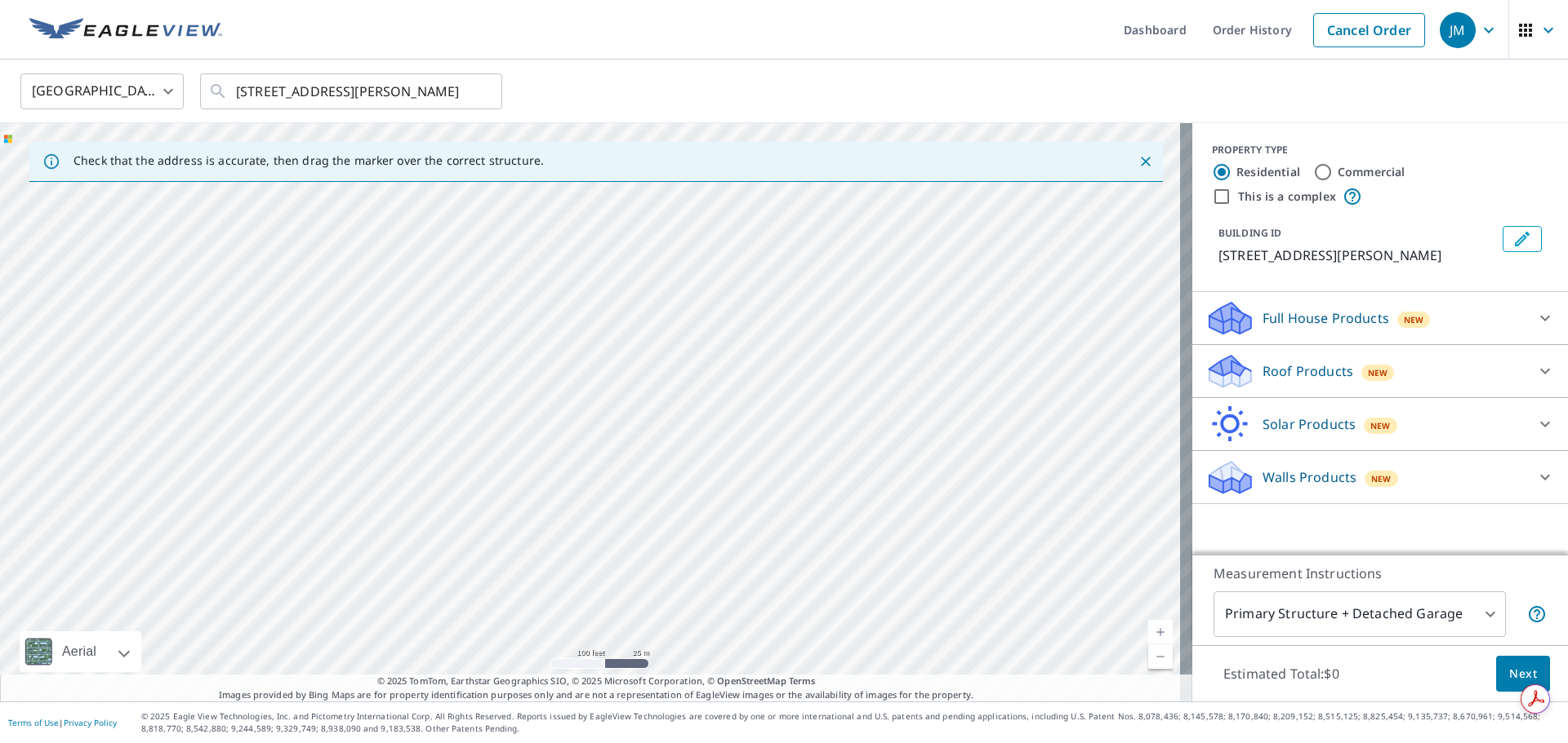
click at [584, 485] on div "[STREET_ADDRESS][PERSON_NAME]" at bounding box center [596, 412] width 1192 height 578
drag, startPoint x: 590, startPoint y: 388, endPoint x: 739, endPoint y: 626, distance: 280.8
drag, startPoint x: 814, startPoint y: 535, endPoint x: 730, endPoint y: 319, distance: 231.8
click at [769, 354] on div "[STREET_ADDRESS][PERSON_NAME]" at bounding box center [596, 412] width 1192 height 578
drag, startPoint x: 543, startPoint y: 209, endPoint x: 672, endPoint y: 630, distance: 440.3
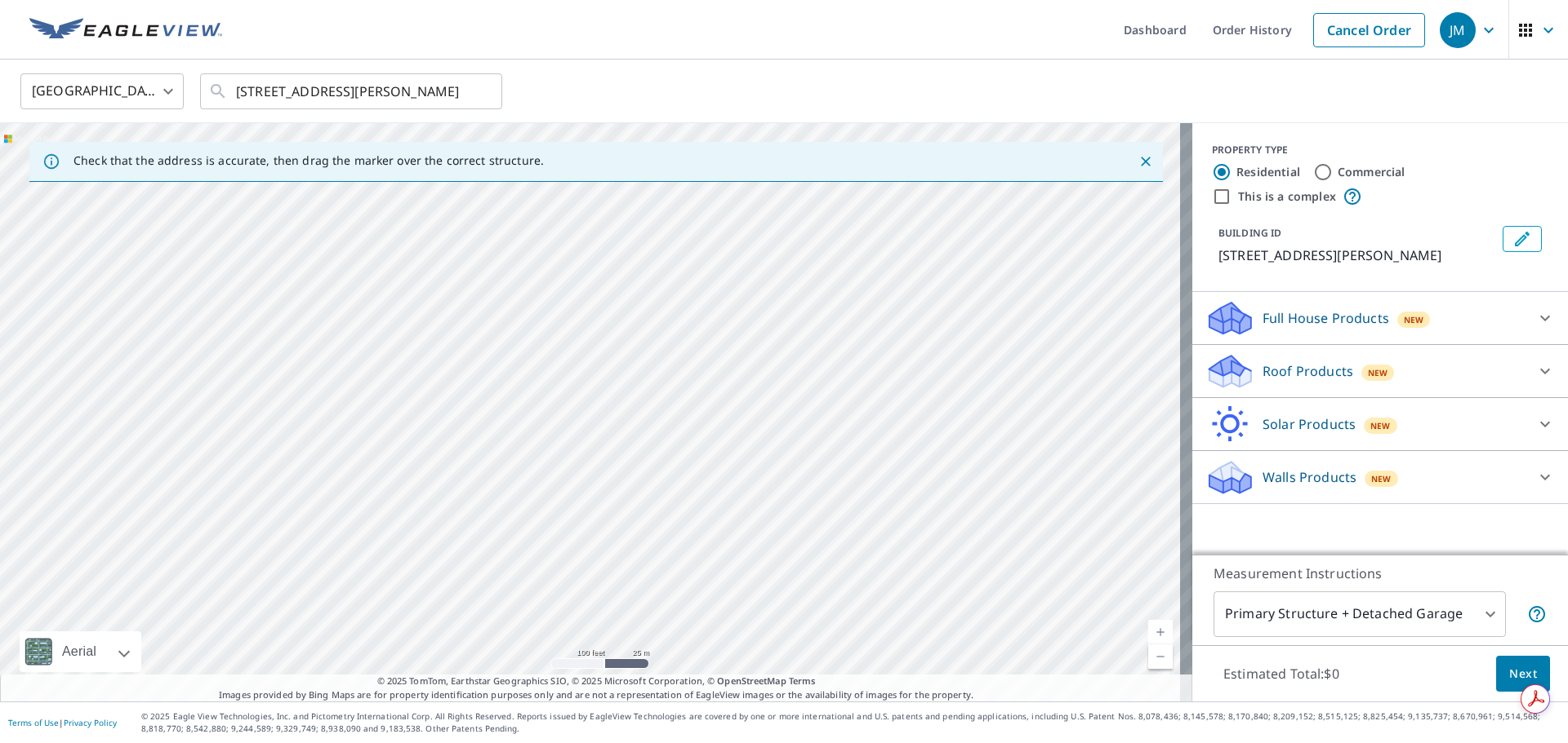
drag, startPoint x: 751, startPoint y: 463, endPoint x: 831, endPoint y: 214, distance: 261.5
click at [831, 214] on div "[STREET_ADDRESS][PERSON_NAME]" at bounding box center [596, 412] width 1192 height 578
drag, startPoint x: 764, startPoint y: 355, endPoint x: 759, endPoint y: 512, distance: 157.1
click at [755, 517] on div "[STREET_ADDRESS][PERSON_NAME]" at bounding box center [596, 412] width 1192 height 578
drag, startPoint x: 636, startPoint y: 192, endPoint x: 643, endPoint y: 625, distance: 433.1
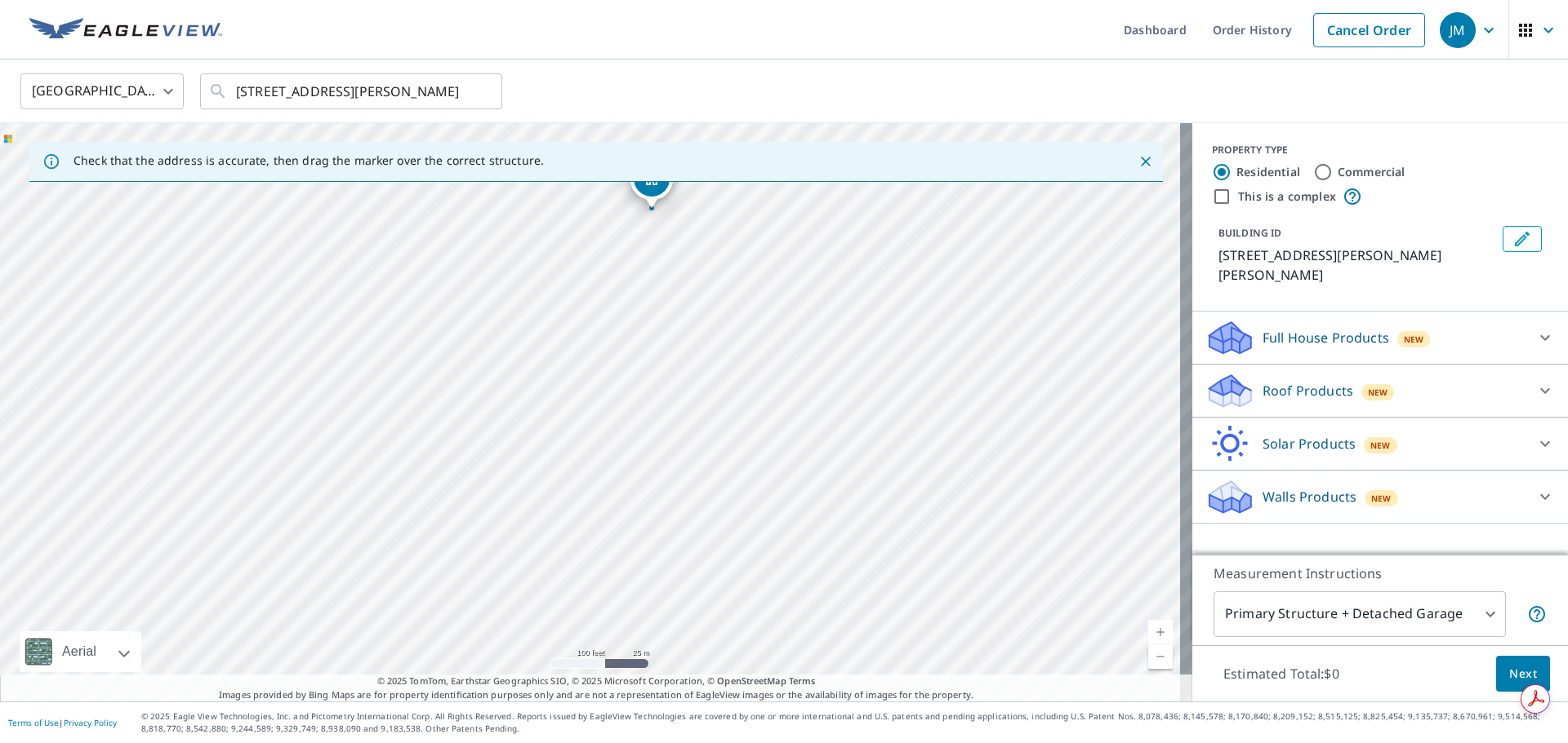
drag, startPoint x: 707, startPoint y: 606, endPoint x: 701, endPoint y: 254, distance: 352.1
click at [768, 404] on div "[STREET_ADDRESS][PERSON_NAME][PERSON_NAME]" at bounding box center [596, 412] width 1192 height 578
drag, startPoint x: 651, startPoint y: 200, endPoint x: 611, endPoint y: 469, distance: 272.0
drag, startPoint x: 496, startPoint y: 456, endPoint x: 791, endPoint y: 522, distance: 302.3
click at [785, 534] on div "[STREET_ADDRESS][PERSON_NAME][PERSON_NAME]" at bounding box center [596, 412] width 1192 height 578
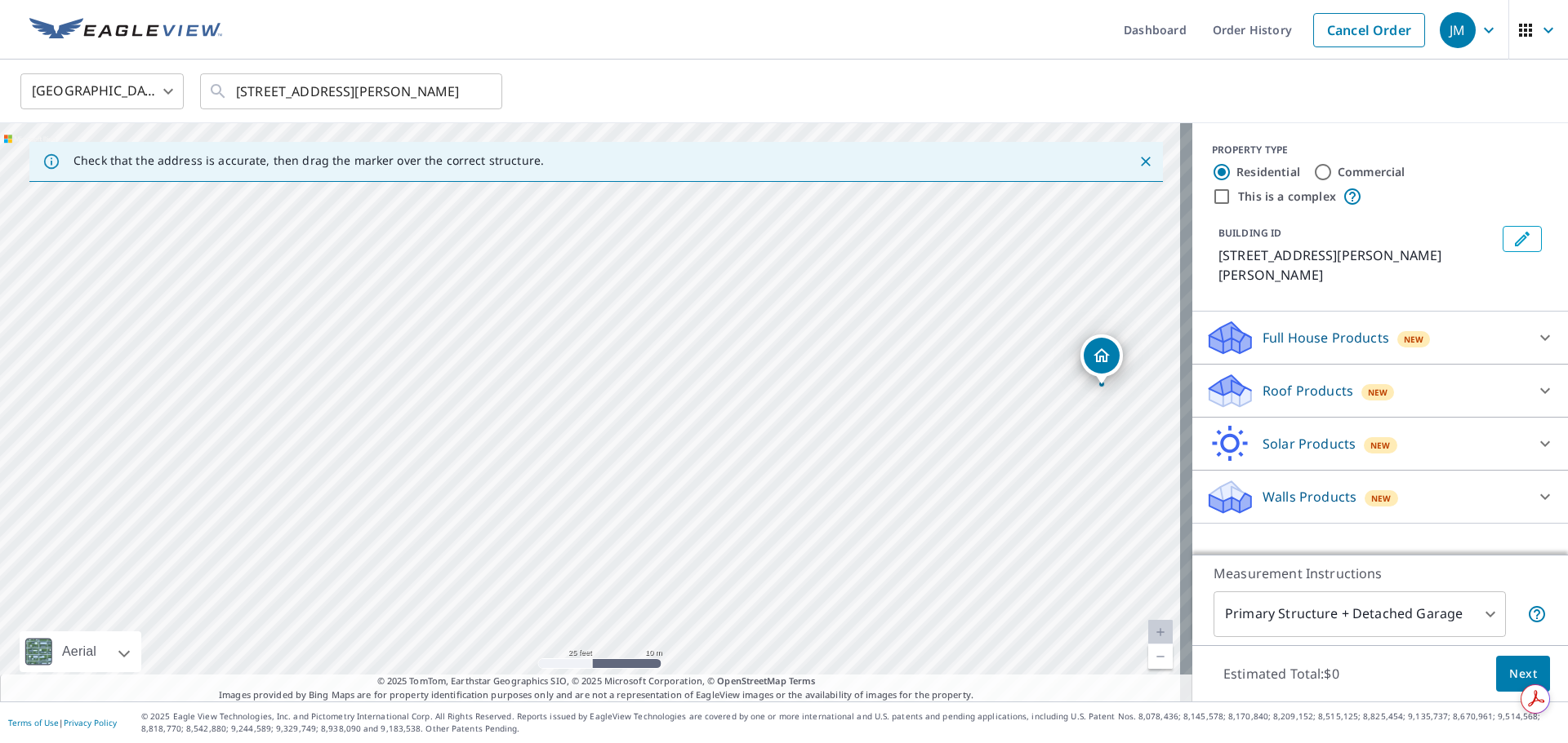
drag, startPoint x: 803, startPoint y: 504, endPoint x: 1013, endPoint y: 513, distance: 210.2
click at [1013, 513] on div "[STREET_ADDRESS][PERSON_NAME][PERSON_NAME]" at bounding box center [596, 412] width 1192 height 578
drag, startPoint x: 1101, startPoint y: 368, endPoint x: 410, endPoint y: 257, distance: 699.9
drag, startPoint x: 578, startPoint y: 387, endPoint x: 852, endPoint y: 411, distance: 275.0
drag, startPoint x: 596, startPoint y: 388, endPoint x: 583, endPoint y: 387, distance: 13.0
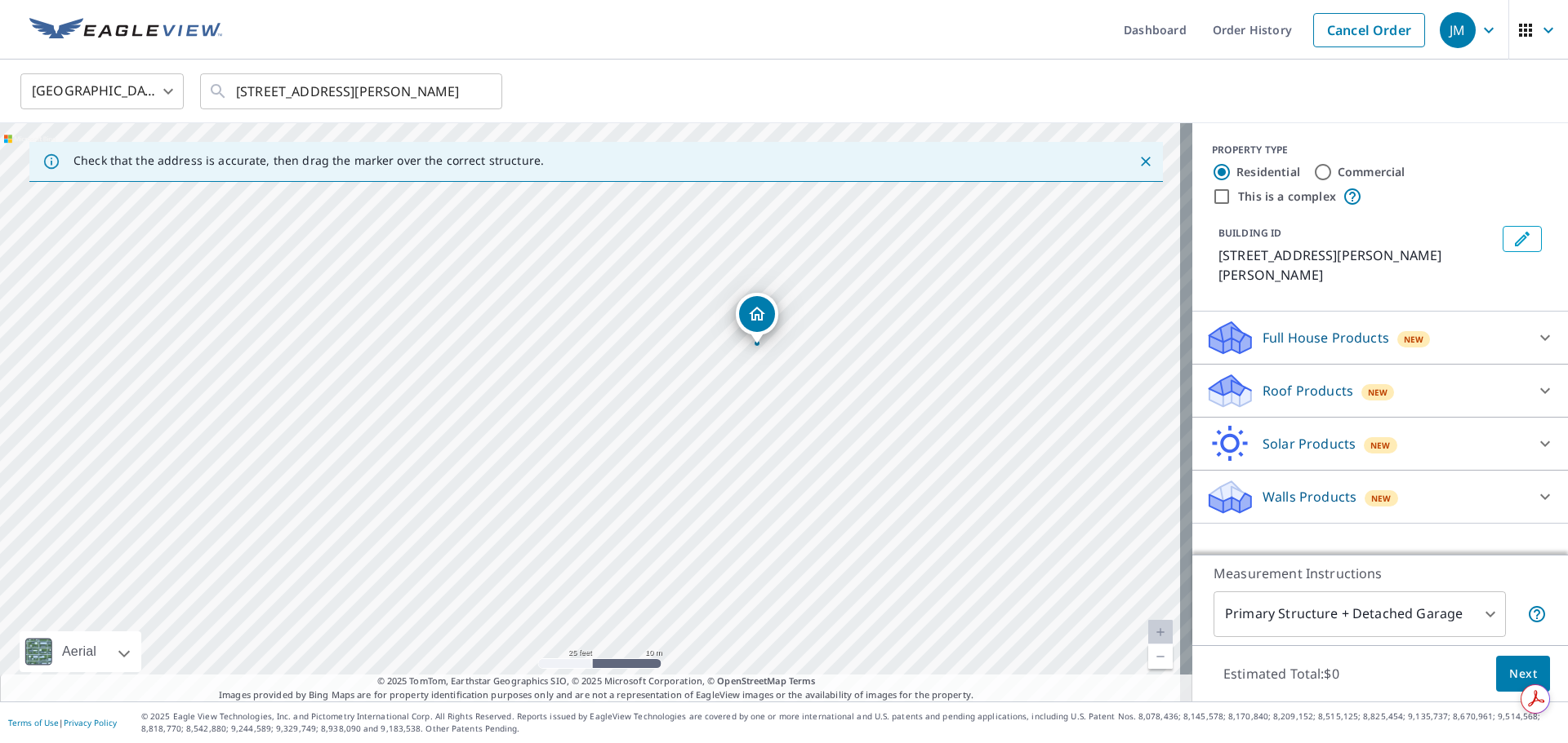
drag, startPoint x: 574, startPoint y: 547, endPoint x: 735, endPoint y: 489, distance: 171.1
click at [735, 489] on div "[STREET_ADDRESS][PERSON_NAME][PERSON_NAME]" at bounding box center [596, 412] width 1192 height 578
drag, startPoint x: 761, startPoint y: 323, endPoint x: 485, endPoint y: 582, distance: 378.5
drag, startPoint x: 583, startPoint y: 383, endPoint x: 903, endPoint y: 417, distance: 321.8
drag, startPoint x: 850, startPoint y: 339, endPoint x: 845, endPoint y: 488, distance: 149.1
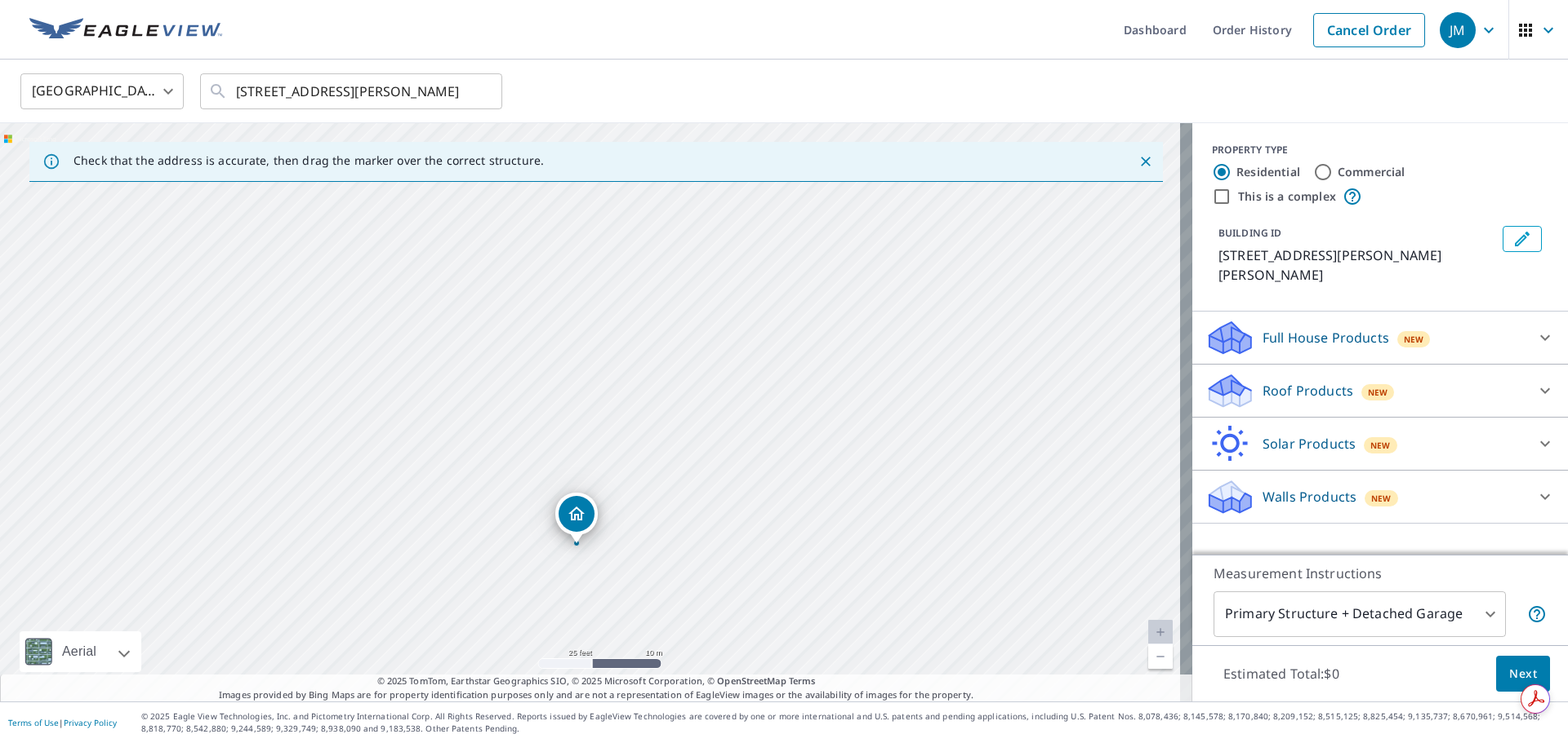
click at [844, 488] on div "[STREET_ADDRESS][PERSON_NAME][PERSON_NAME]" at bounding box center [596, 412] width 1192 height 578
drag, startPoint x: 591, startPoint y: 529, endPoint x: 826, endPoint y: 254, distance: 361.7
drag, startPoint x: 590, startPoint y: 391, endPoint x: 323, endPoint y: 374, distance: 267.5
drag, startPoint x: 583, startPoint y: 384, endPoint x: 925, endPoint y: 411, distance: 343.1
drag, startPoint x: 568, startPoint y: 385, endPoint x: 523, endPoint y: 387, distance: 45.0
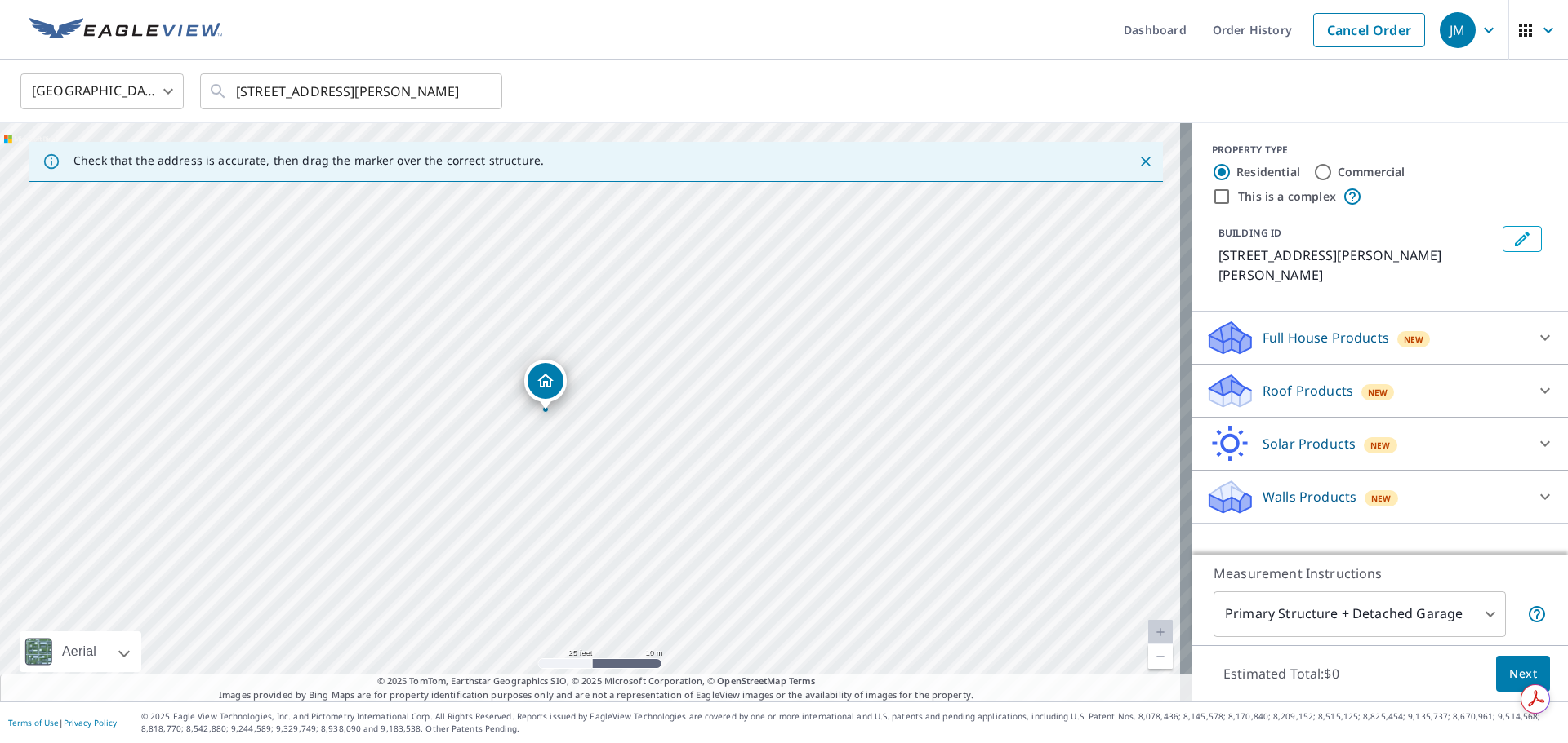
drag, startPoint x: 591, startPoint y: 388, endPoint x: 533, endPoint y: 383, distance: 58.2
drag, startPoint x: 584, startPoint y: 384, endPoint x: 672, endPoint y: 393, distance: 88.5
drag, startPoint x: 729, startPoint y: 565, endPoint x: 789, endPoint y: 492, distance: 94.5
click at [789, 492] on div "[STREET_ADDRESS][PERSON_NAME][PERSON_NAME]" at bounding box center [596, 412] width 1192 height 578
drag, startPoint x: 571, startPoint y: 583, endPoint x: 775, endPoint y: 475, distance: 230.8
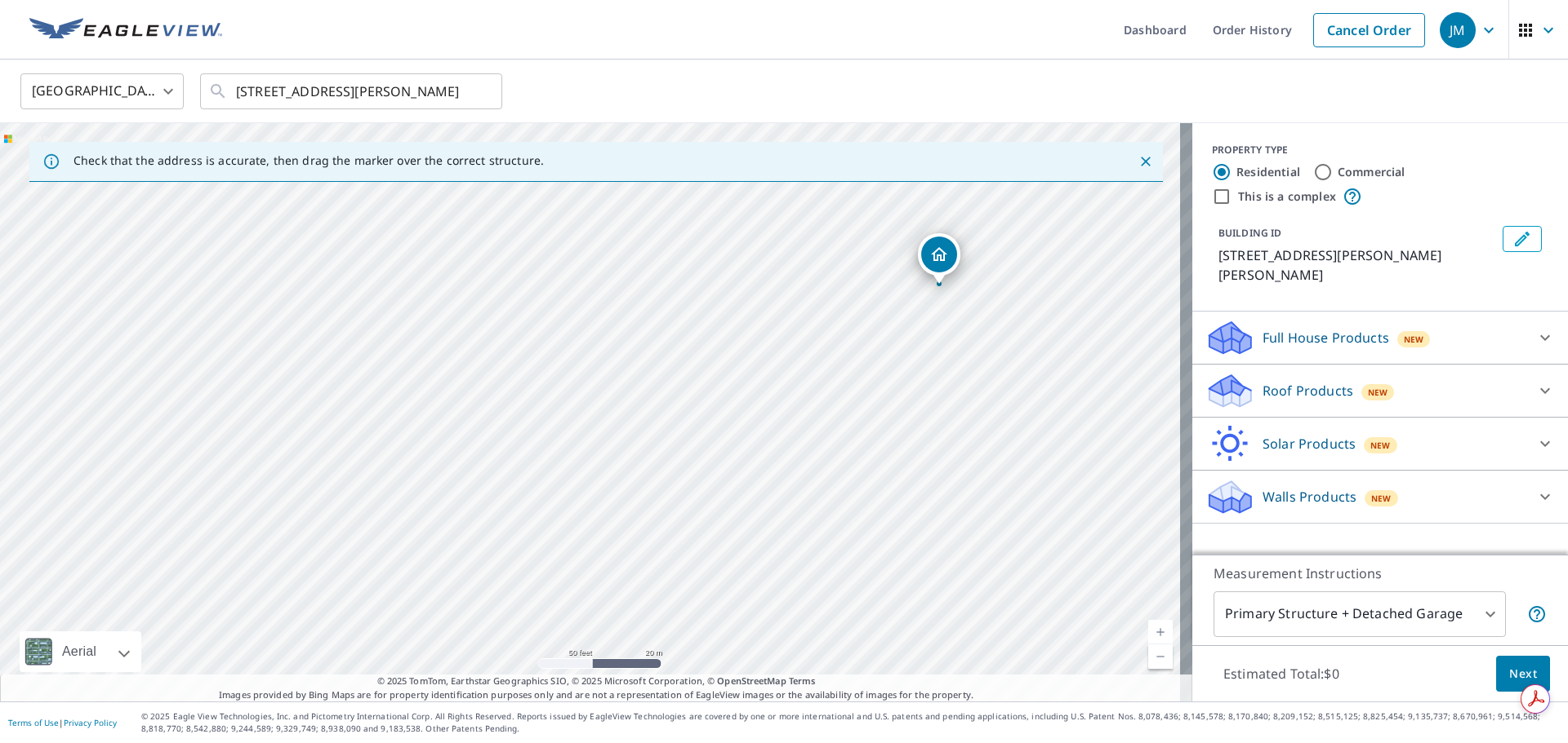
click at [775, 475] on div "[STREET_ADDRESS][PERSON_NAME][PERSON_NAME]" at bounding box center [596, 412] width 1192 height 578
drag, startPoint x: 947, startPoint y: 249, endPoint x: 566, endPoint y: 480, distance: 445.6
drag, startPoint x: 719, startPoint y: 377, endPoint x: 638, endPoint y: 550, distance: 191.0
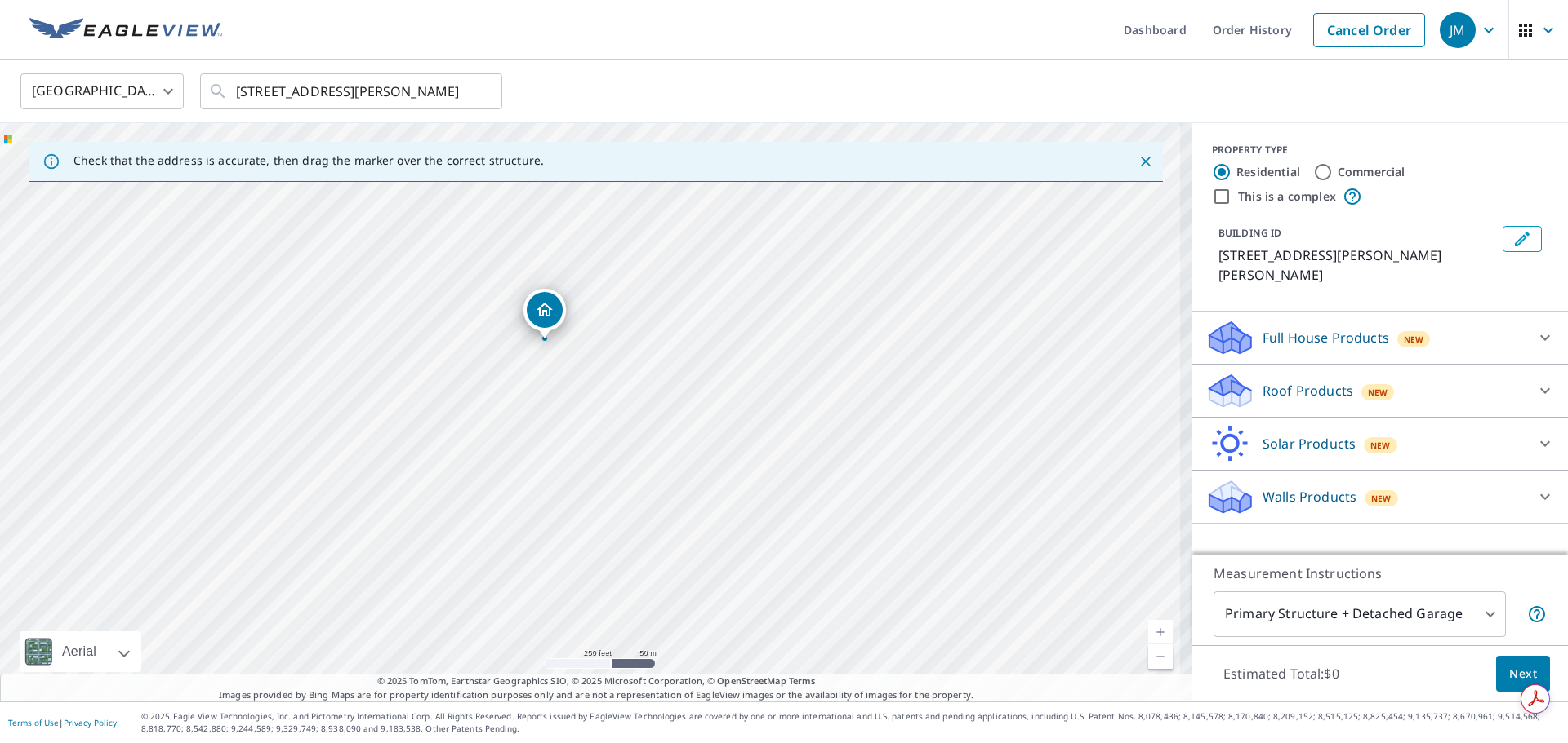
drag, startPoint x: 539, startPoint y: 420, endPoint x: 725, endPoint y: 558, distance: 231.6
click at [725, 558] on div "[STREET_ADDRESS][PERSON_NAME][PERSON_NAME]" at bounding box center [596, 412] width 1192 height 578
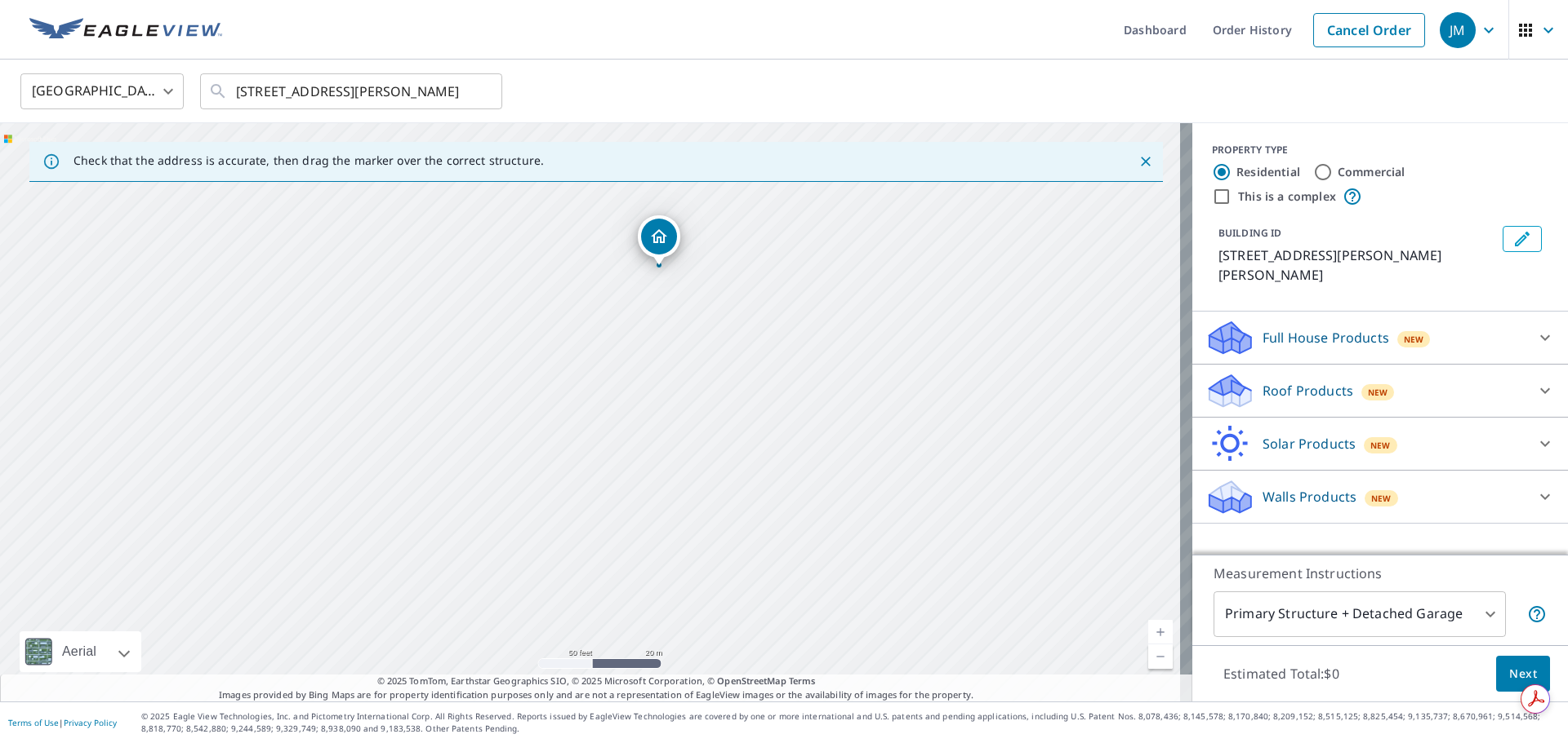
drag, startPoint x: 620, startPoint y: 520, endPoint x: 716, endPoint y: 528, distance: 96.3
click at [716, 528] on div "[STREET_ADDRESS][PERSON_NAME][PERSON_NAME]" at bounding box center [596, 412] width 1192 height 578
drag, startPoint x: 682, startPoint y: 254, endPoint x: 699, endPoint y: 303, distance: 51.9
drag, startPoint x: 554, startPoint y: 588, endPoint x: 696, endPoint y: 659, distance: 158.8
click at [676, 652] on div "[STREET_ADDRESS][PERSON_NAME][PERSON_NAME]" at bounding box center [596, 412] width 1192 height 578
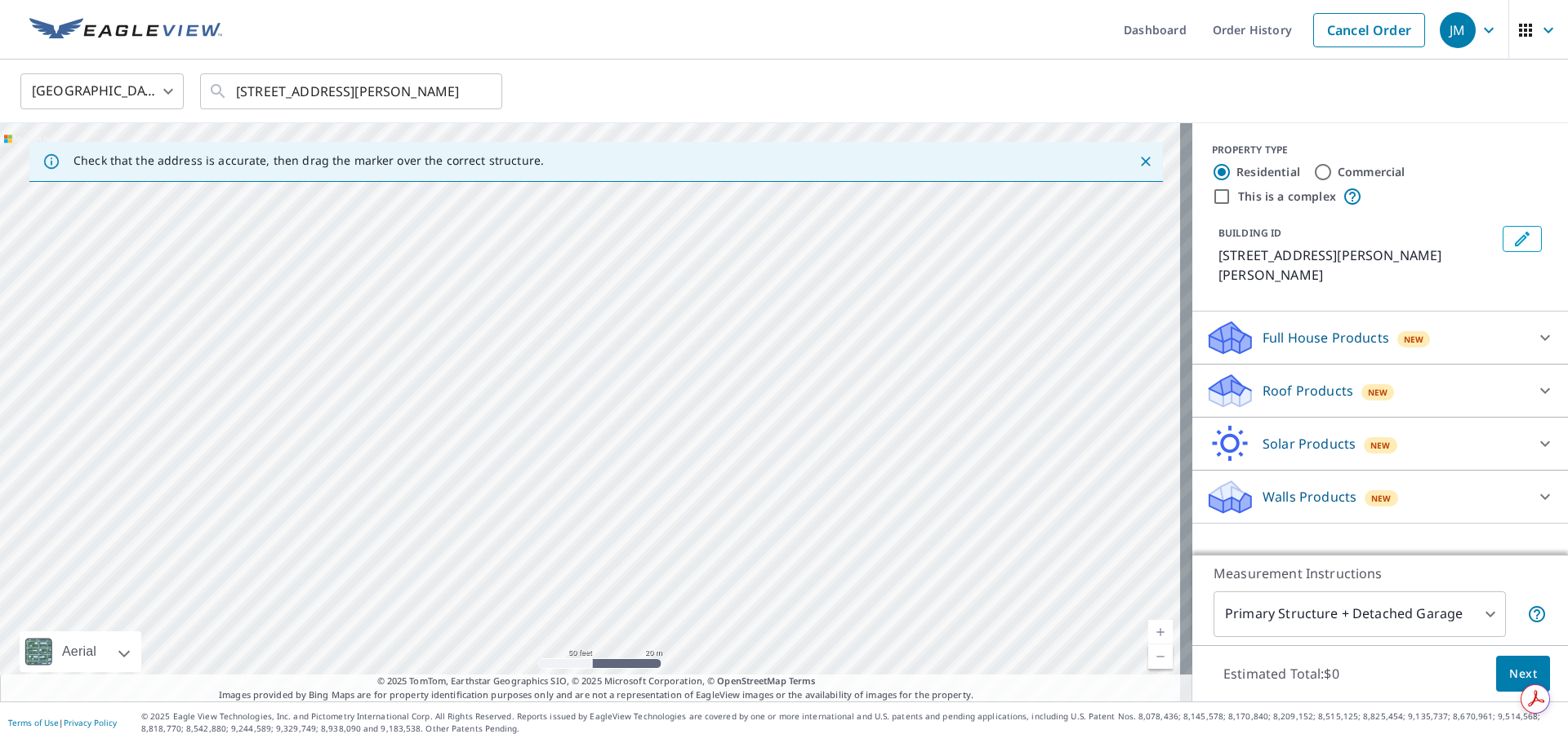
drag, startPoint x: 392, startPoint y: 301, endPoint x: 754, endPoint y: 550, distance: 439.4
click at [754, 550] on div "[STREET_ADDRESS][PERSON_NAME][PERSON_NAME]" at bounding box center [596, 412] width 1192 height 578
drag, startPoint x: 466, startPoint y: 316, endPoint x: 302, endPoint y: 258, distance: 174.0
click at [302, 258] on div "[STREET_ADDRESS][PERSON_NAME][PERSON_NAME]" at bounding box center [596, 412] width 1192 height 578
drag, startPoint x: 767, startPoint y: 471, endPoint x: 836, endPoint y: 270, distance: 212.5
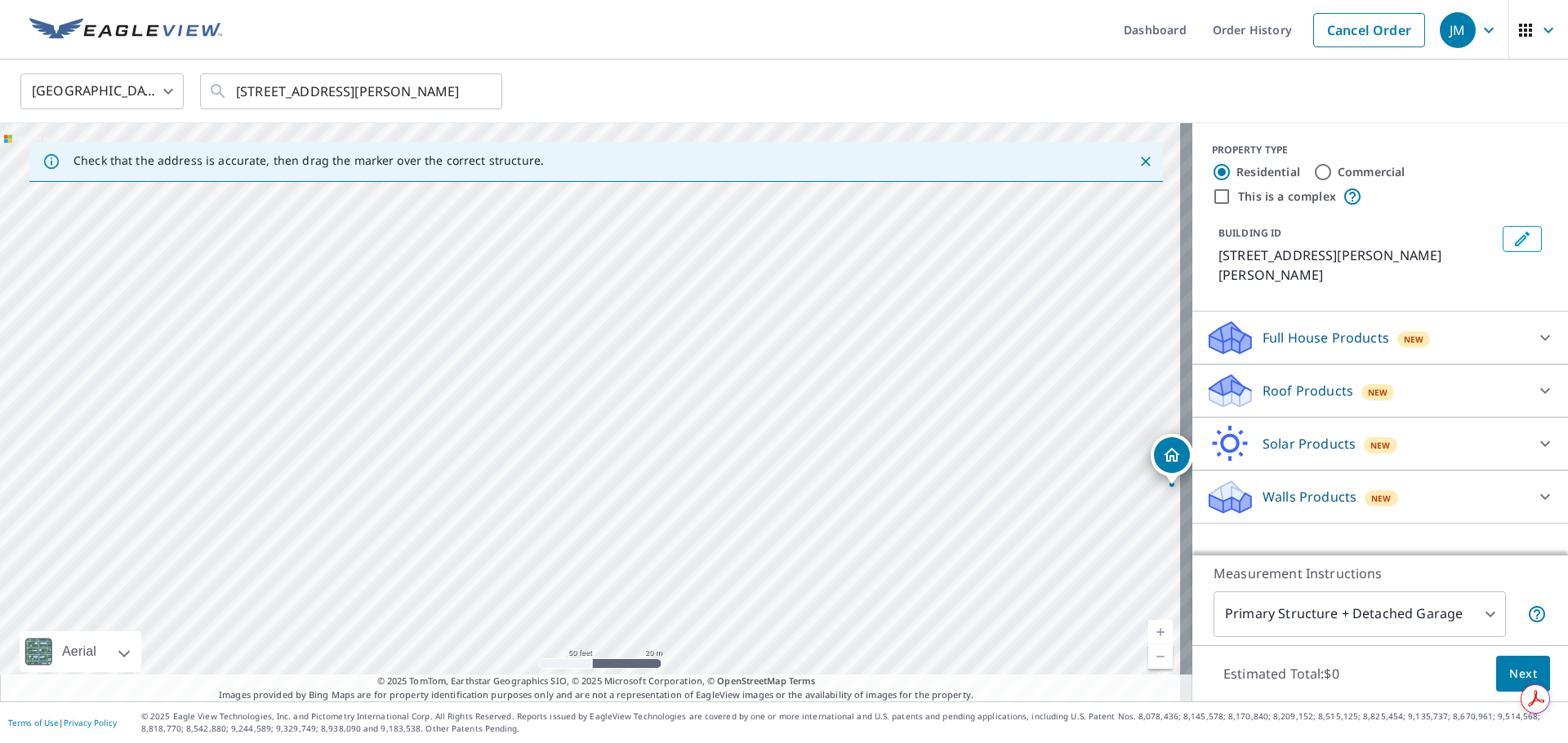
click at [838, 248] on div "[STREET_ADDRESS][PERSON_NAME][PERSON_NAME]" at bounding box center [596, 412] width 1192 height 578
drag, startPoint x: 756, startPoint y: 437, endPoint x: 350, endPoint y: 73, distance: 545.3
click at [350, 73] on div "[GEOGRAPHIC_DATA] US ​ [STREET_ADDRESS][PERSON_NAME] ​ Check that the address i…" at bounding box center [784, 381] width 1568 height 642
click at [376, 330] on div "[STREET_ADDRESS][PERSON_NAME][PERSON_NAME]" at bounding box center [596, 412] width 1192 height 578
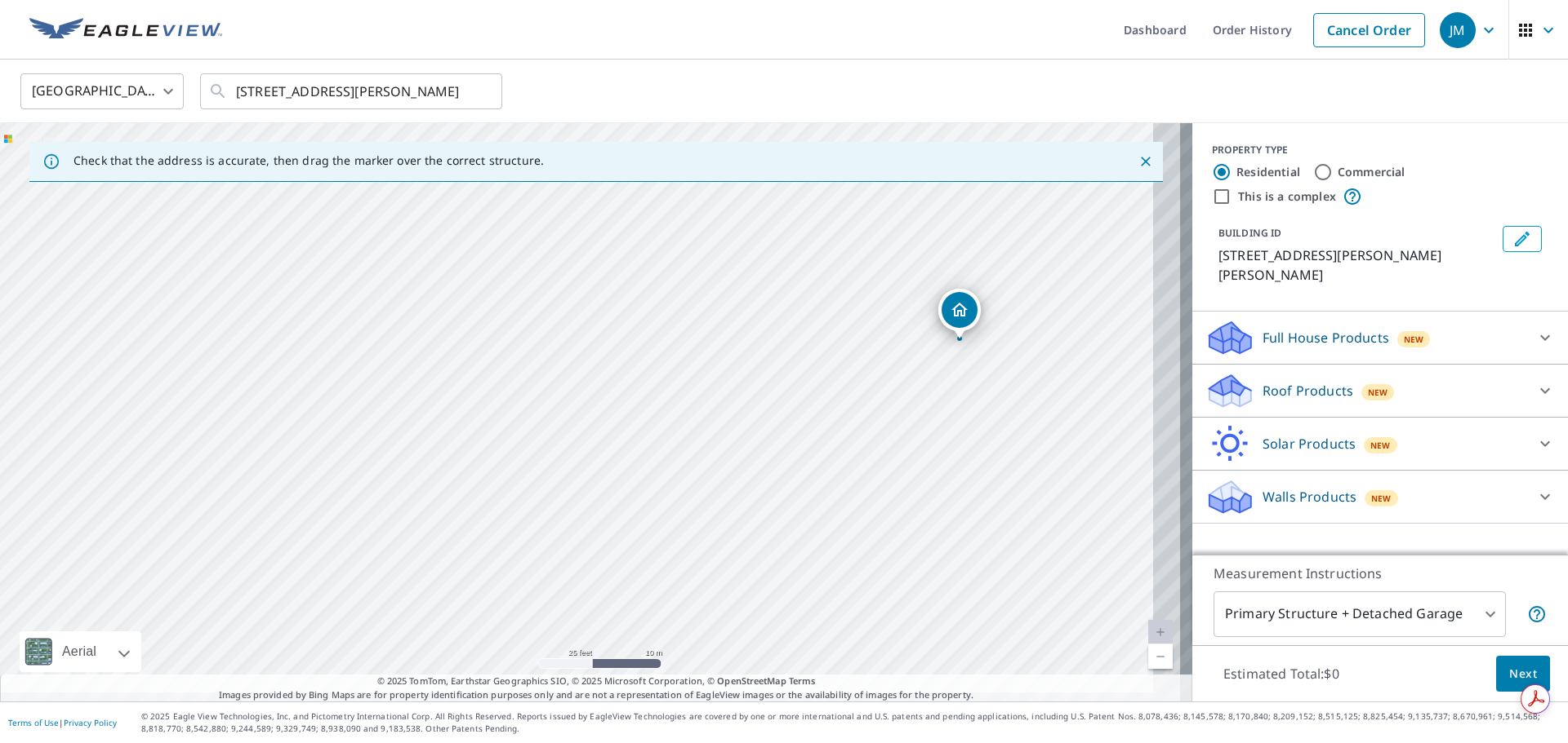
drag, startPoint x: 684, startPoint y: 465, endPoint x: 383, endPoint y: 184, distance: 411.8
click at [381, 185] on div "[STREET_ADDRESS][PERSON_NAME][PERSON_NAME]" at bounding box center [596, 412] width 1192 height 578
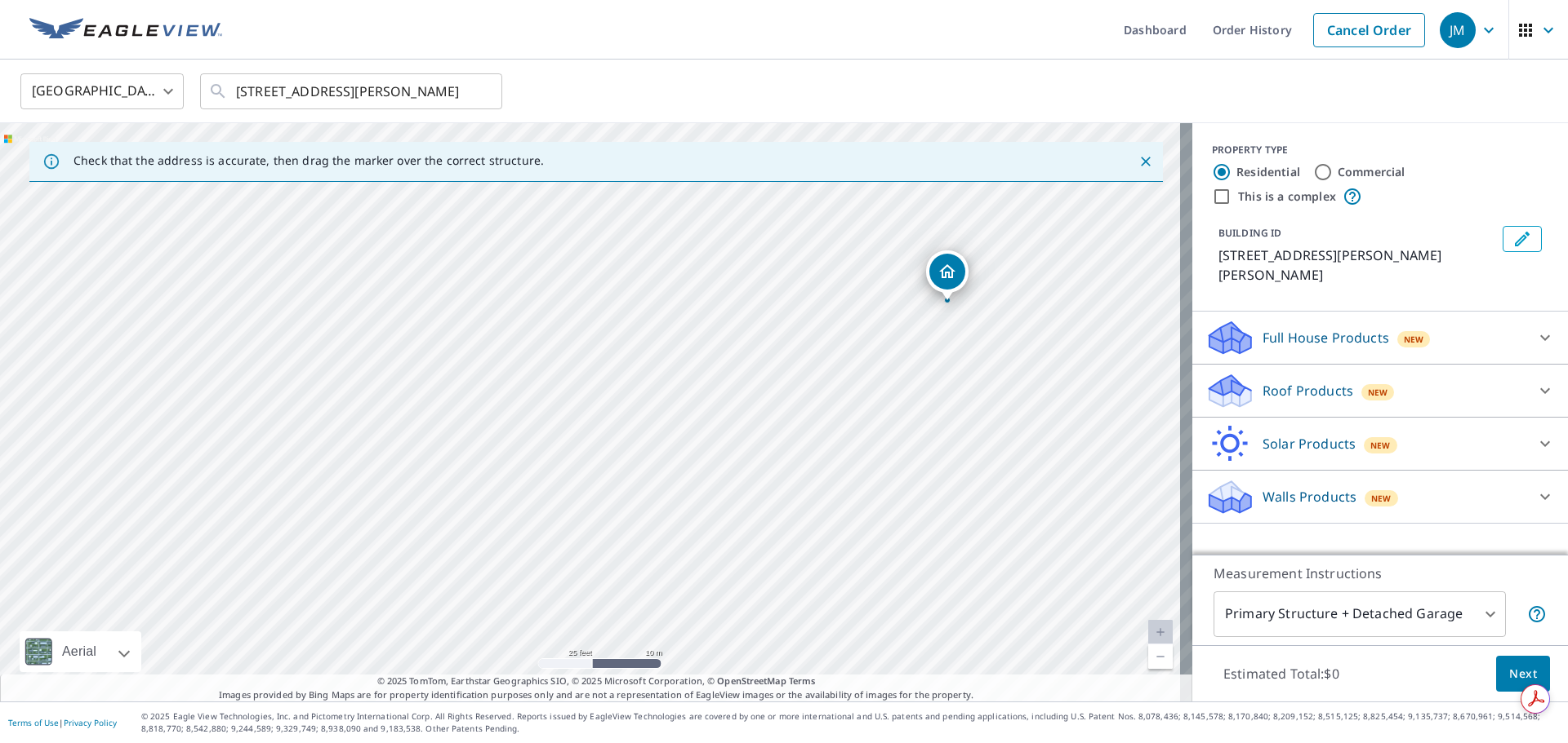
drag, startPoint x: 766, startPoint y: 363, endPoint x: 706, endPoint y: 295, distance: 90.7
click at [702, 295] on div "[STREET_ADDRESS][PERSON_NAME][PERSON_NAME]" at bounding box center [596, 412] width 1192 height 578
drag, startPoint x: 892, startPoint y: 219, endPoint x: 844, endPoint y: 366, distance: 154.6
drag, startPoint x: 590, startPoint y: 379, endPoint x: 573, endPoint y: 389, distance: 19.7
drag, startPoint x: 774, startPoint y: 549, endPoint x: 846, endPoint y: 442, distance: 129.0
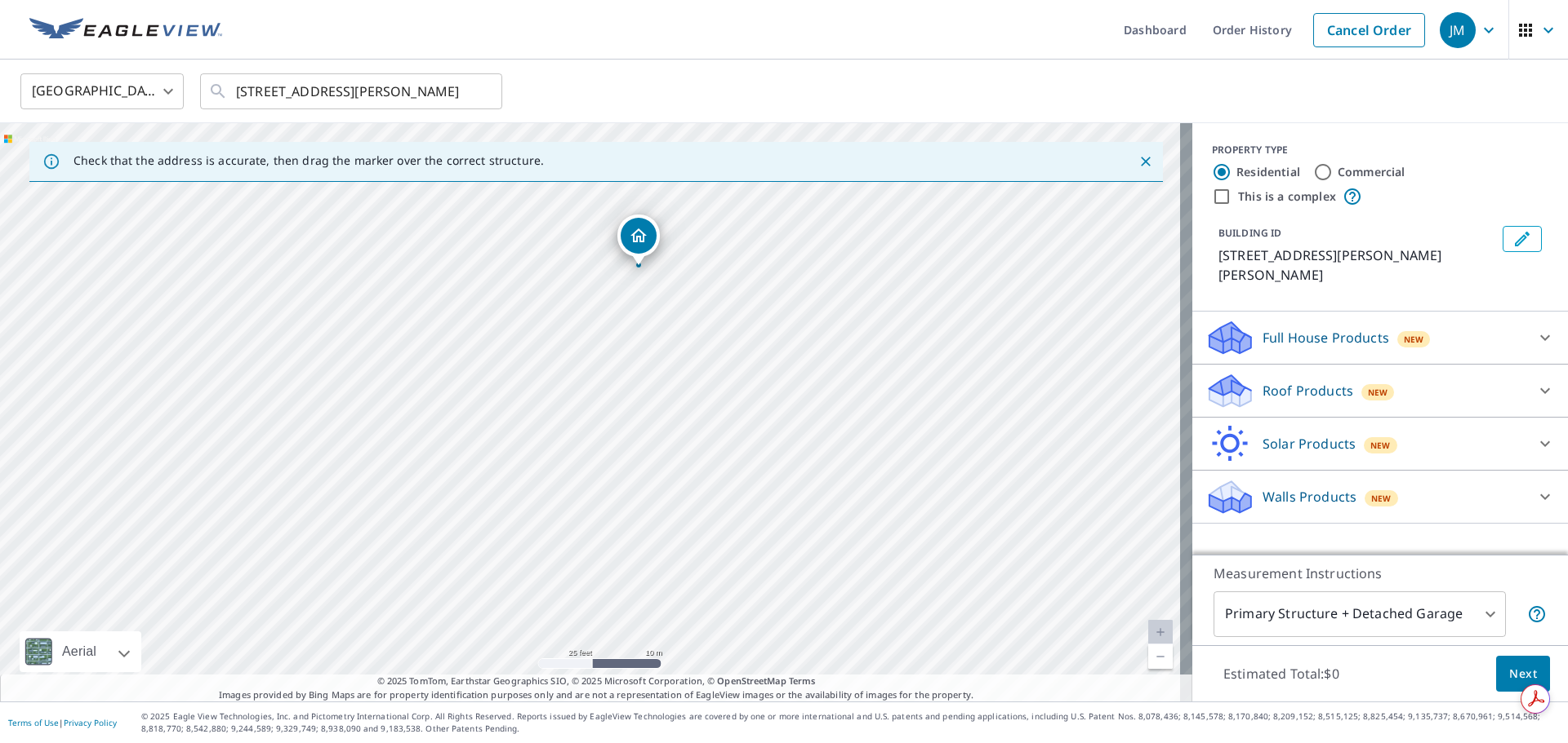
click at [846, 442] on div "[STREET_ADDRESS][PERSON_NAME][PERSON_NAME]" at bounding box center [596, 412] width 1192 height 578
drag, startPoint x: 663, startPoint y: 278, endPoint x: 538, endPoint y: 499, distance: 253.9
drag, startPoint x: 797, startPoint y: 243, endPoint x: 918, endPoint y: 343, distance: 157.0
click at [918, 338] on div "[STREET_ADDRESS][PERSON_NAME][PERSON_NAME]" at bounding box center [596, 412] width 1192 height 578
drag, startPoint x: 720, startPoint y: 458, endPoint x: 675, endPoint y: 196, distance: 265.8
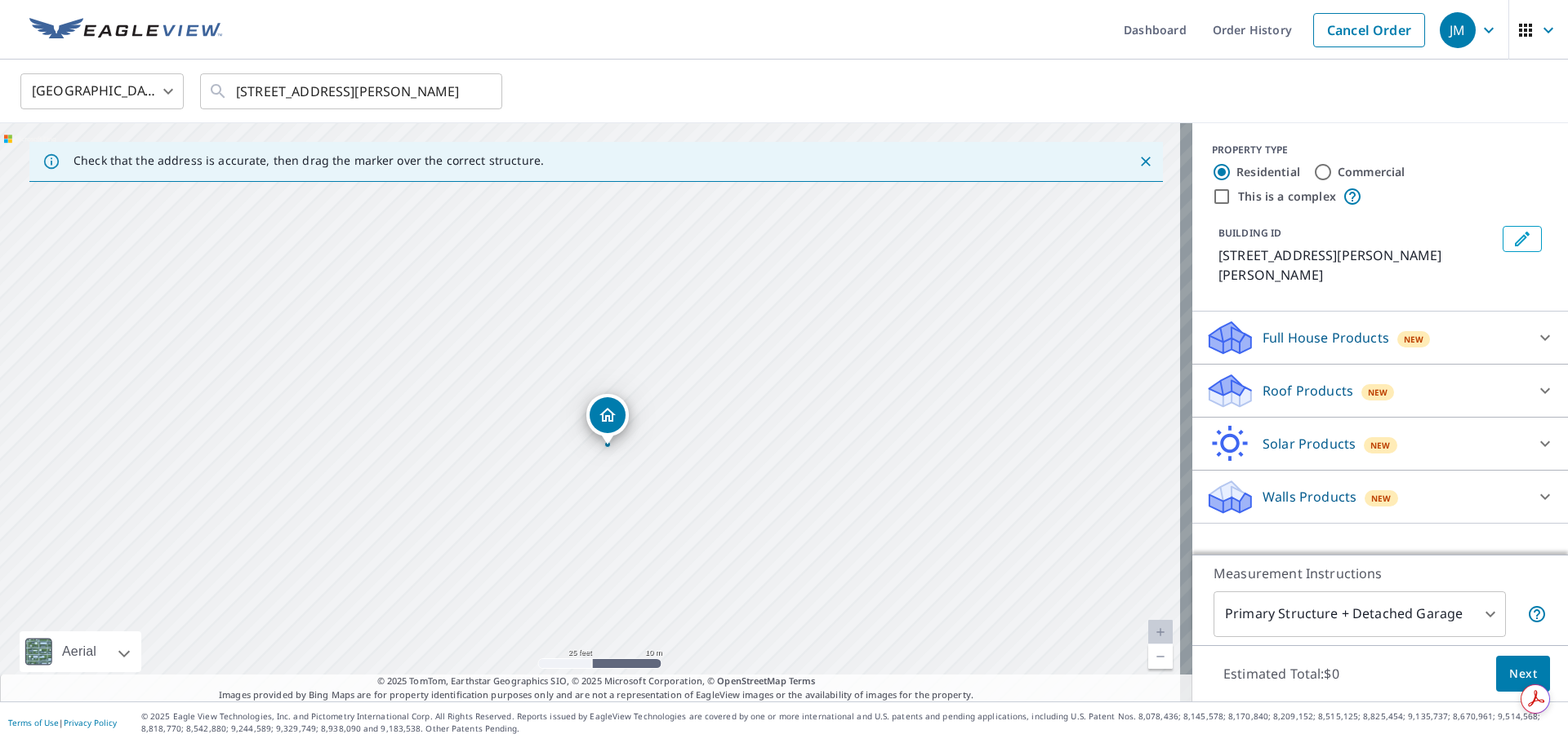
click at [723, 459] on div "[STREET_ADDRESS][PERSON_NAME][PERSON_NAME]" at bounding box center [596, 412] width 1192 height 578
drag, startPoint x: 614, startPoint y: 430, endPoint x: 584, endPoint y: 314, distance: 119.8
drag, startPoint x: 584, startPoint y: 384, endPoint x: 448, endPoint y: 608, distance: 262.1
drag, startPoint x: 708, startPoint y: 292, endPoint x: 774, endPoint y: 390, distance: 118.2
click at [774, 391] on div "[STREET_ADDRESS][PERSON_NAME][PERSON_NAME]" at bounding box center [596, 412] width 1192 height 578
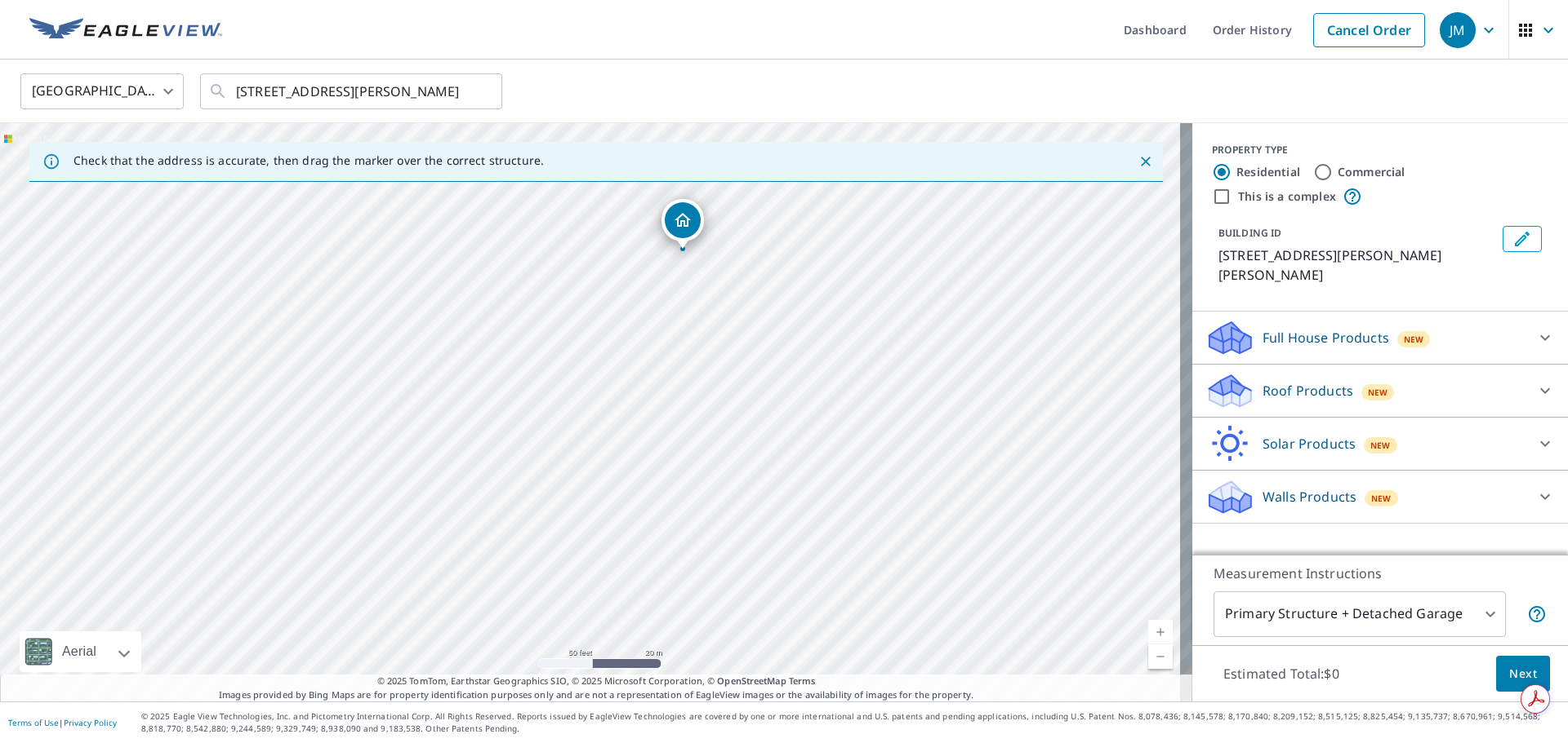
drag, startPoint x: 702, startPoint y: 401, endPoint x: 669, endPoint y: 202, distance: 201.7
drag, startPoint x: 837, startPoint y: 427, endPoint x: 987, endPoint y: 575, distance: 210.7
click at [987, 575] on div "[STREET_ADDRESS][PERSON_NAME][PERSON_NAME]" at bounding box center [596, 412] width 1192 height 578
drag, startPoint x: 907, startPoint y: 467, endPoint x: 775, endPoint y: 324, distance: 194.6
click at [776, 322] on div "[STREET_ADDRESS][PERSON_NAME][PERSON_NAME]" at bounding box center [596, 412] width 1192 height 578
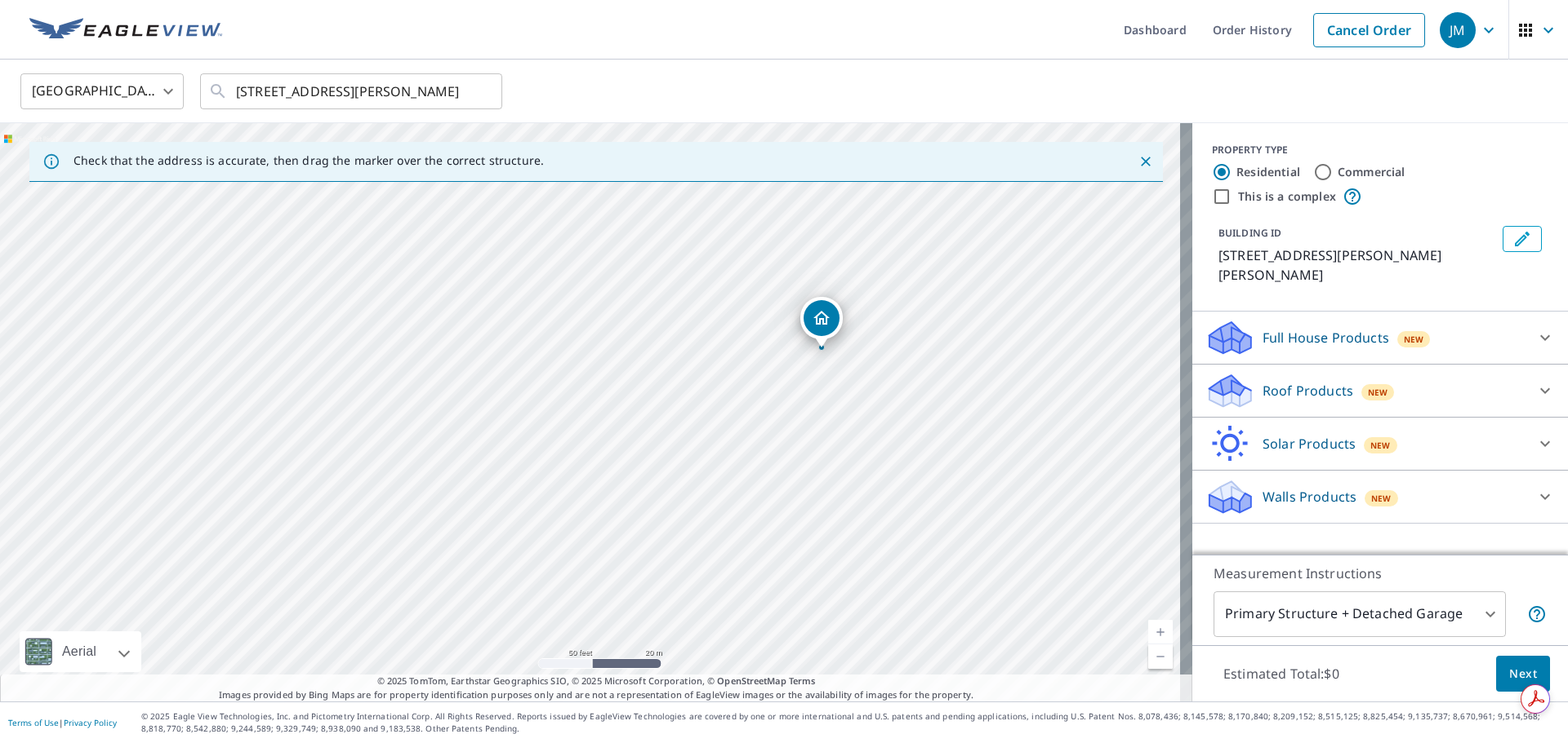
drag, startPoint x: 885, startPoint y: 528, endPoint x: 702, endPoint y: 292, distance: 298.6
click at [701, 293] on div "[STREET_ADDRESS][PERSON_NAME][PERSON_NAME]" at bounding box center [596, 412] width 1192 height 578
drag, startPoint x: 804, startPoint y: 400, endPoint x: 756, endPoint y: 449, distance: 68.6
drag, startPoint x: 643, startPoint y: 308, endPoint x: 804, endPoint y: 410, distance: 190.6
click at [812, 401] on div "[STREET_ADDRESS][PERSON_NAME][PERSON_NAME]" at bounding box center [596, 412] width 1192 height 578
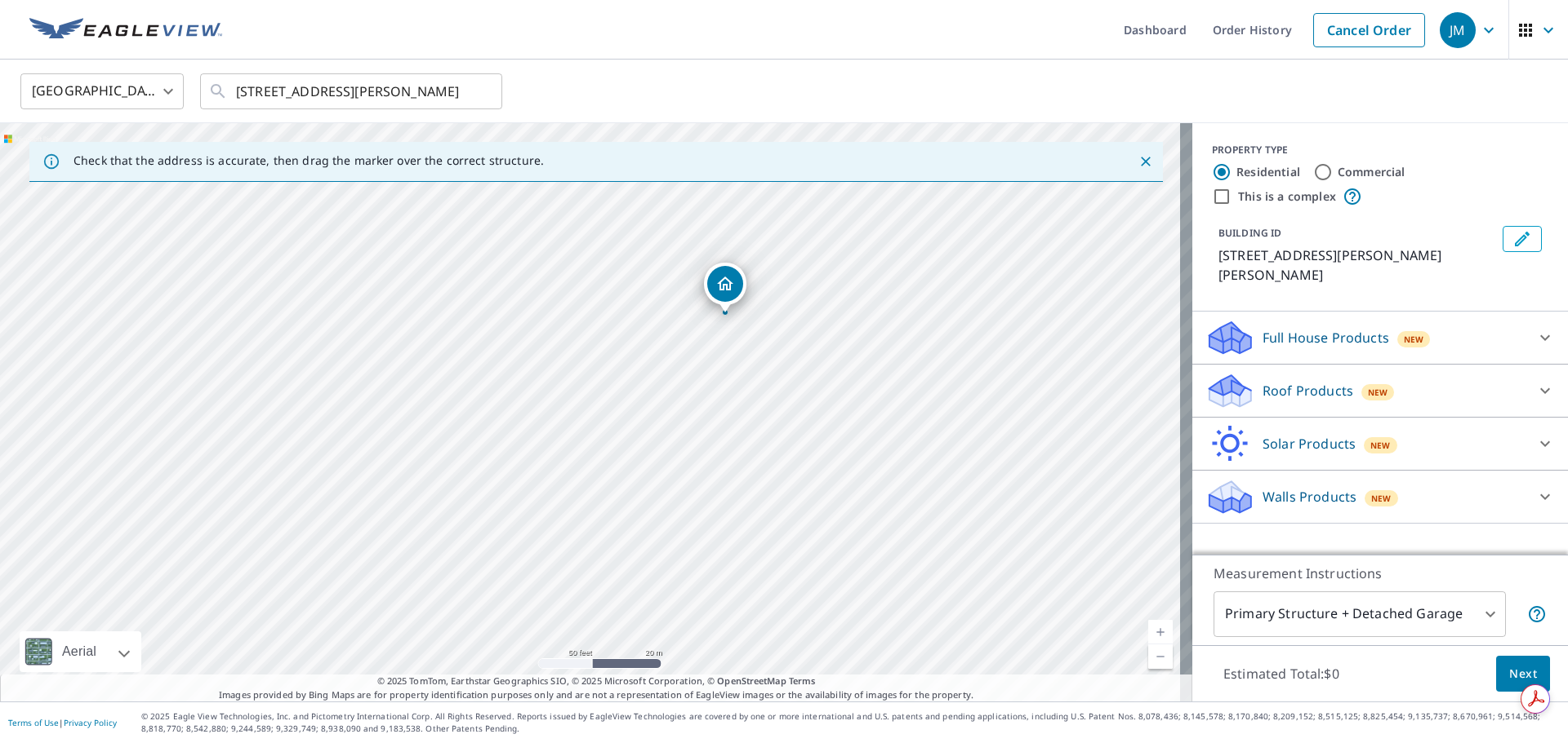
drag, startPoint x: 753, startPoint y: 469, endPoint x: 712, endPoint y: 282, distance: 191.4
drag, startPoint x: 581, startPoint y: 397, endPoint x: 535, endPoint y: 504, distance: 116.5
drag, startPoint x: 580, startPoint y: 378, endPoint x: 537, endPoint y: 186, distance: 196.8
drag, startPoint x: 592, startPoint y: 383, endPoint x: 541, endPoint y: 497, distance: 124.9
drag, startPoint x: 577, startPoint y: 383, endPoint x: 476, endPoint y: 312, distance: 123.5
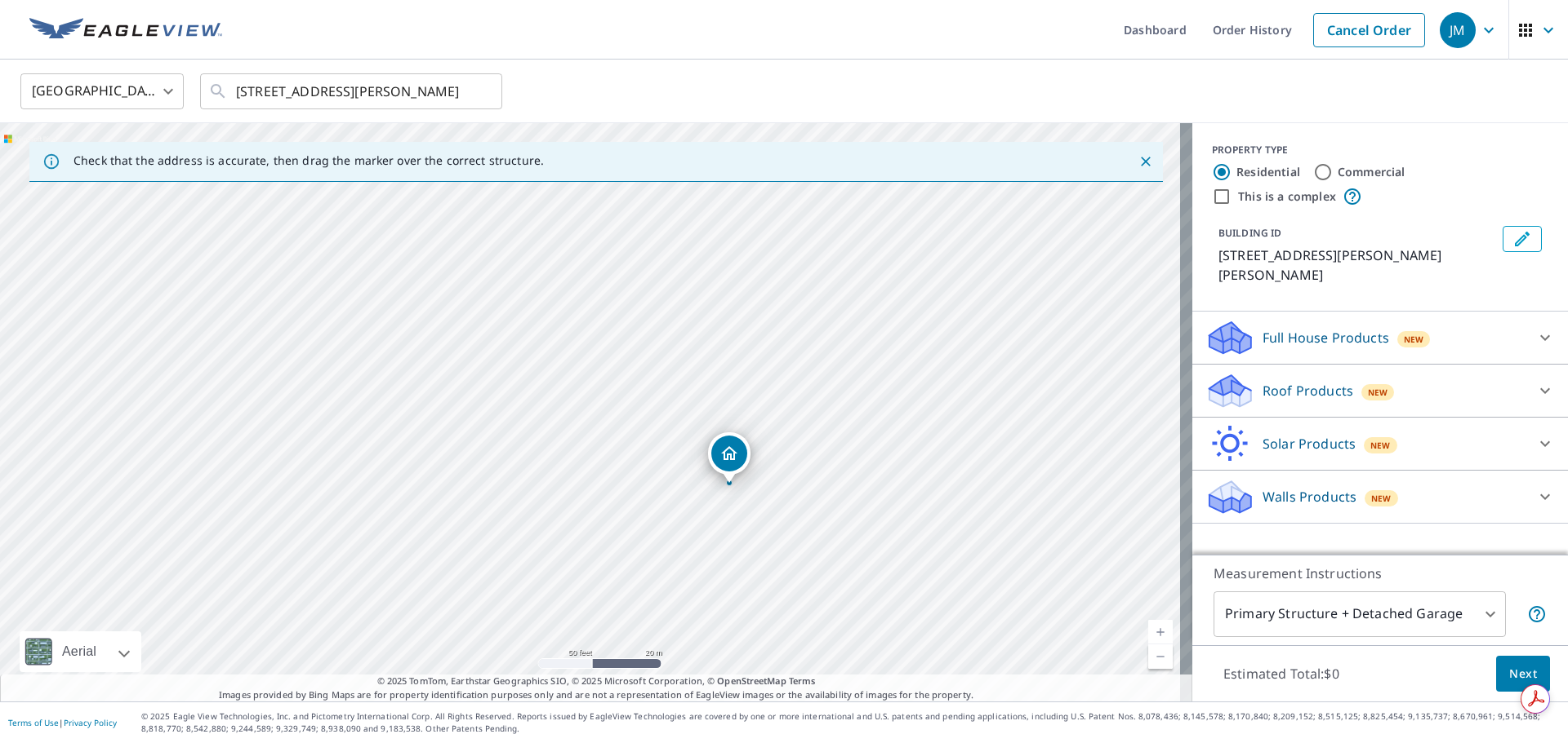
drag, startPoint x: 775, startPoint y: 331, endPoint x: 880, endPoint y: 429, distance: 143.6
click at [901, 410] on div "[STREET_ADDRESS][PERSON_NAME][PERSON_NAME]" at bounding box center [596, 412] width 1192 height 578
drag, startPoint x: 740, startPoint y: 463, endPoint x: 625, endPoint y: 366, distance: 150.4
drag, startPoint x: 655, startPoint y: 257, endPoint x: 693, endPoint y: 463, distance: 209.5
click at [722, 389] on div "[STREET_ADDRESS][PERSON_NAME][PERSON_NAME]" at bounding box center [596, 412] width 1192 height 578
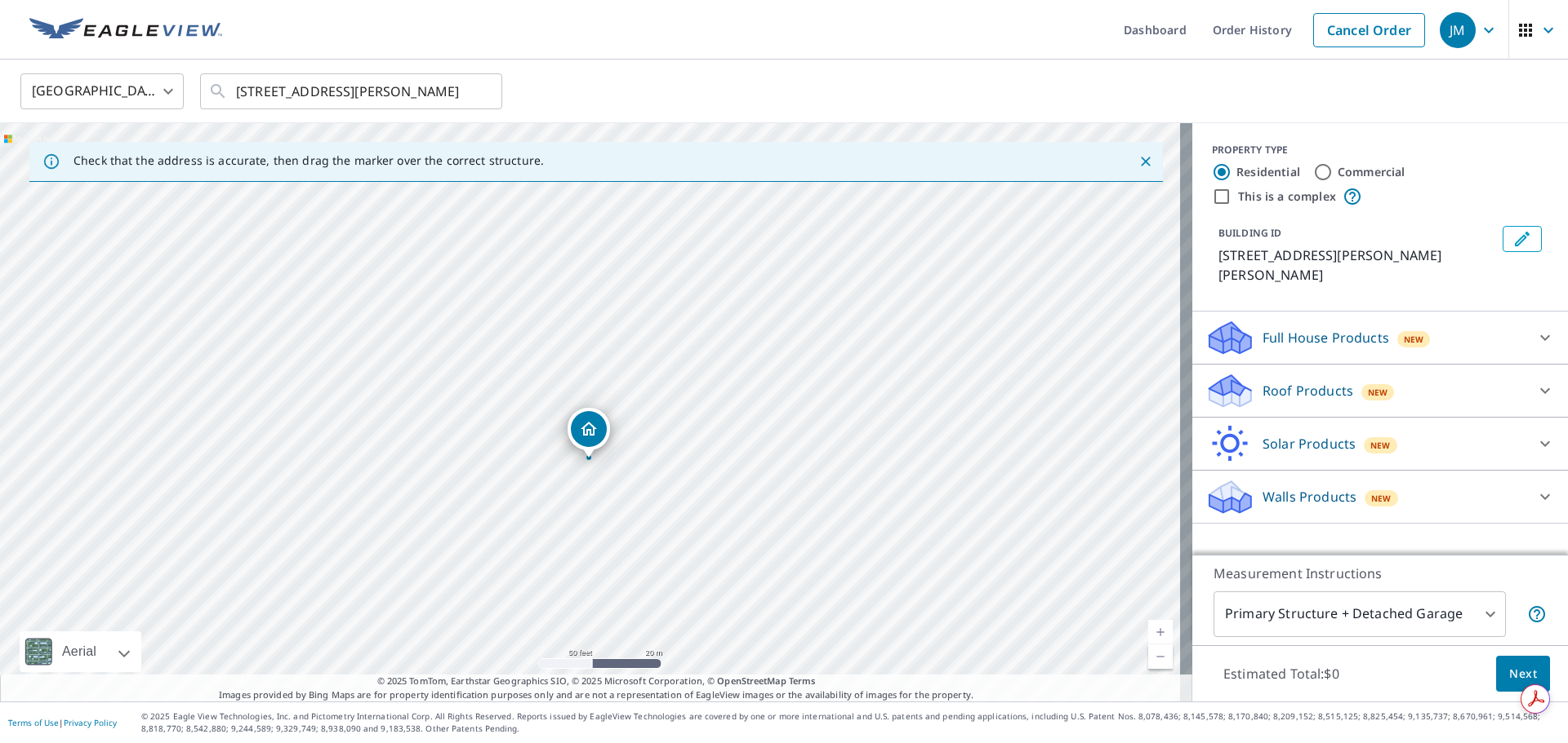
drag, startPoint x: 655, startPoint y: 520, endPoint x: 586, endPoint y: 434, distance: 110.3
drag, startPoint x: 598, startPoint y: 383, endPoint x: 713, endPoint y: 300, distance: 141.8
drag, startPoint x: 577, startPoint y: 347, endPoint x: 505, endPoint y: 259, distance: 113.7
drag, startPoint x: 584, startPoint y: 383, endPoint x: 487, endPoint y: 289, distance: 135.1
drag, startPoint x: 586, startPoint y: 375, endPoint x: 566, endPoint y: 546, distance: 172.2
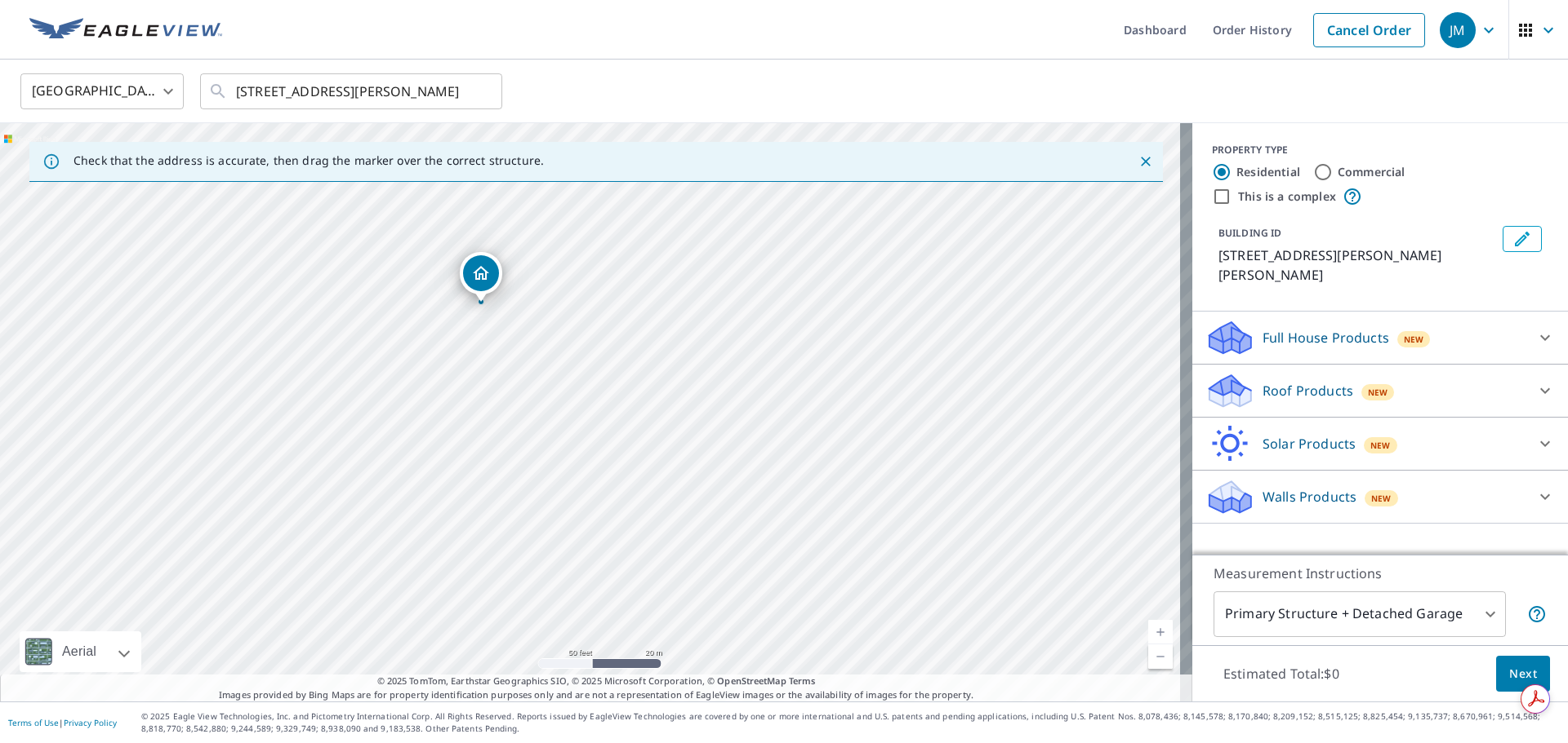
drag, startPoint x: 589, startPoint y: 382, endPoint x: 481, endPoint y: 275, distance: 152.0
